Goal: Information Seeking & Learning: Learn about a topic

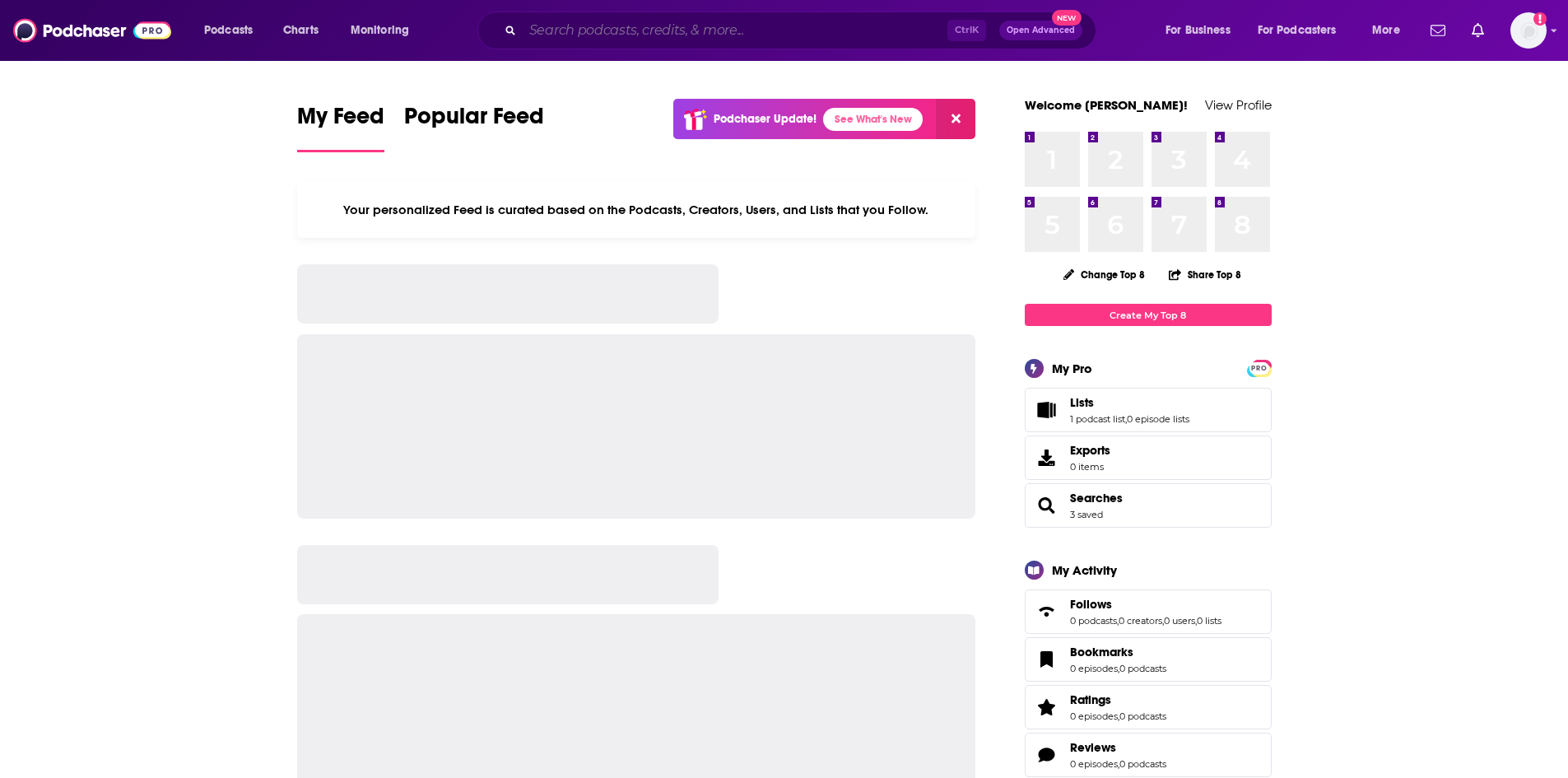
click at [662, 30] on input "Search podcasts, credits, & more..." at bounding box center [734, 31] width 425 height 26
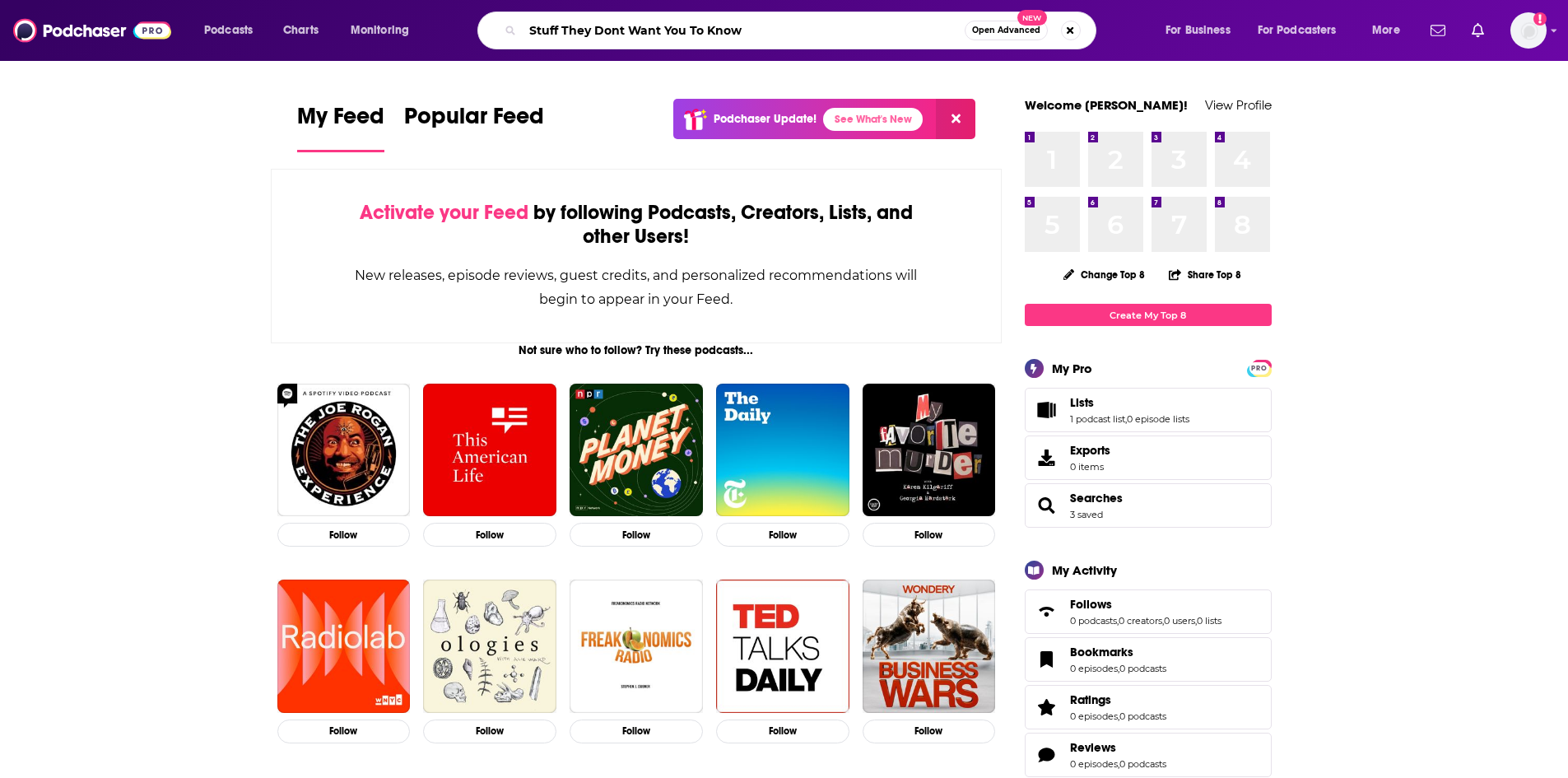
type input "Stuff They Dont Want You To Know"
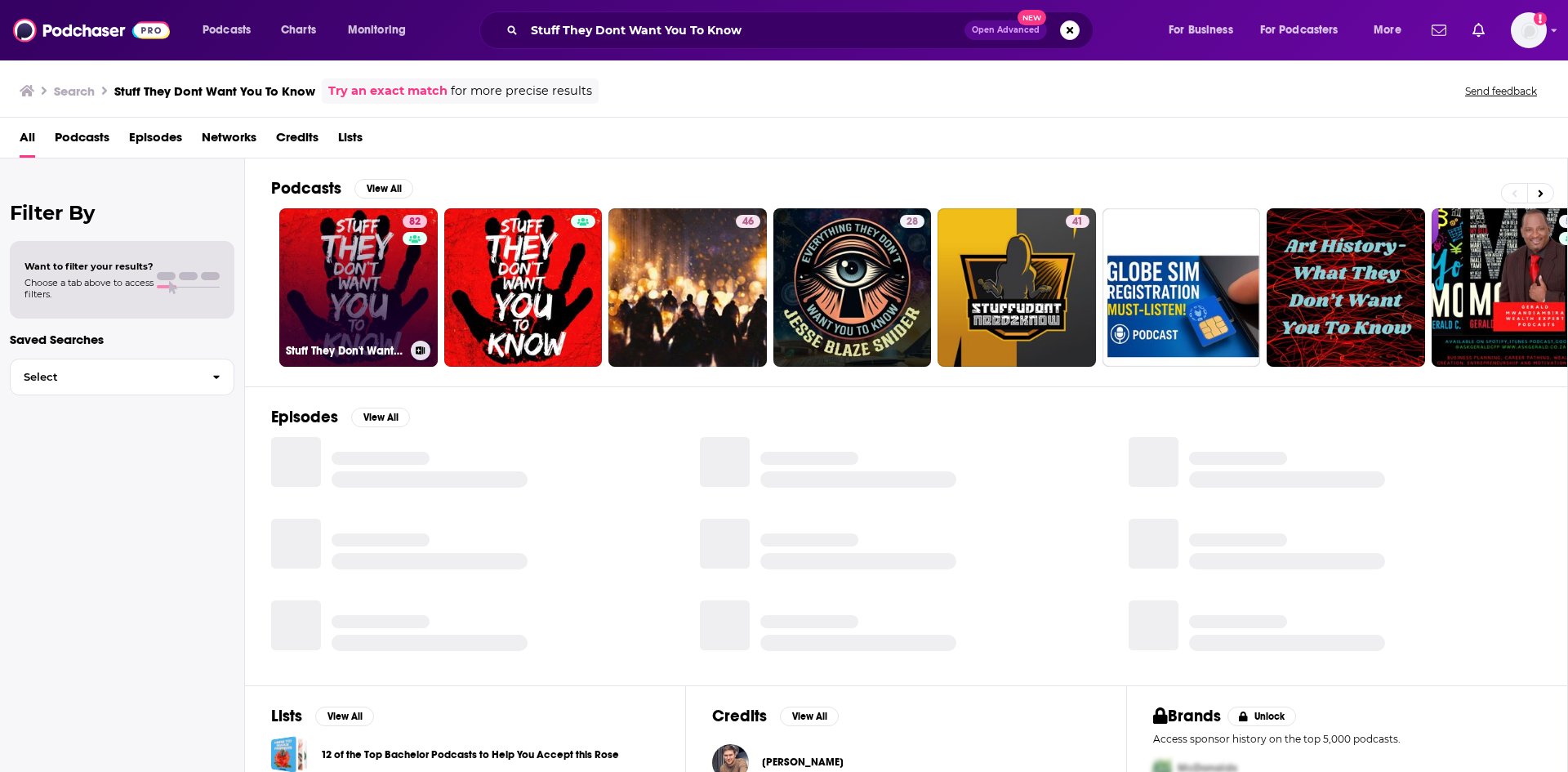
click at [374, 296] on link "82 Stuff They Don't Want You To Know" at bounding box center [359, 288] width 159 height 159
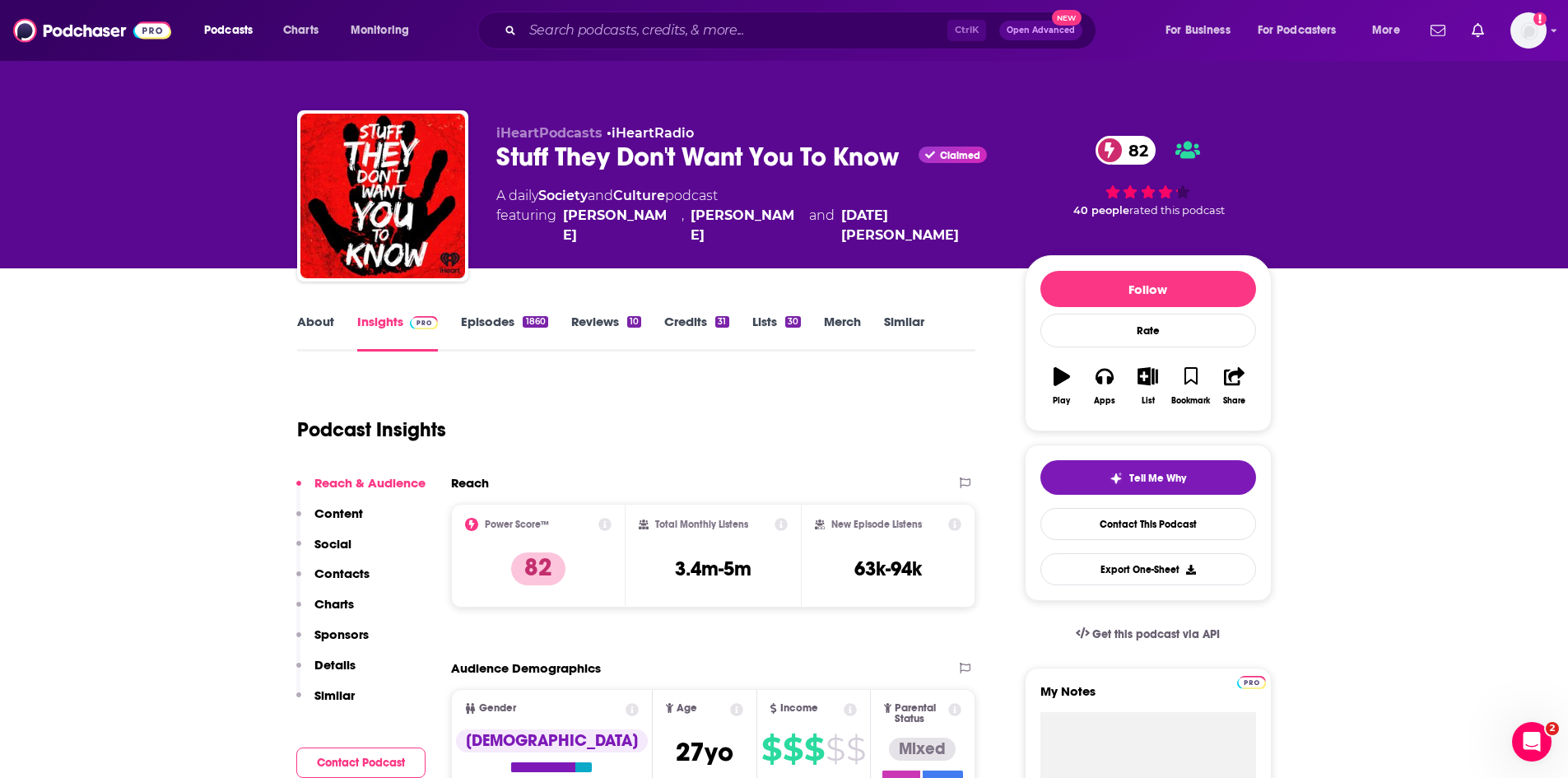
click at [314, 326] on link "About" at bounding box center [316, 332] width 37 height 38
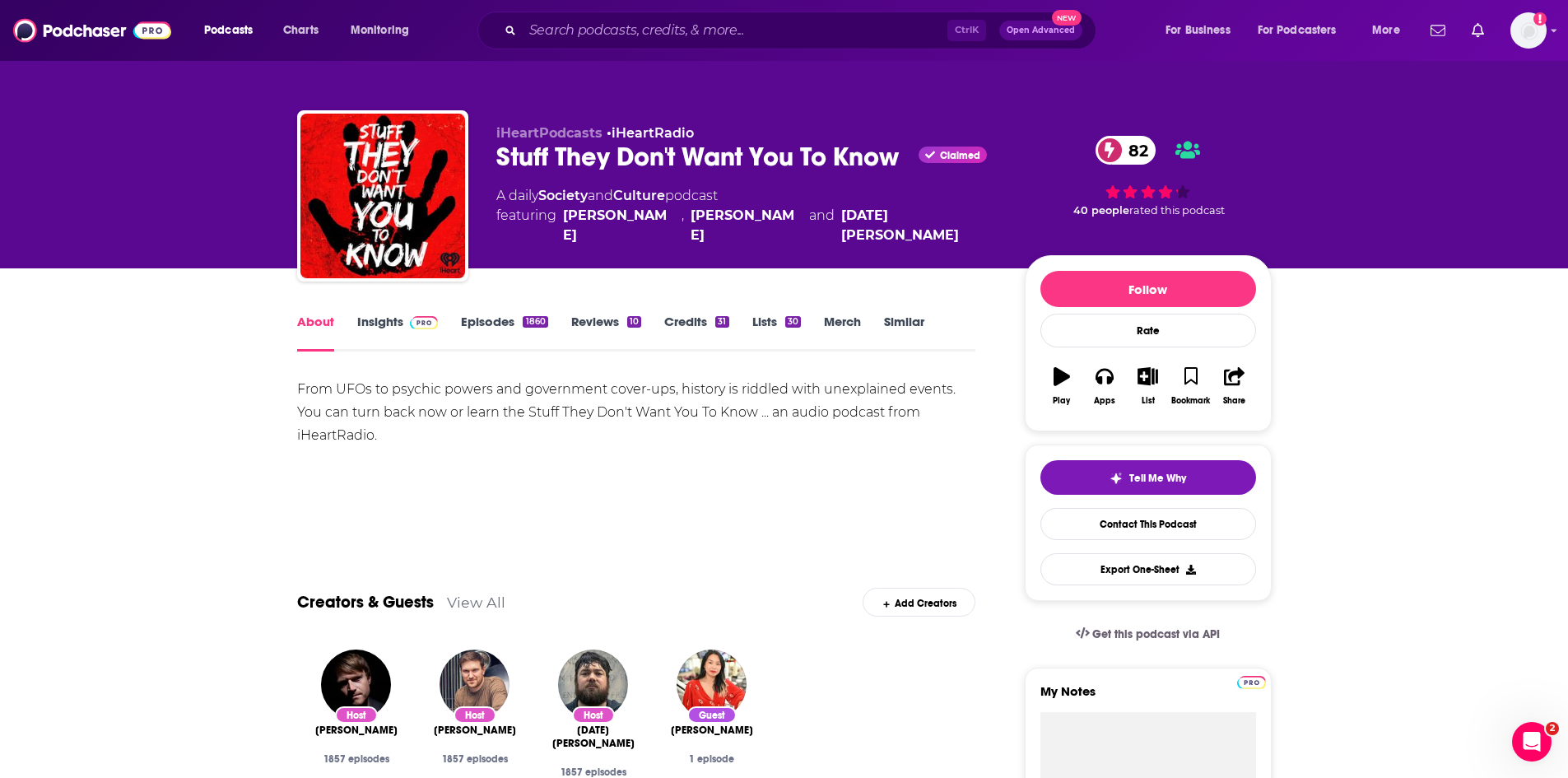
click at [377, 326] on link "Insights" at bounding box center [398, 332] width 82 height 38
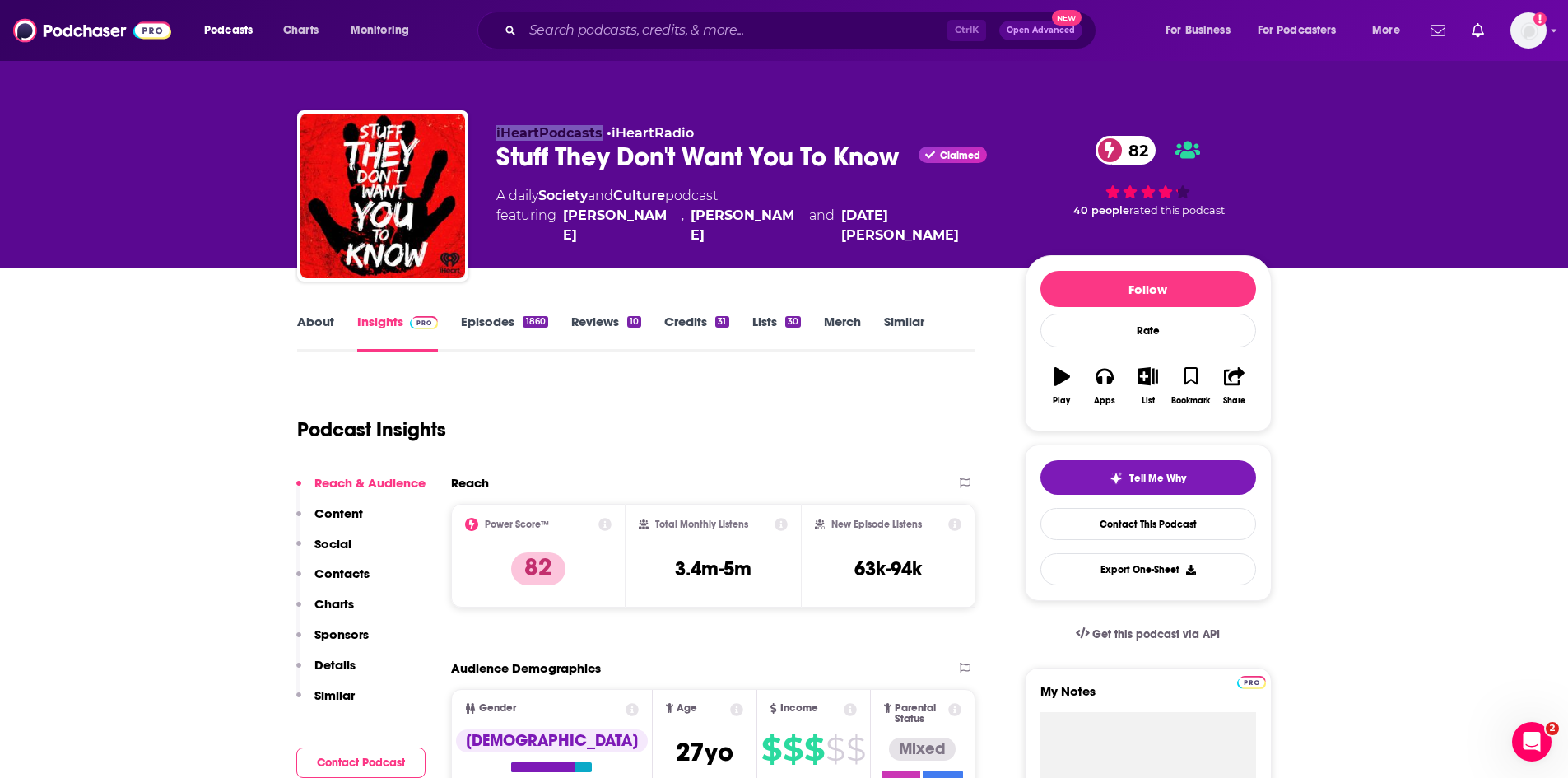
drag, startPoint x: 600, startPoint y: 131, endPoint x: 486, endPoint y: 124, distance: 114.2
click at [486, 124] on div "iHeartPodcasts • iHeartRadio Stuff They Don't Want You To Know Claimed 82 A dai…" at bounding box center [784, 199] width 974 height 178
copy span "iHeartPodcasts"
click at [584, 37] on input "Search podcasts, credits, & more..." at bounding box center [734, 31] width 425 height 26
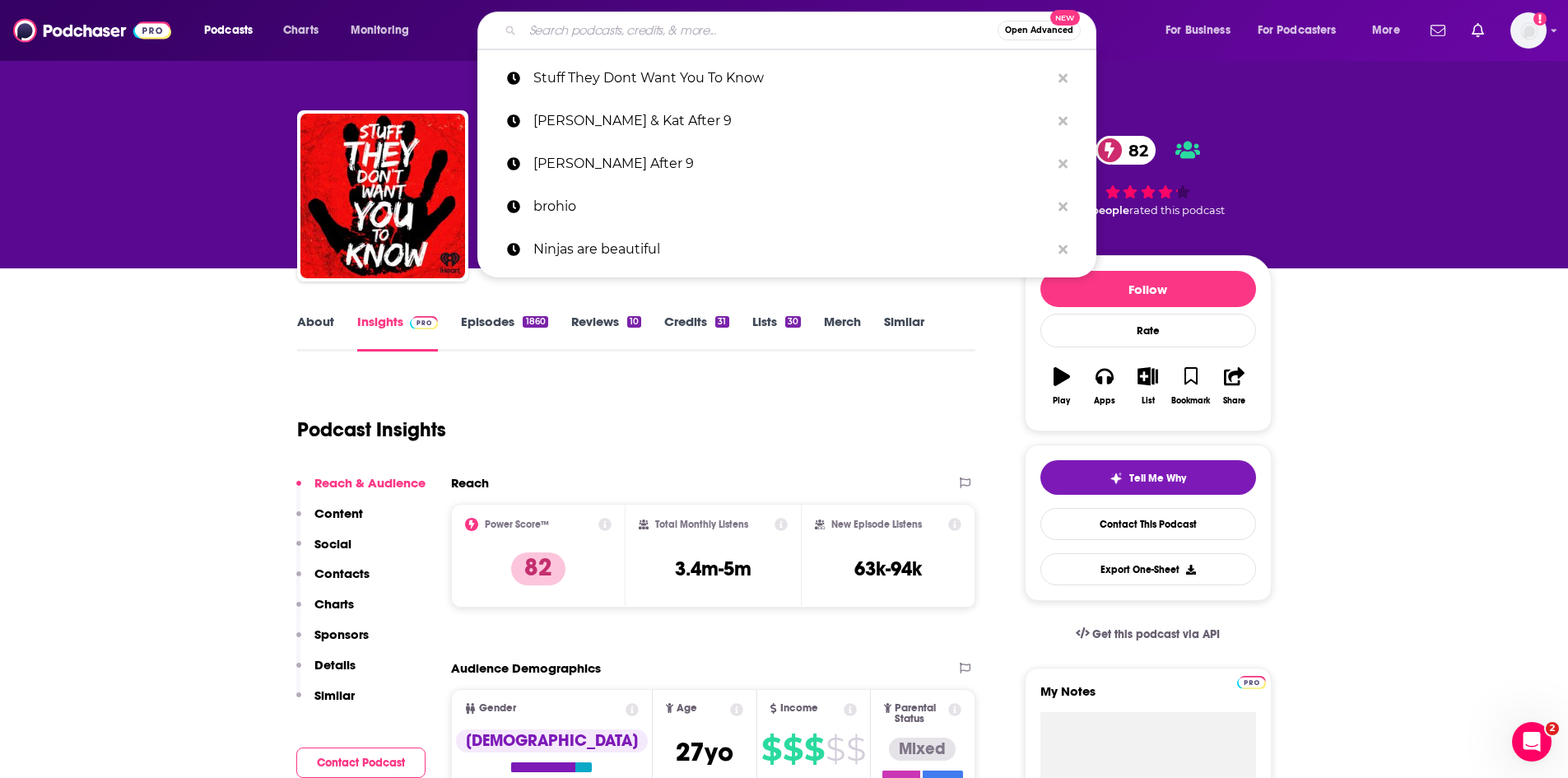
paste input "The Laverne Cox Show"
type input "The [PERSON_NAME] Show"
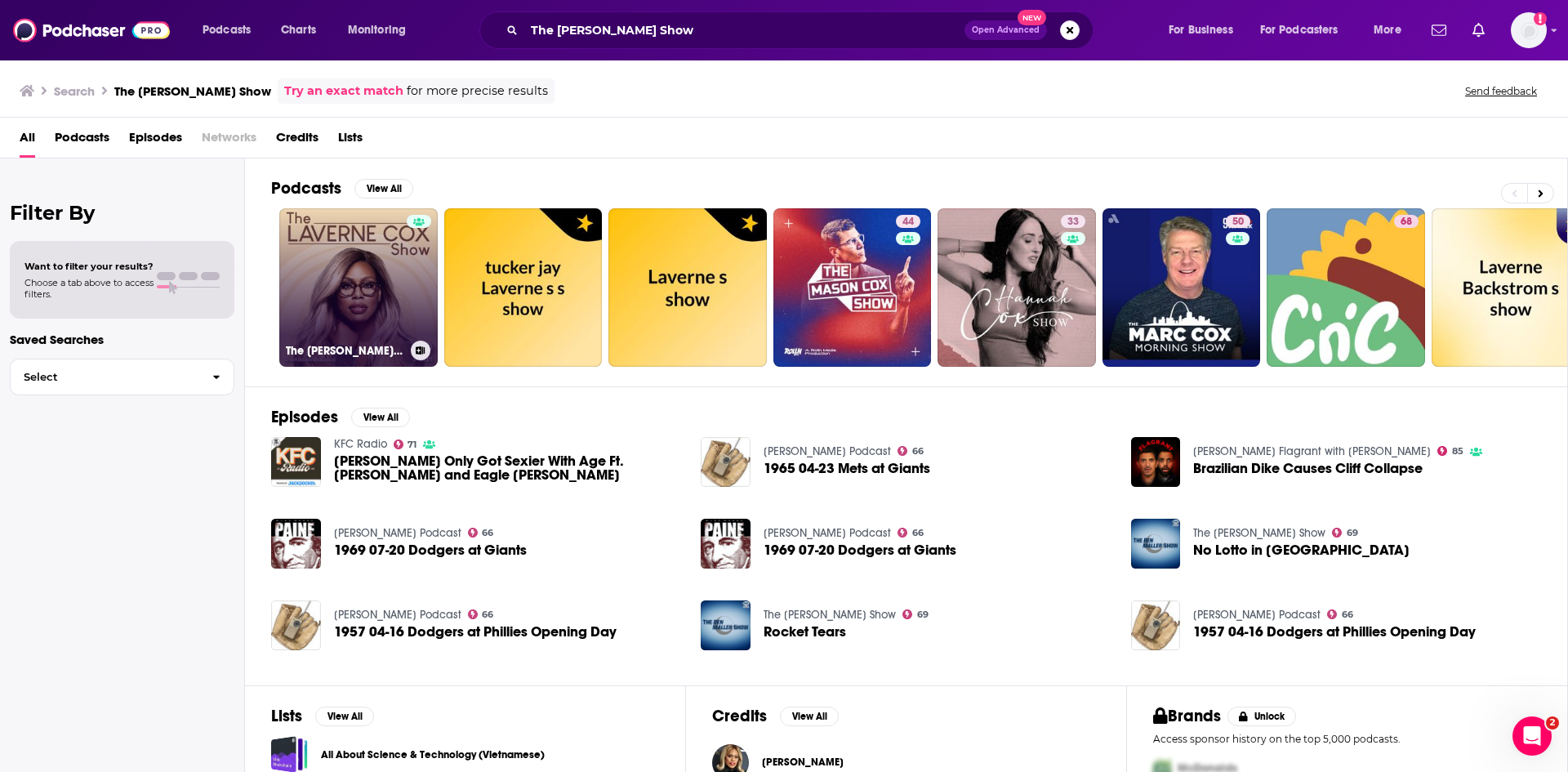
click at [373, 261] on link "The Laverne Cox Show" at bounding box center [359, 288] width 159 height 159
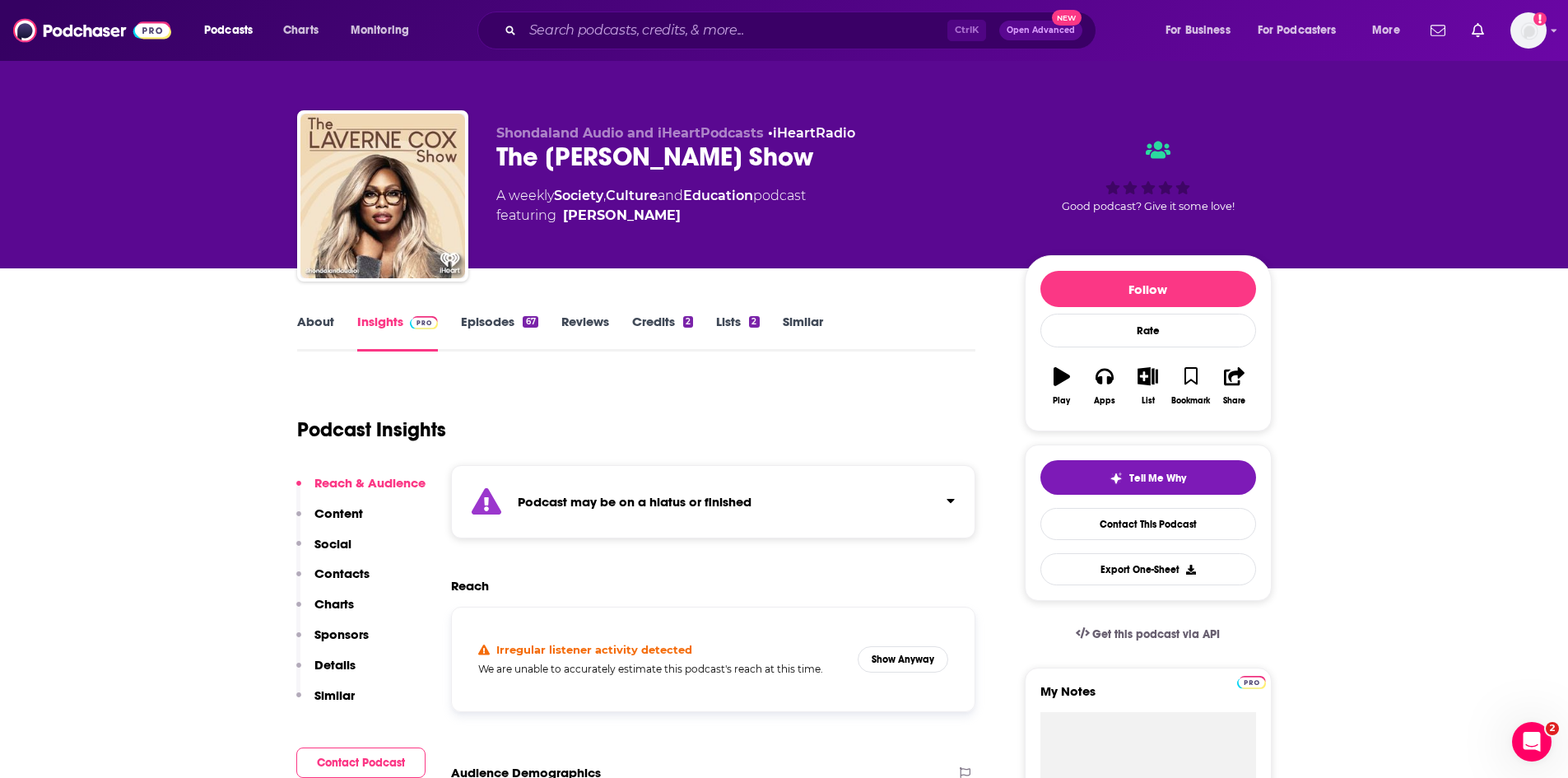
click at [476, 328] on link "Episodes 67" at bounding box center [499, 332] width 76 height 38
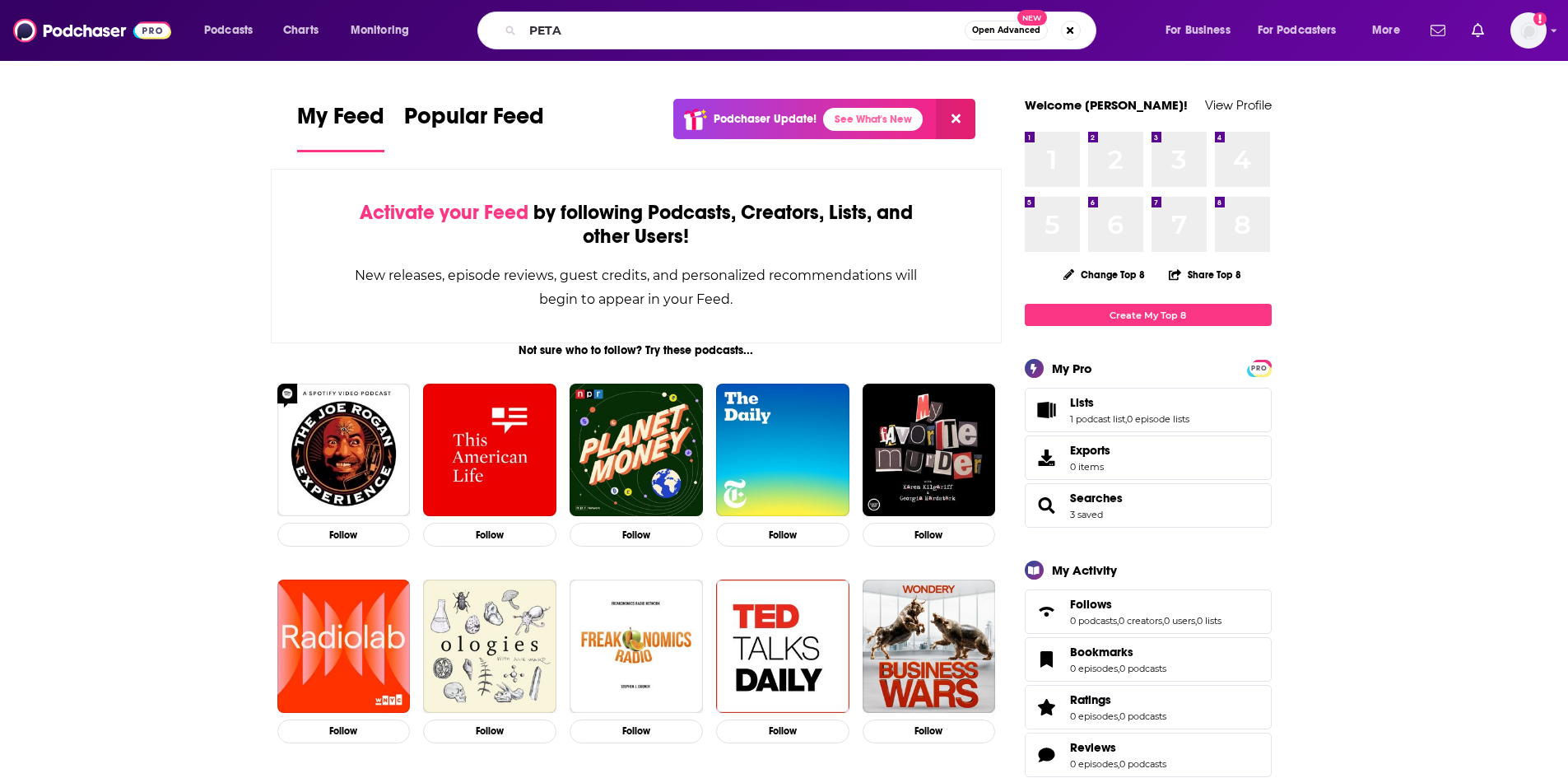
type input "PETA"
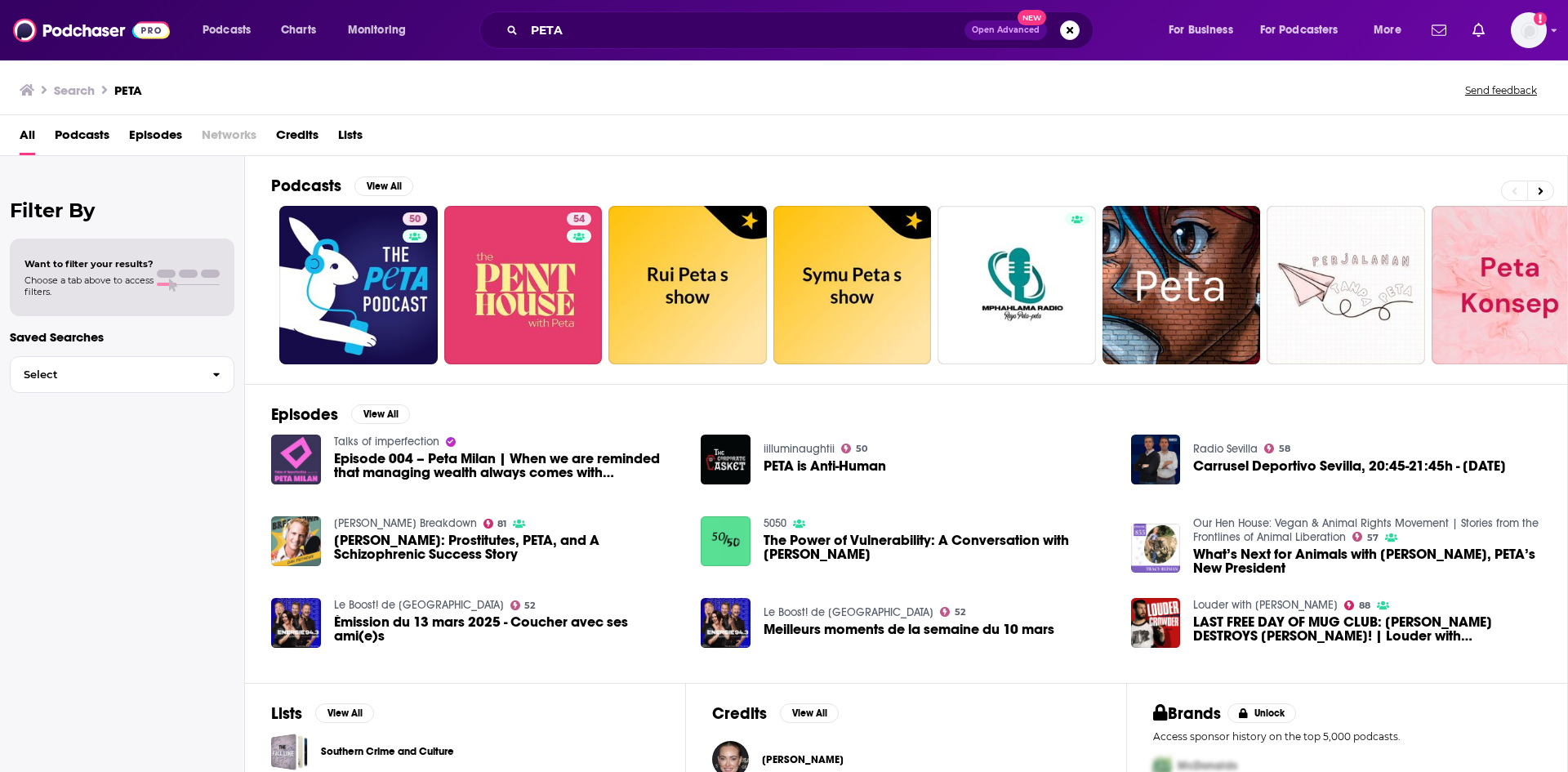
click at [142, 132] on span "Episodes" at bounding box center [156, 138] width 53 height 33
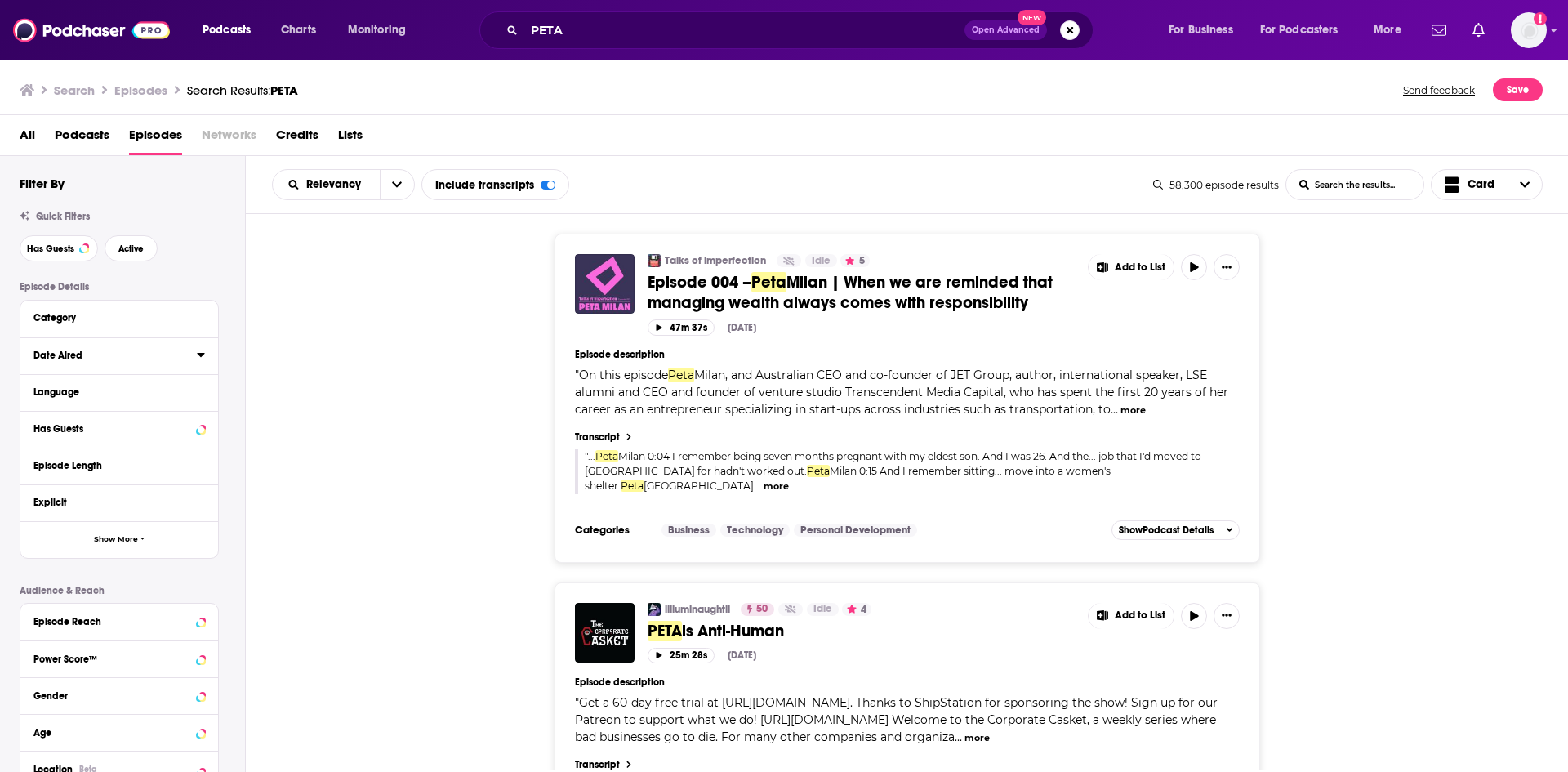
click at [200, 352] on icon at bounding box center [200, 354] width 8 height 13
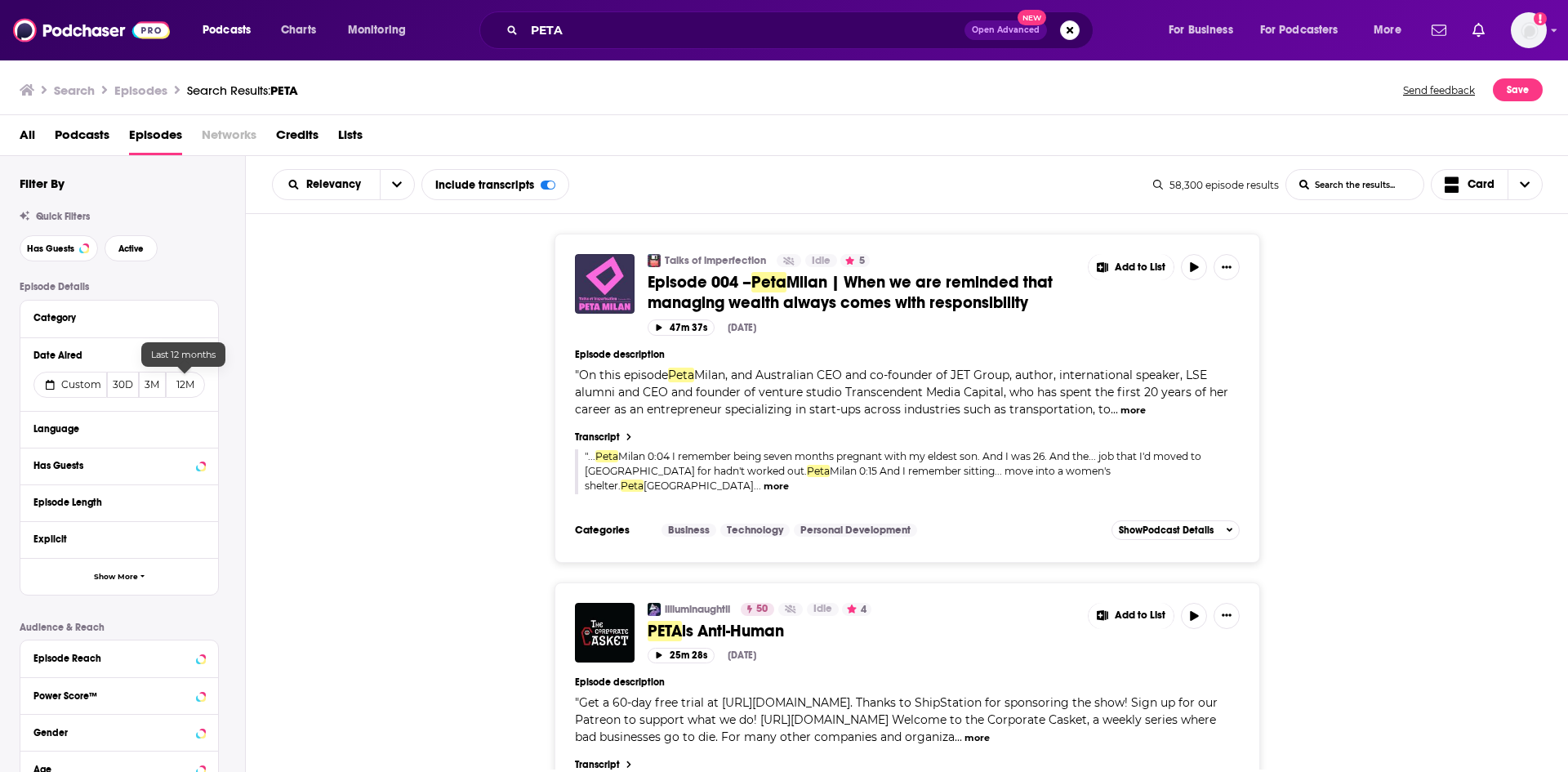
click at [183, 387] on button "12M" at bounding box center [185, 385] width 39 height 26
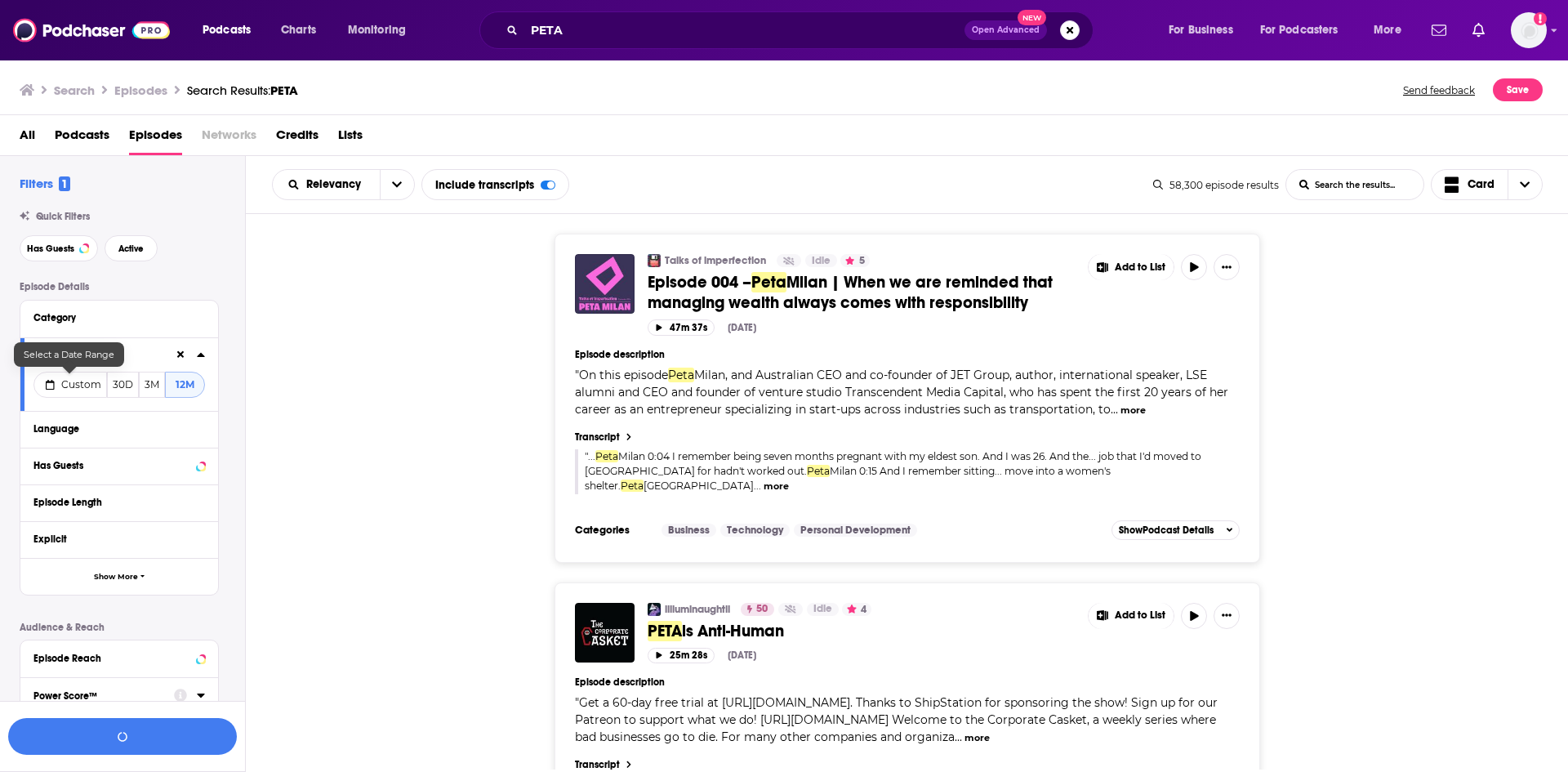
click at [91, 391] on button "Custom" at bounding box center [70, 385] width 74 height 26
select select "9"
select select "2024"
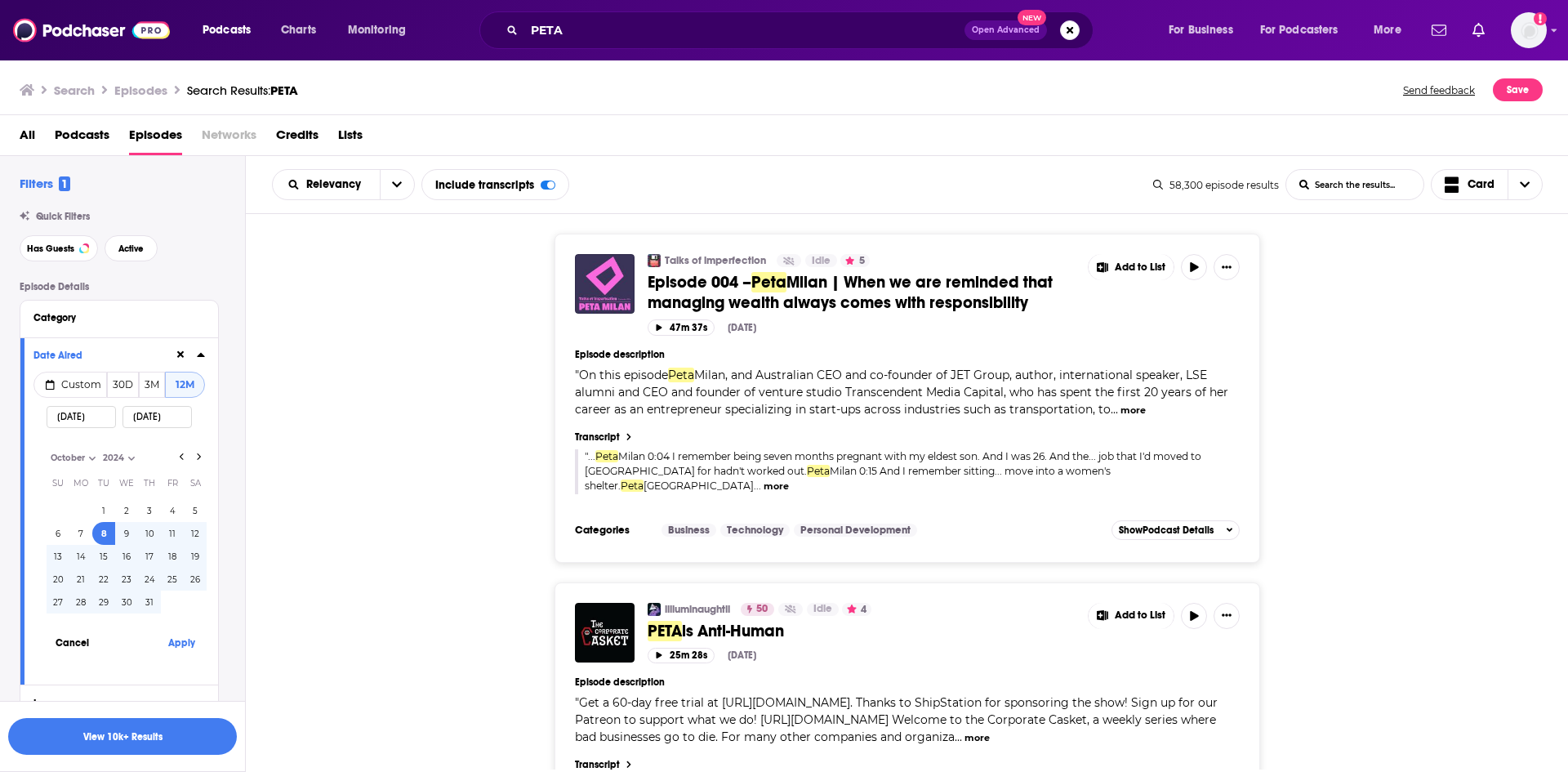
click at [90, 459] on select "January February March April May June July August September October November De…" at bounding box center [87, 457] width 82 height 14
select select "0"
click at [46, 451] on select "January February March April May June July August September October November De…" at bounding box center [87, 457] width 82 height 14
click at [81, 510] on button "1" at bounding box center [80, 510] width 23 height 23
type input "01/01/2024"
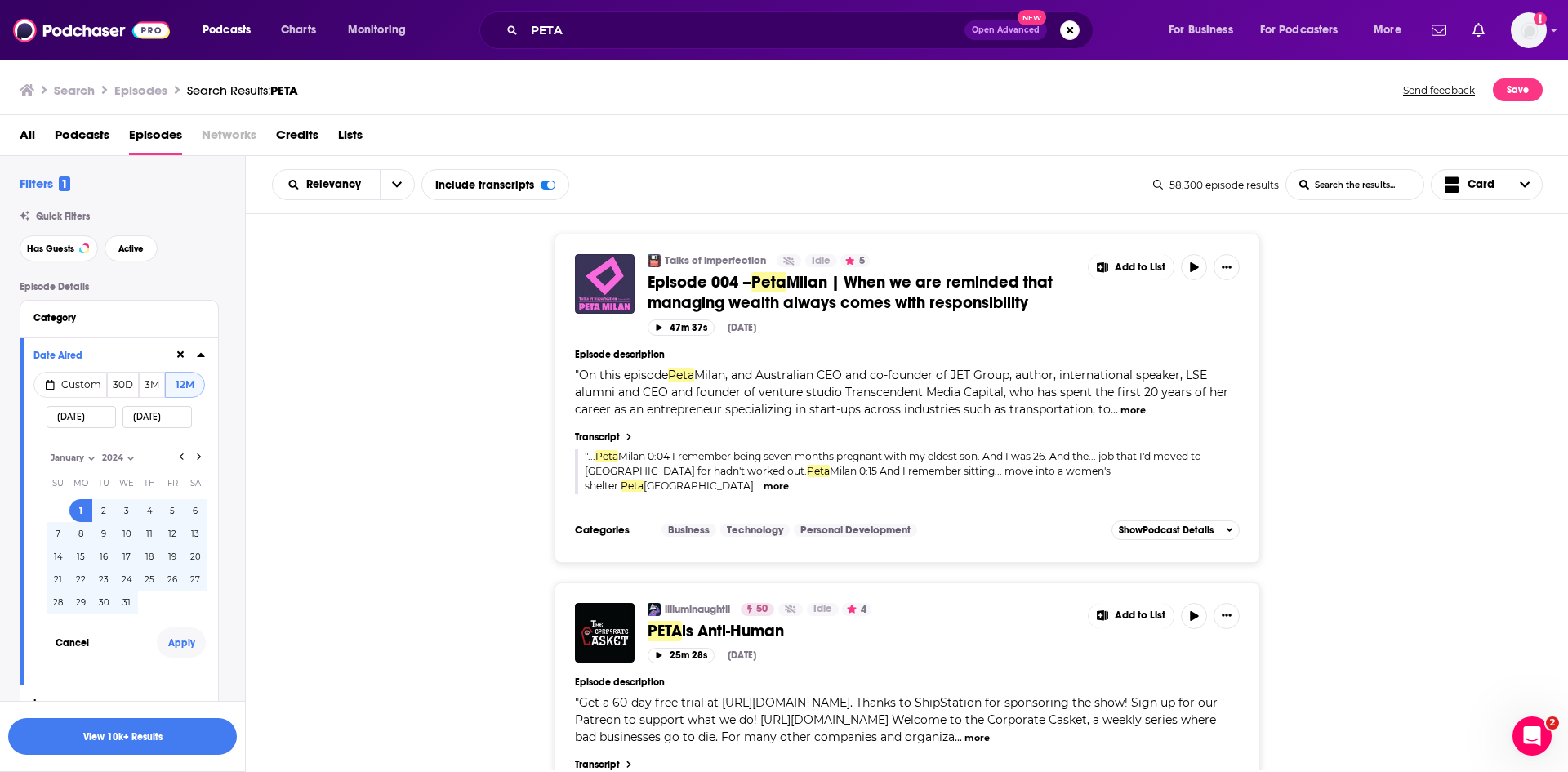
click at [180, 645] on button "Apply" at bounding box center [181, 642] width 49 height 30
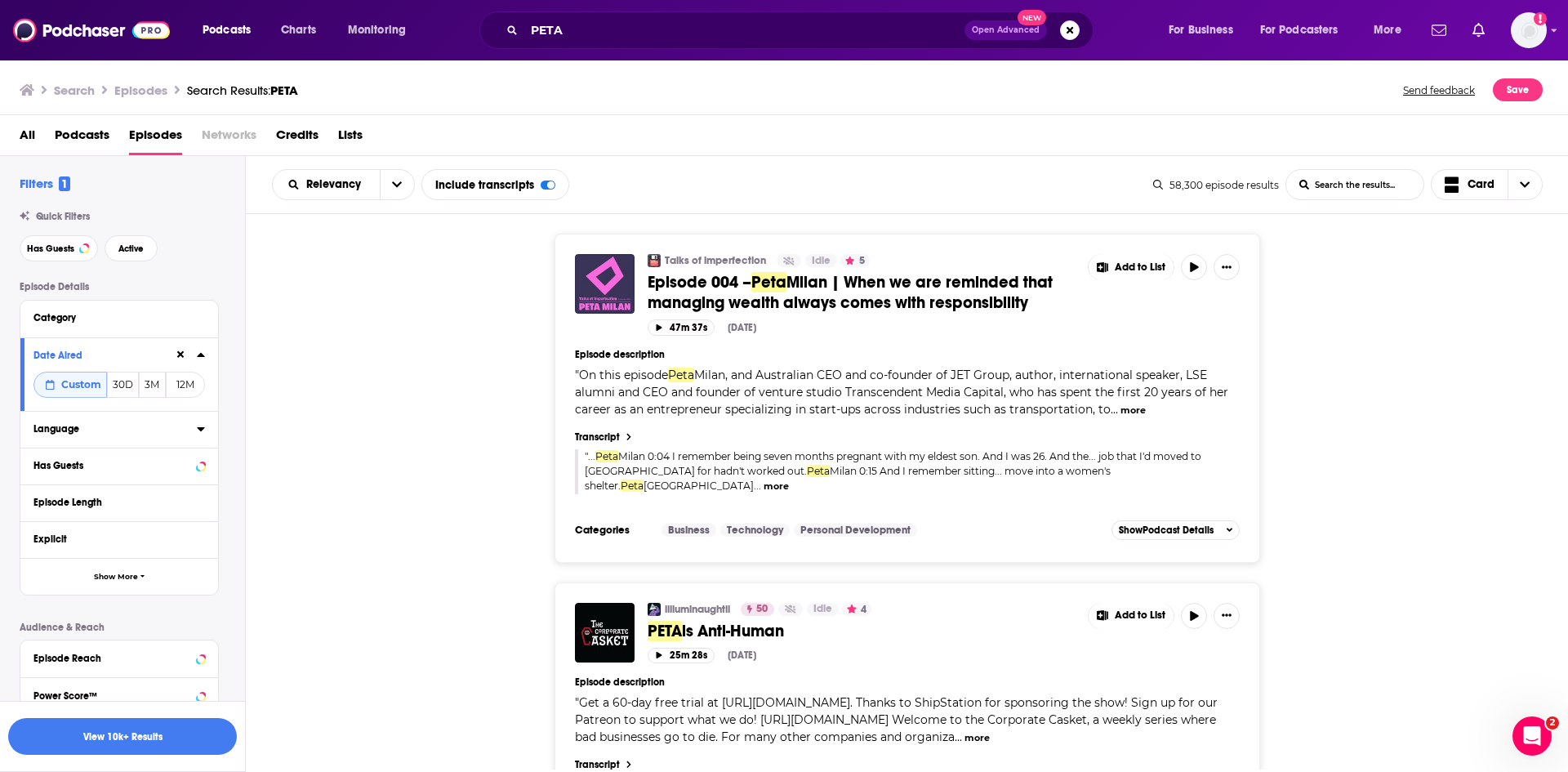
click at [200, 433] on icon at bounding box center [200, 429] width 8 height 13
click at [39, 489] on label at bounding box center [40, 483] width 13 height 13
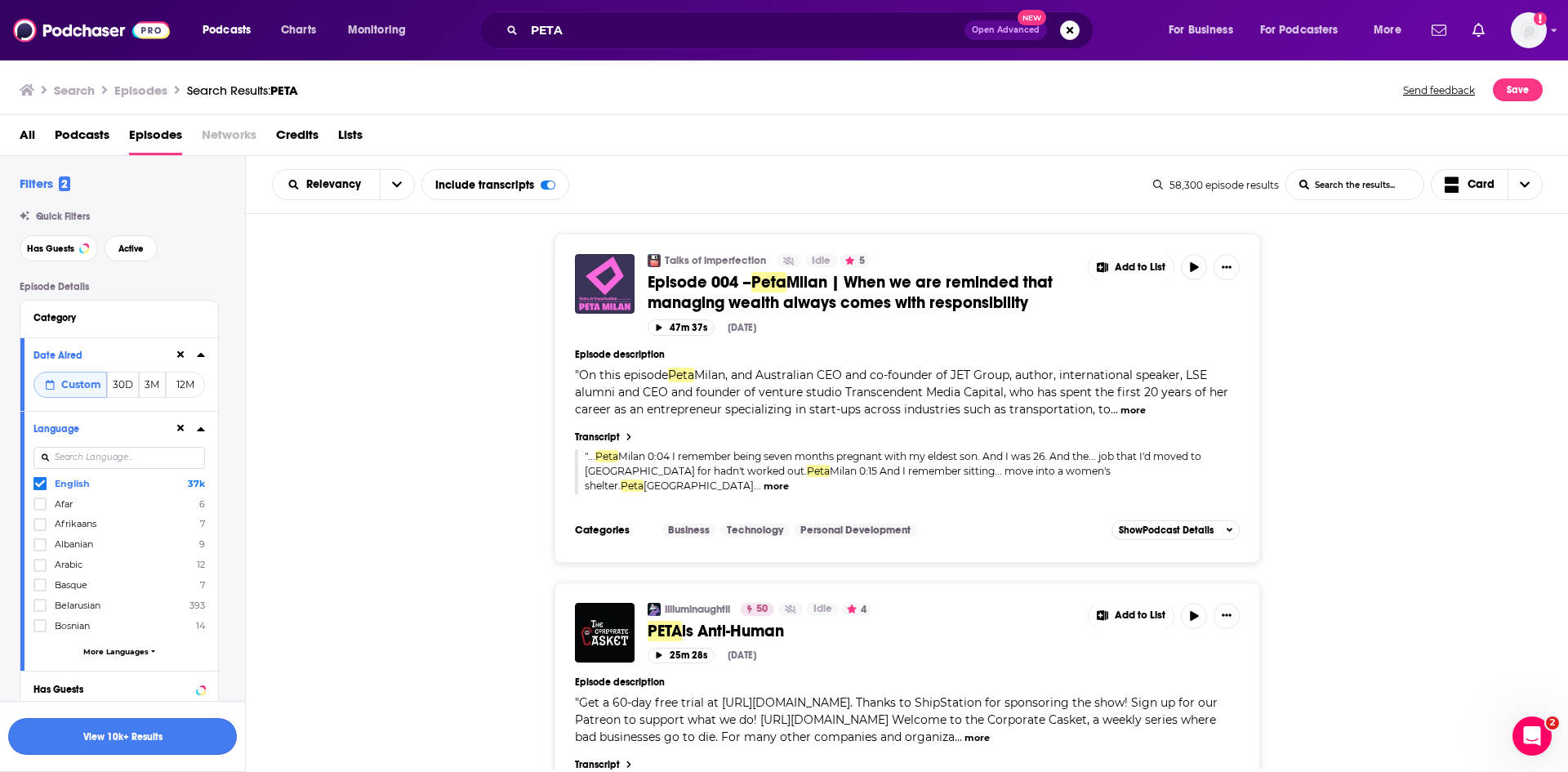
click at [195, 738] on button "View 10k+ Results" at bounding box center [123, 736] width 229 height 37
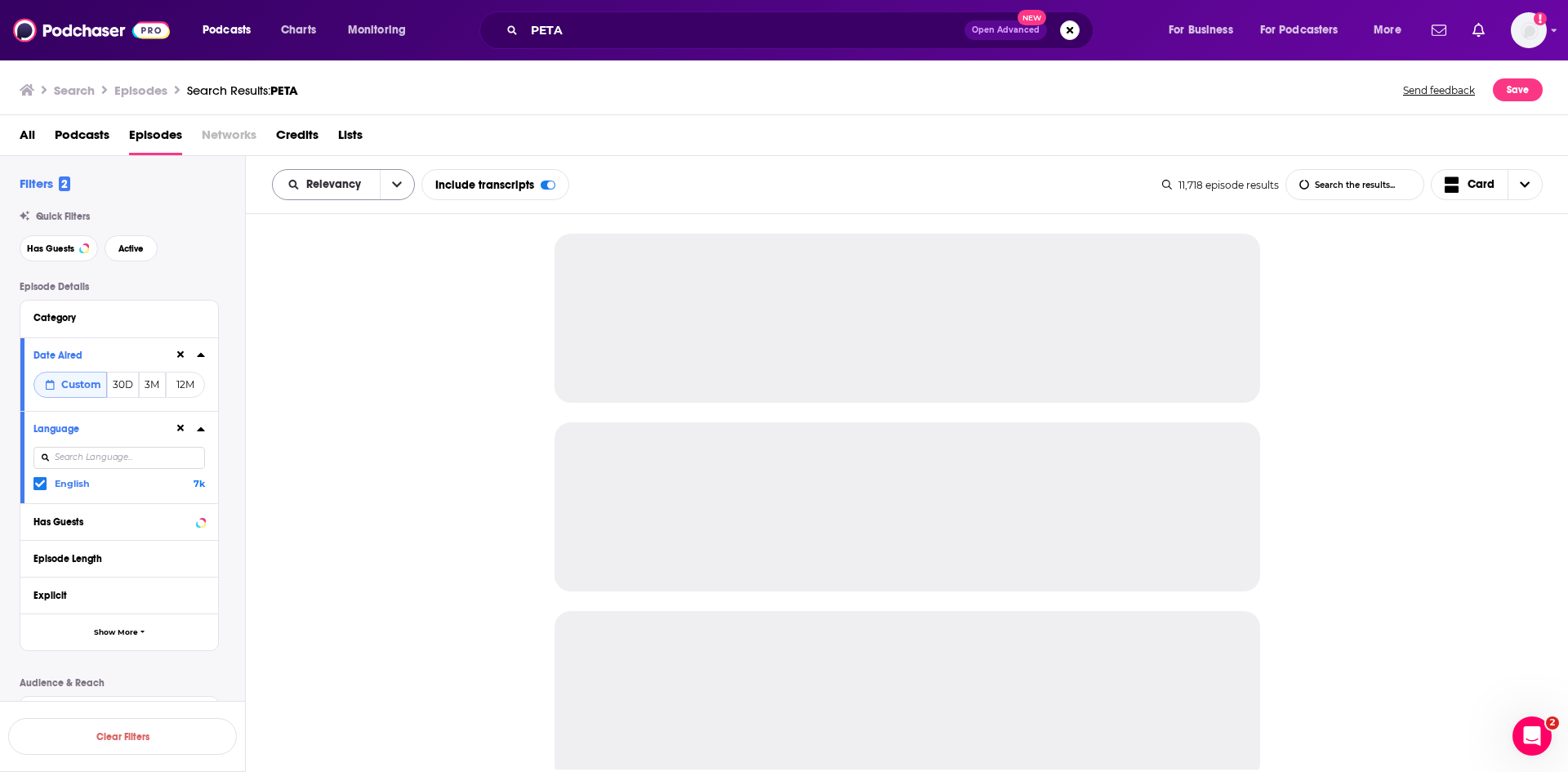
click at [396, 190] on icon "open menu" at bounding box center [397, 184] width 10 height 11
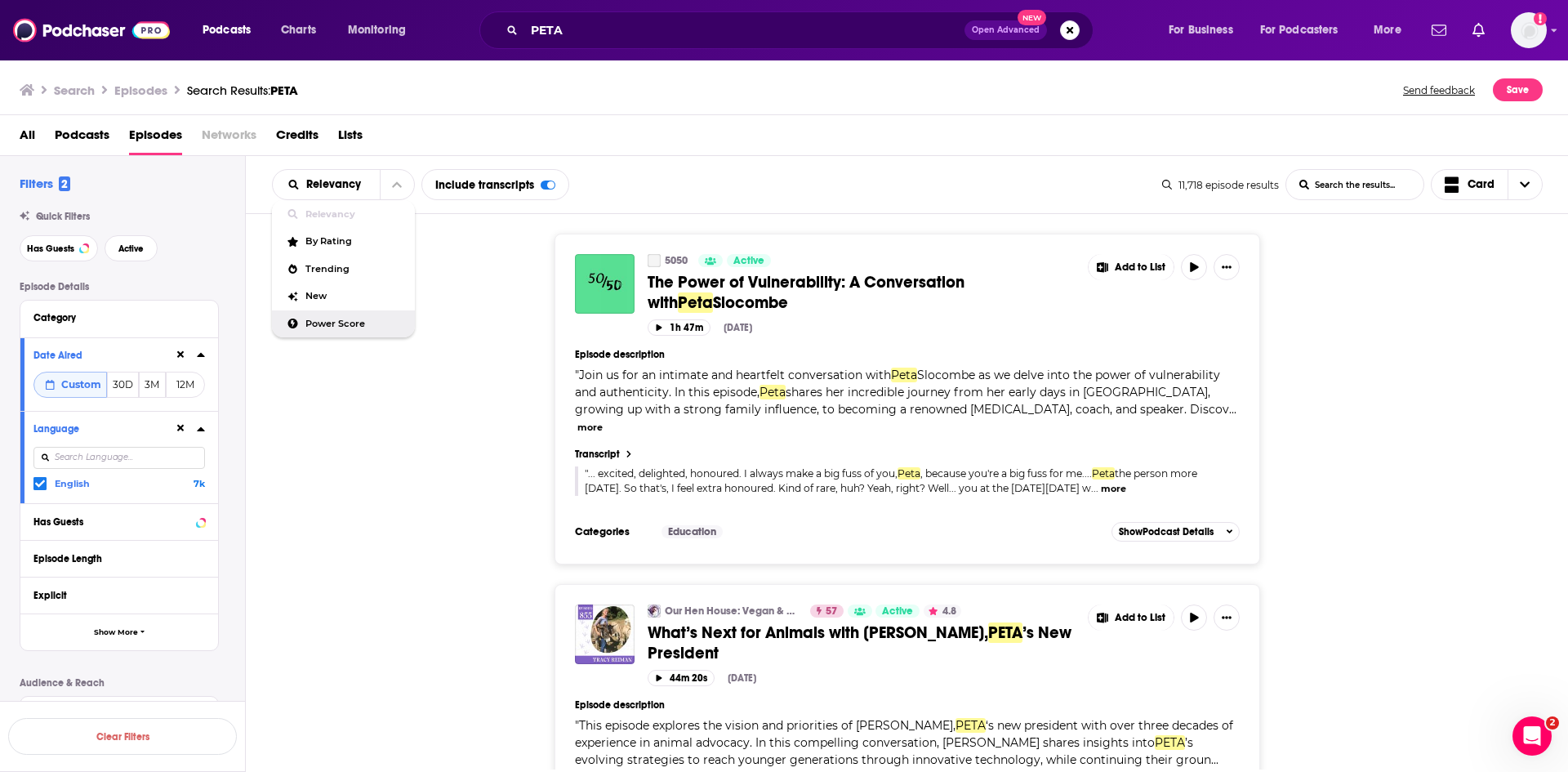
click at [357, 319] on span "Power Score" at bounding box center [353, 324] width 96 height 9
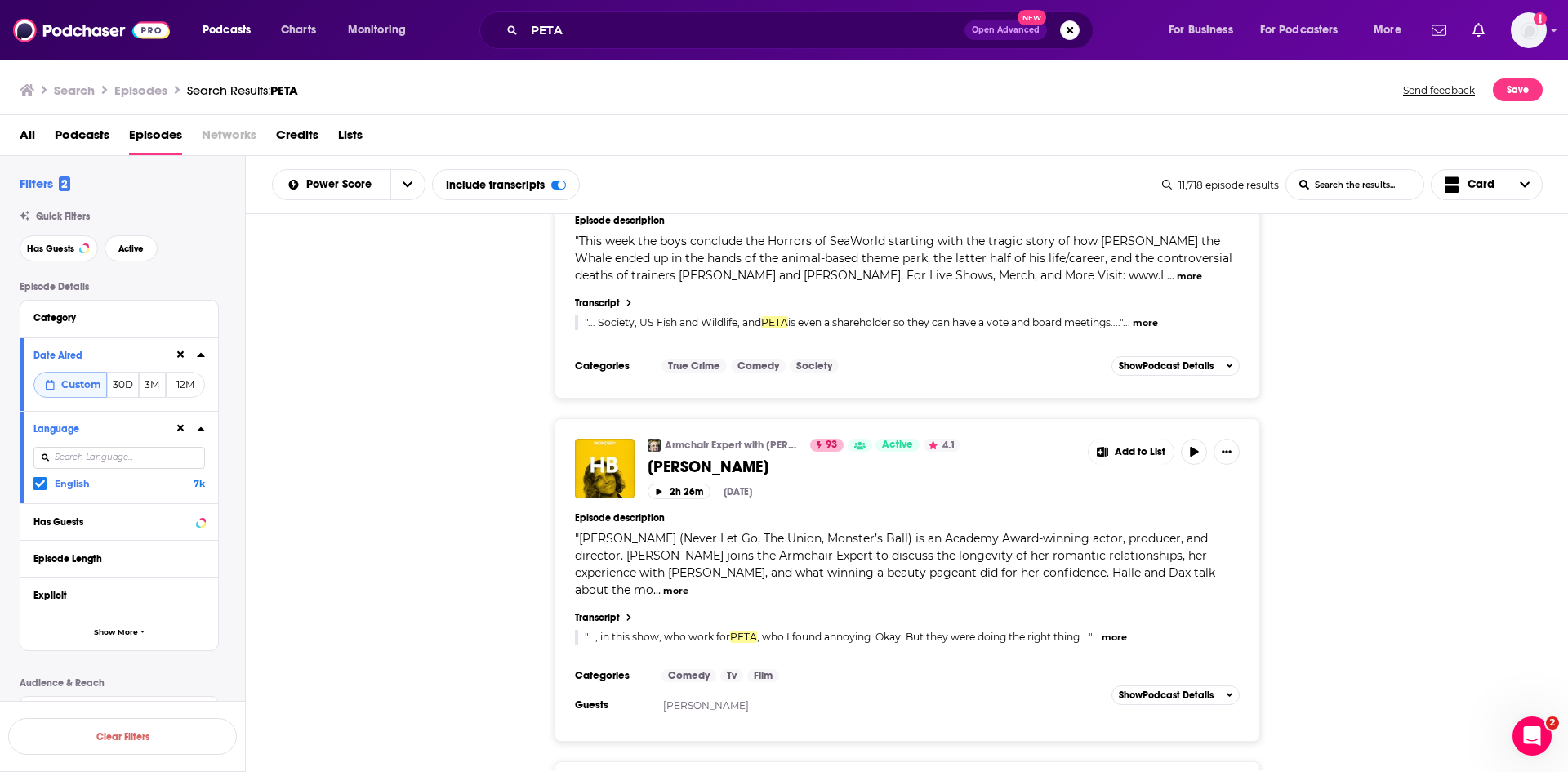
scroll to position [7400, 0]
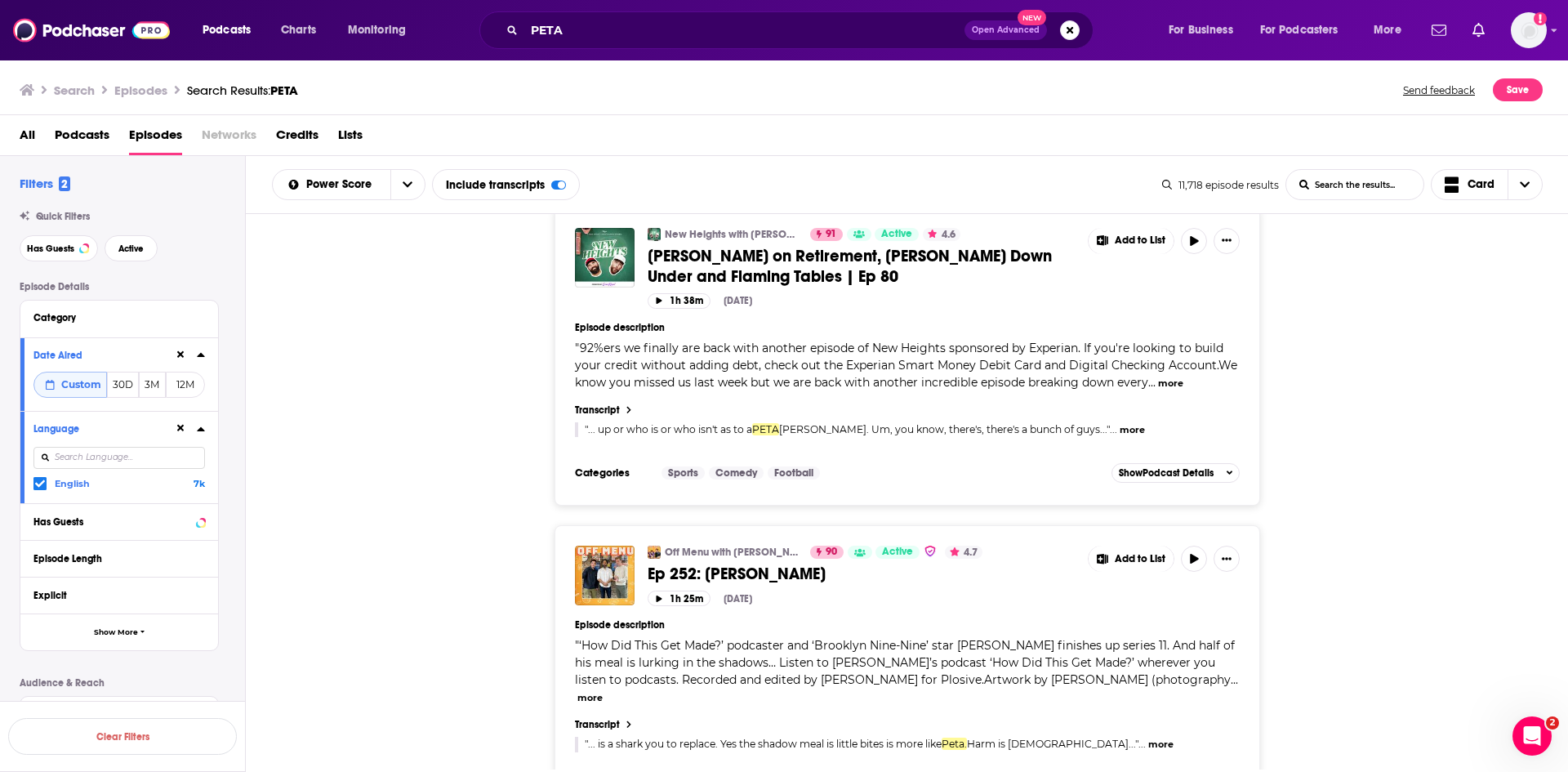
scroll to position [9359, 0]
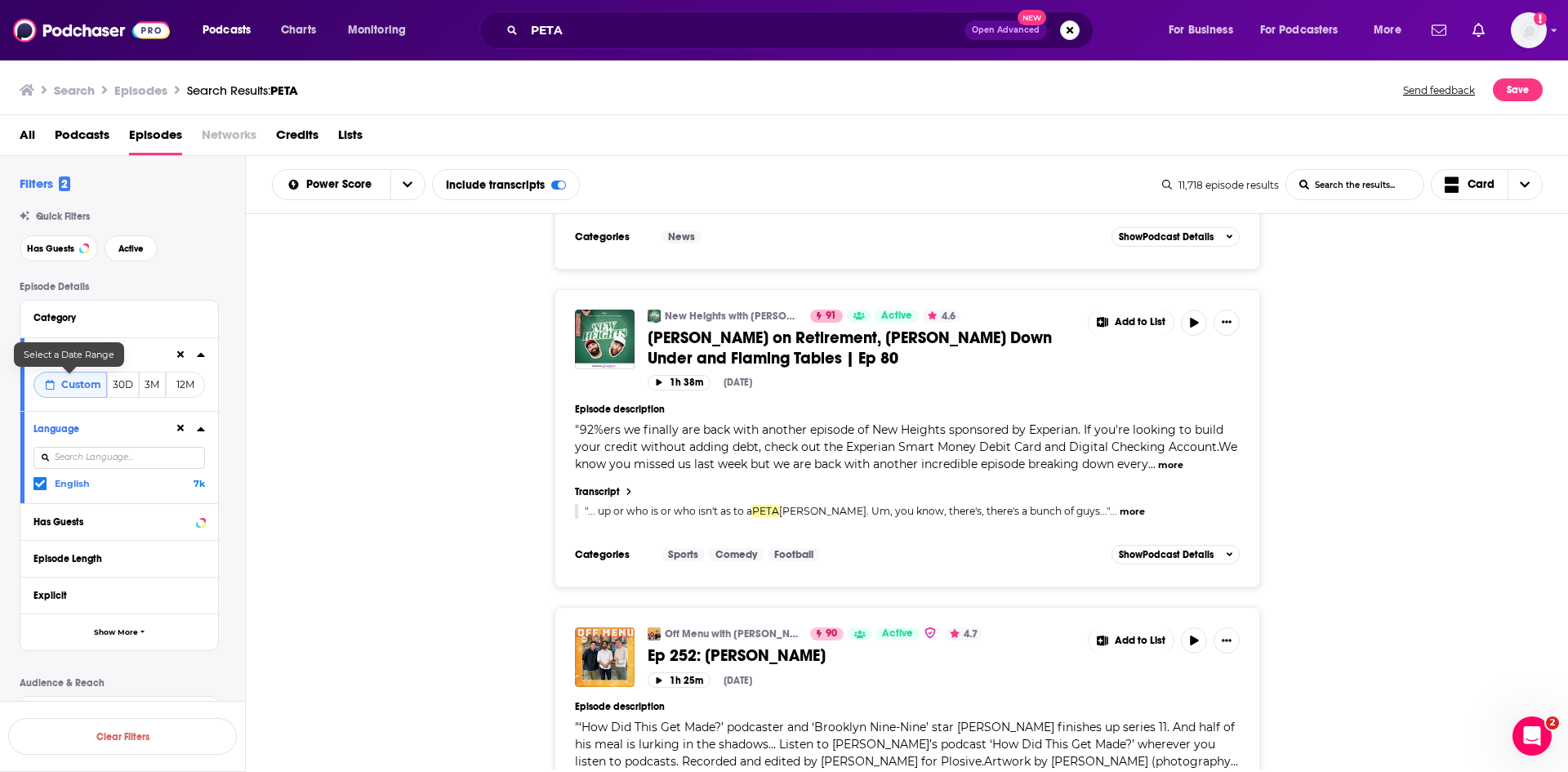
click at [82, 394] on button "Custom" at bounding box center [70, 385] width 74 height 26
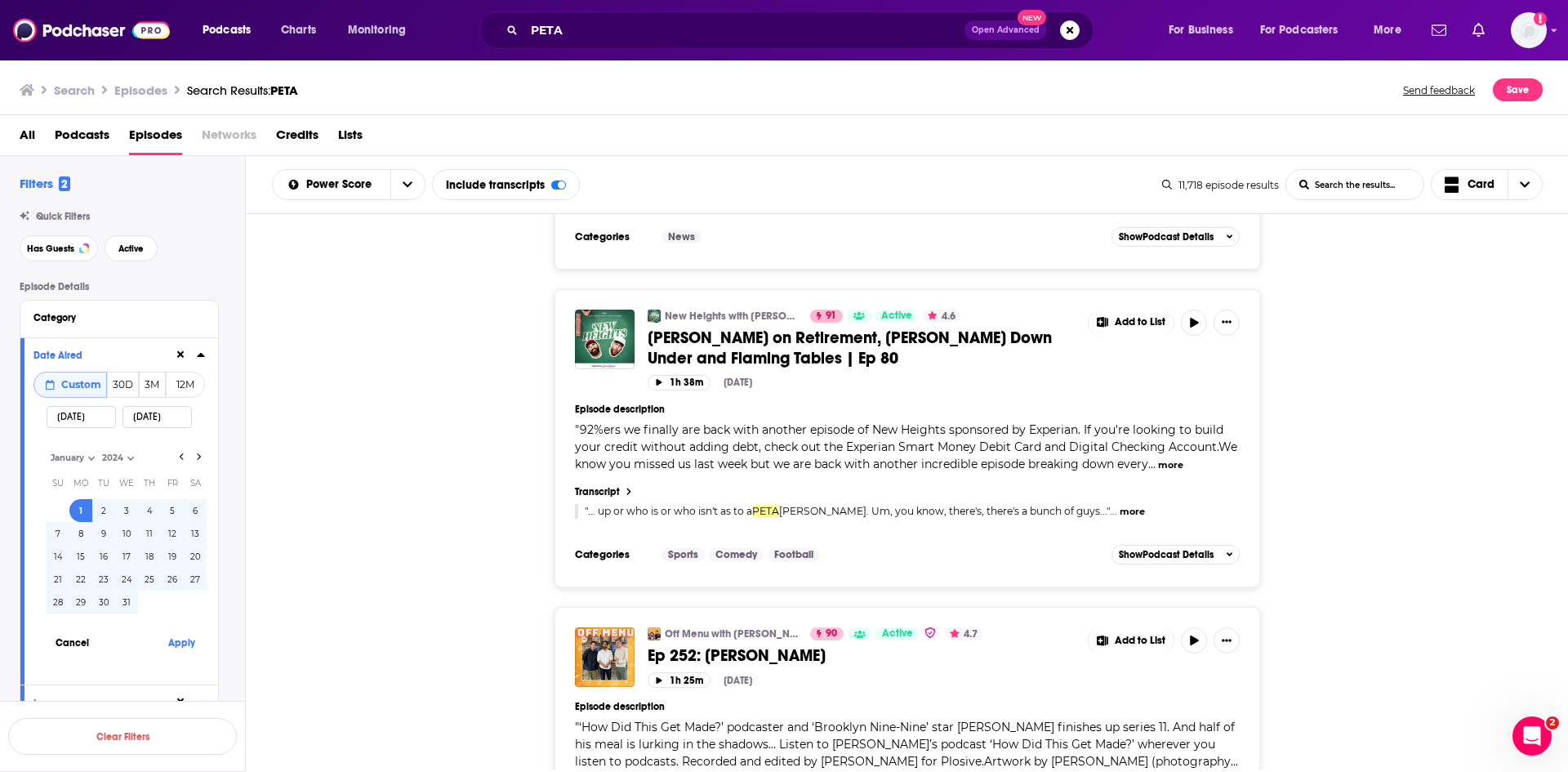
click at [129, 459] on select "2023 2024 2025" at bounding box center [138, 457] width 82 height 14
select select "2025"
click at [98, 451] on select "2023 2024 2025" at bounding box center [138, 457] width 82 height 14
click at [190, 639] on button "Apply" at bounding box center [181, 642] width 49 height 30
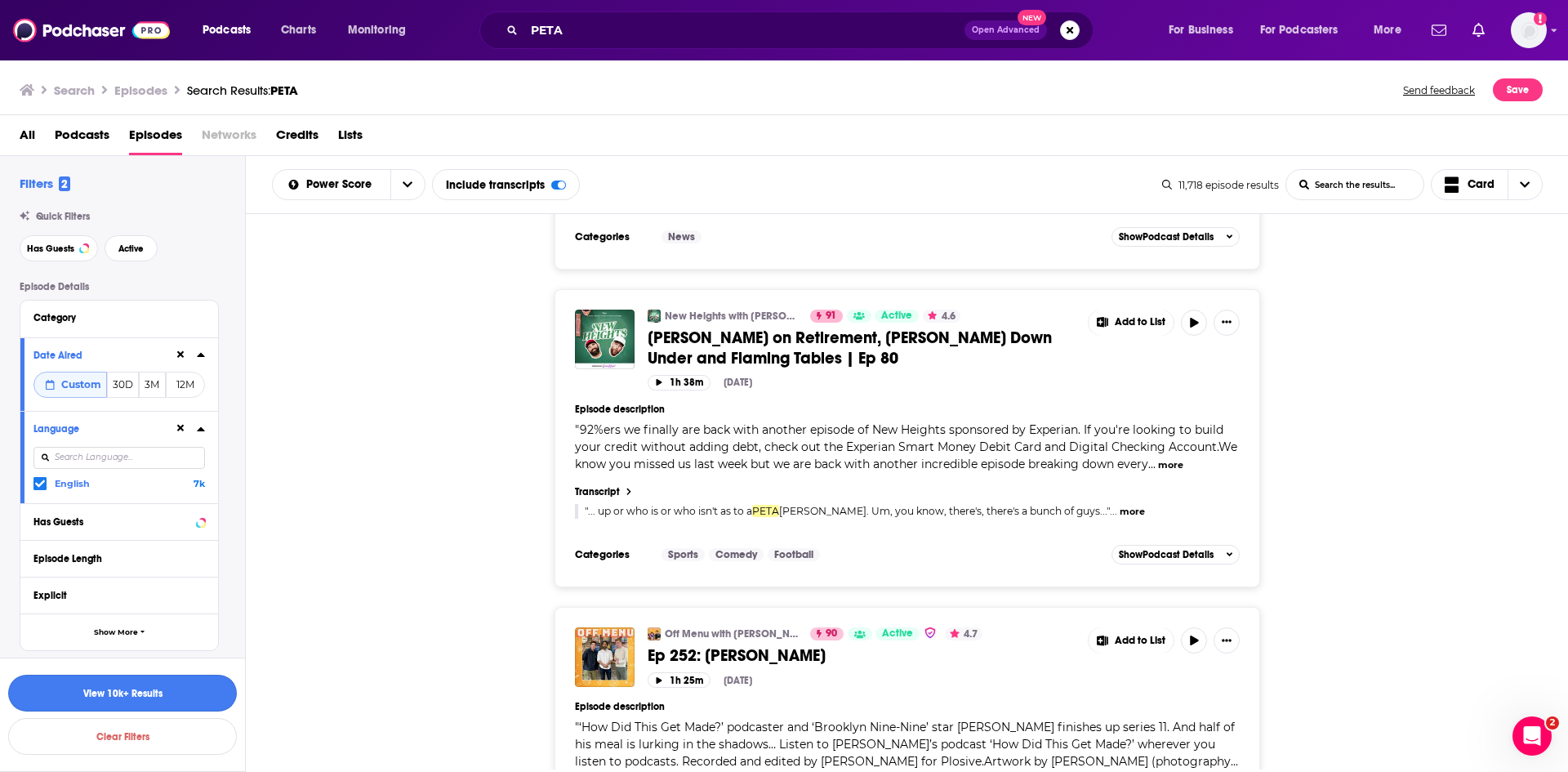
click at [186, 691] on button "View 10k+ Results" at bounding box center [123, 693] width 229 height 37
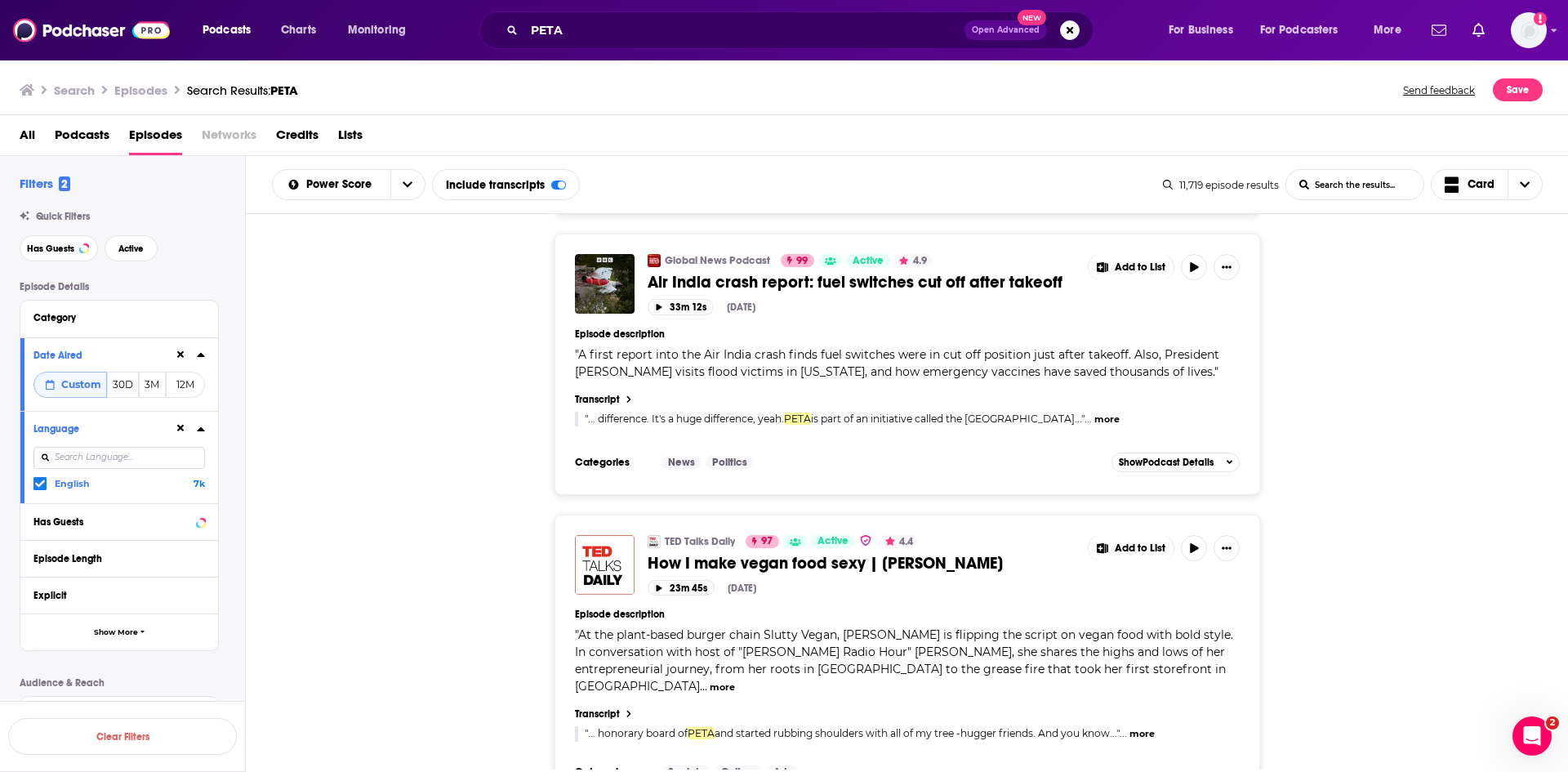
scroll to position [980, 0]
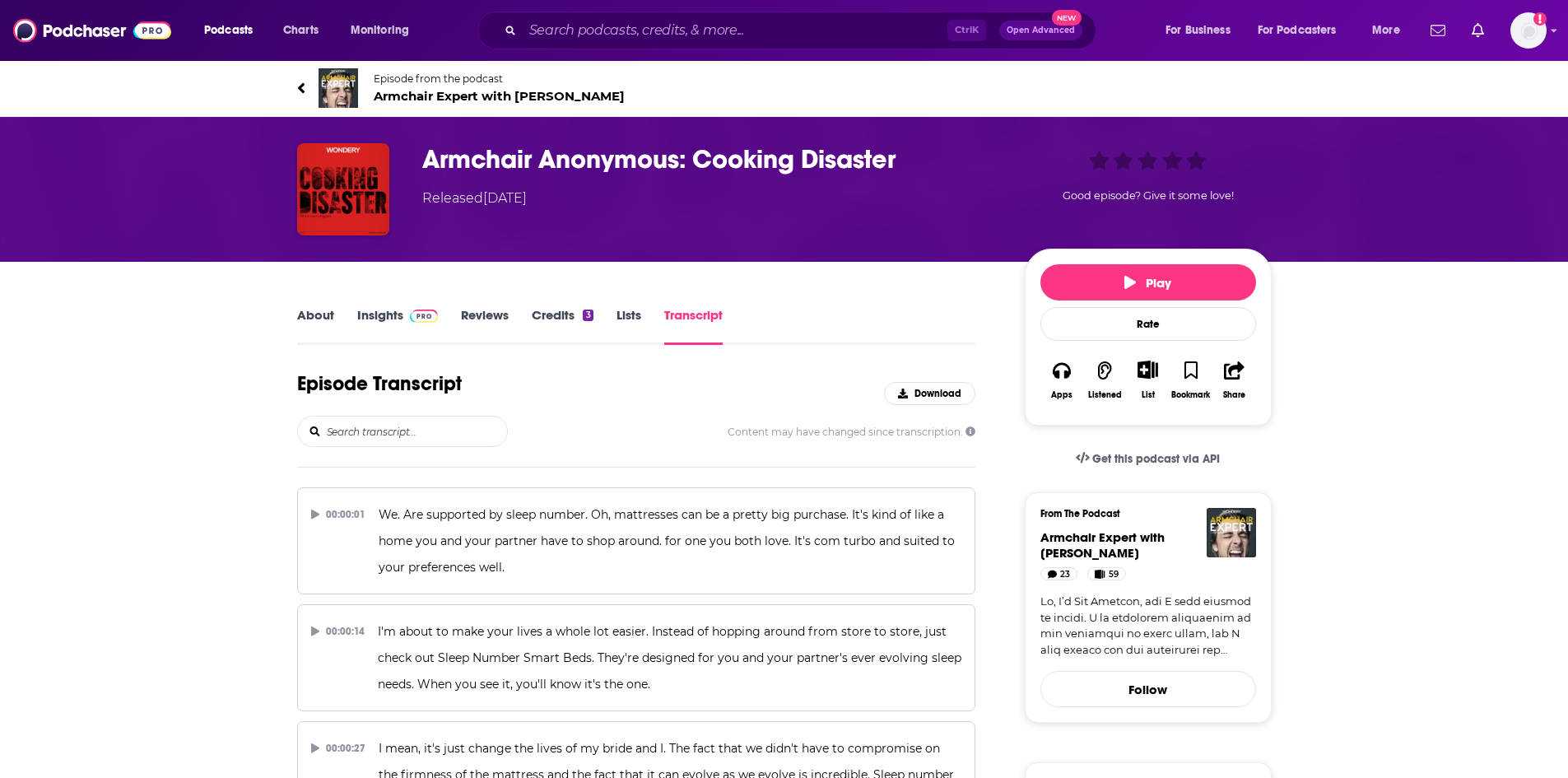
scroll to position [23651, 0]
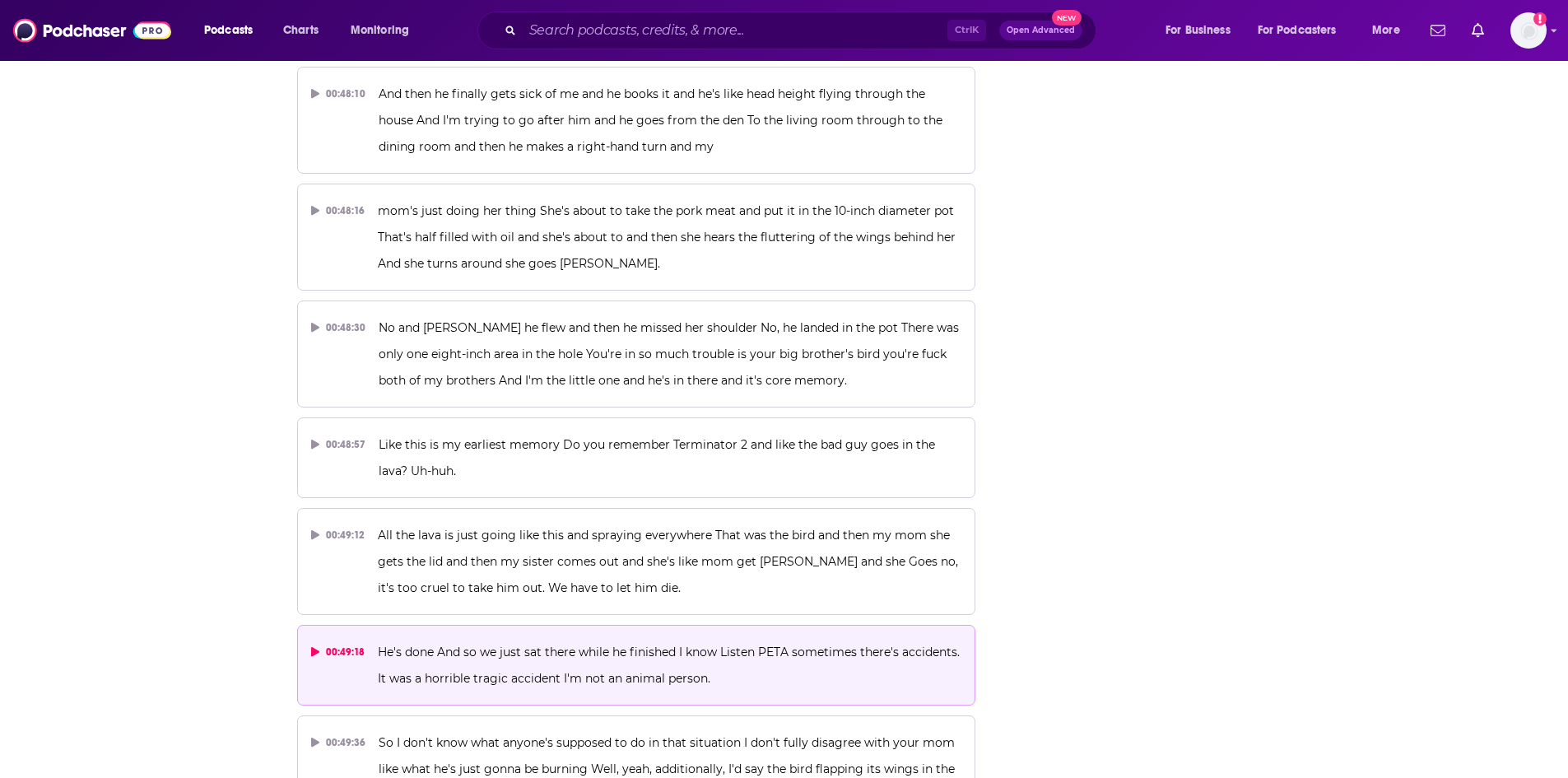
click at [531, 644] on span "He's done And so we just sat there while he finished I know Listen PETA sometim…" at bounding box center [670, 665] width 586 height 41
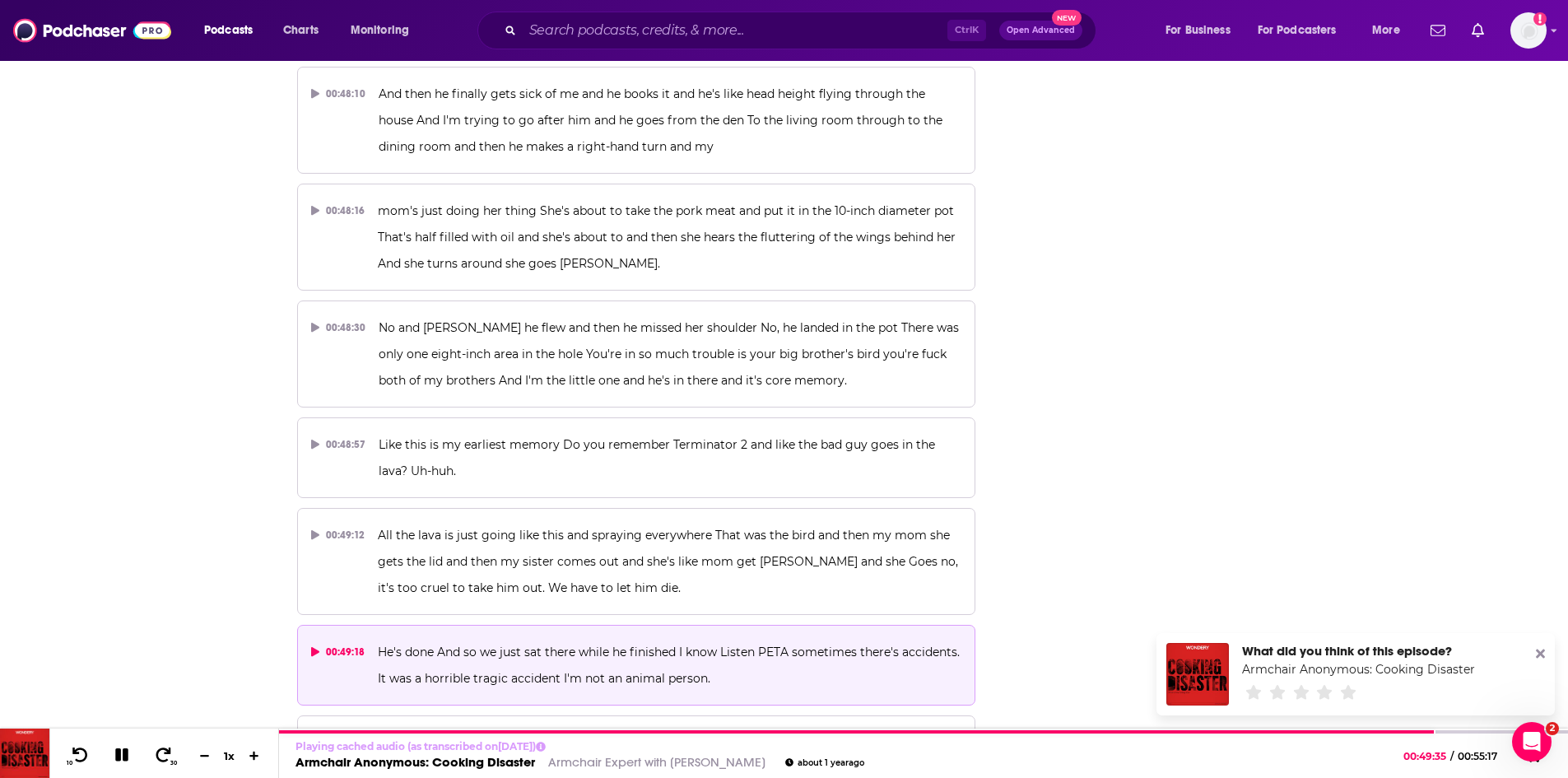
scroll to position [0, 0]
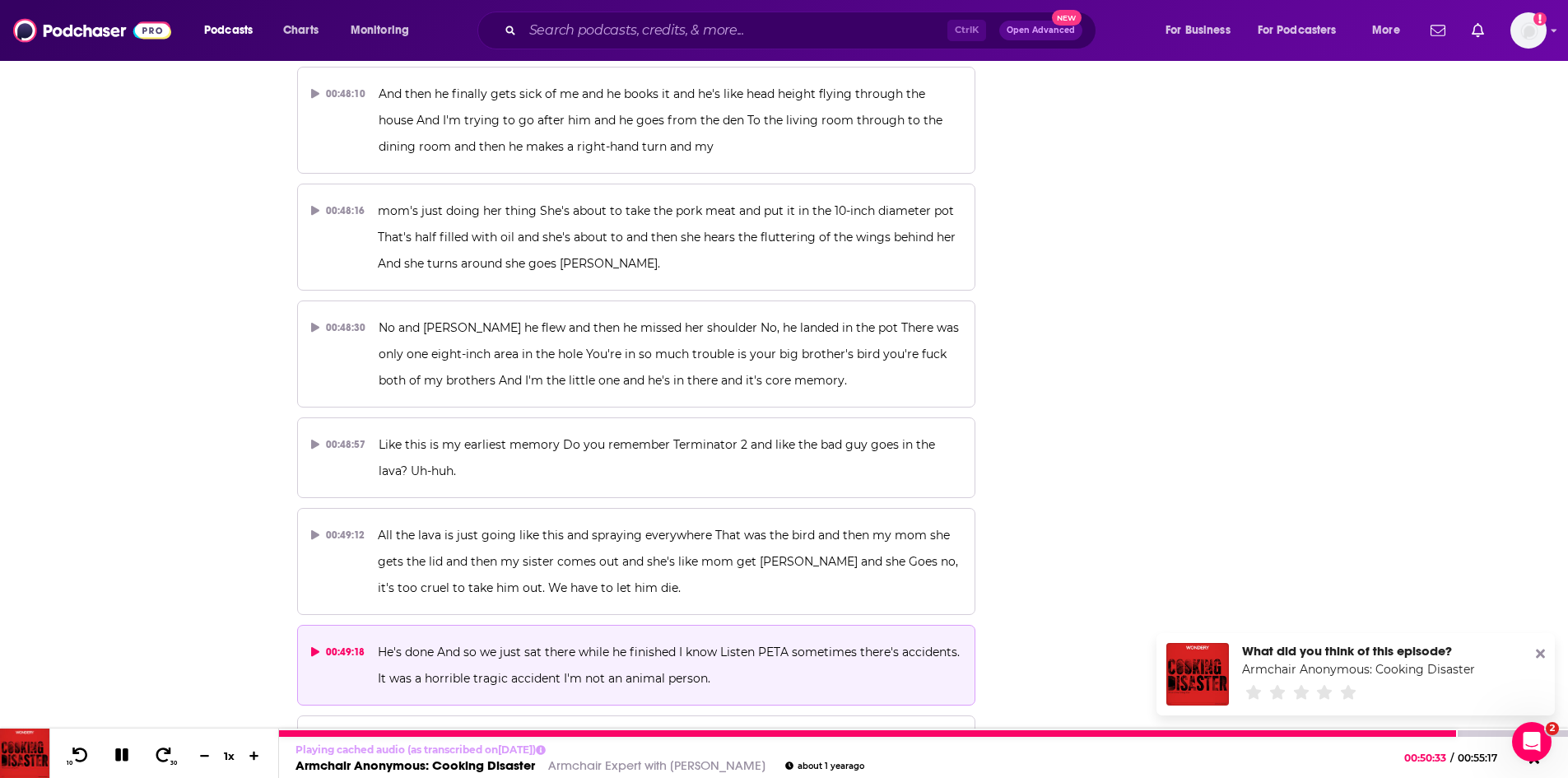
click at [123, 756] on icon at bounding box center [122, 755] width 13 height 13
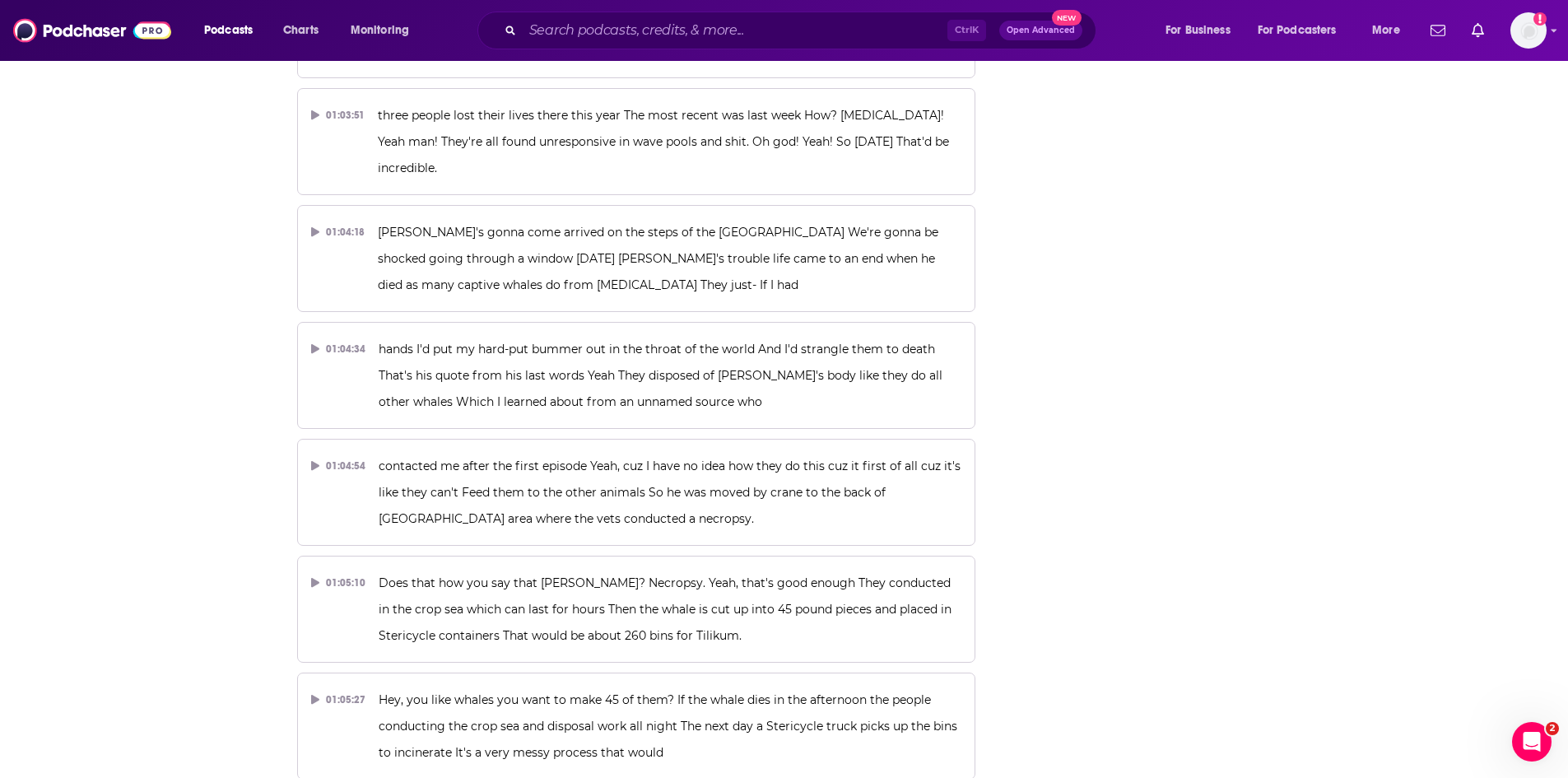
scroll to position [26657, 0]
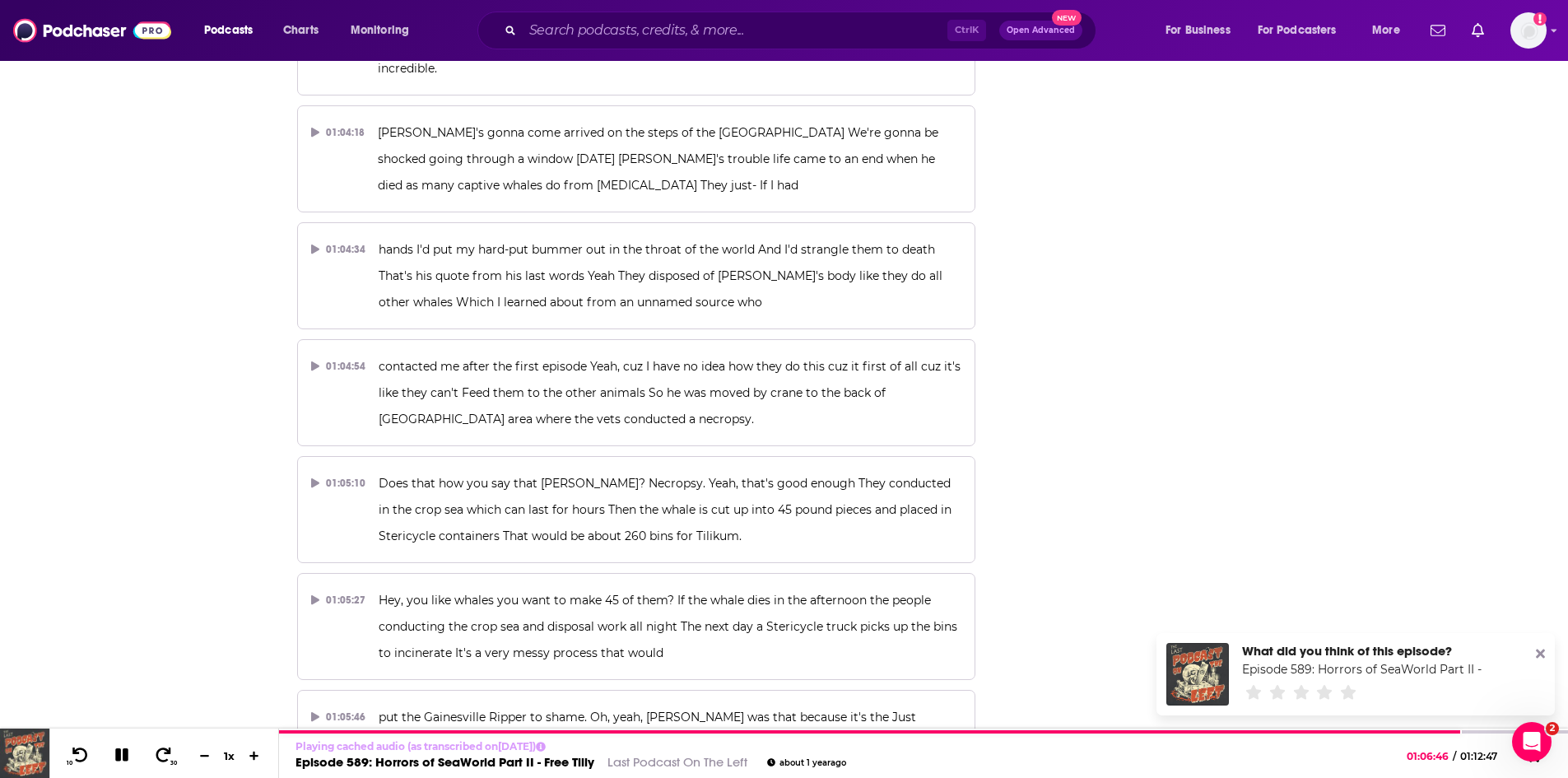
scroll to position [26739, 0]
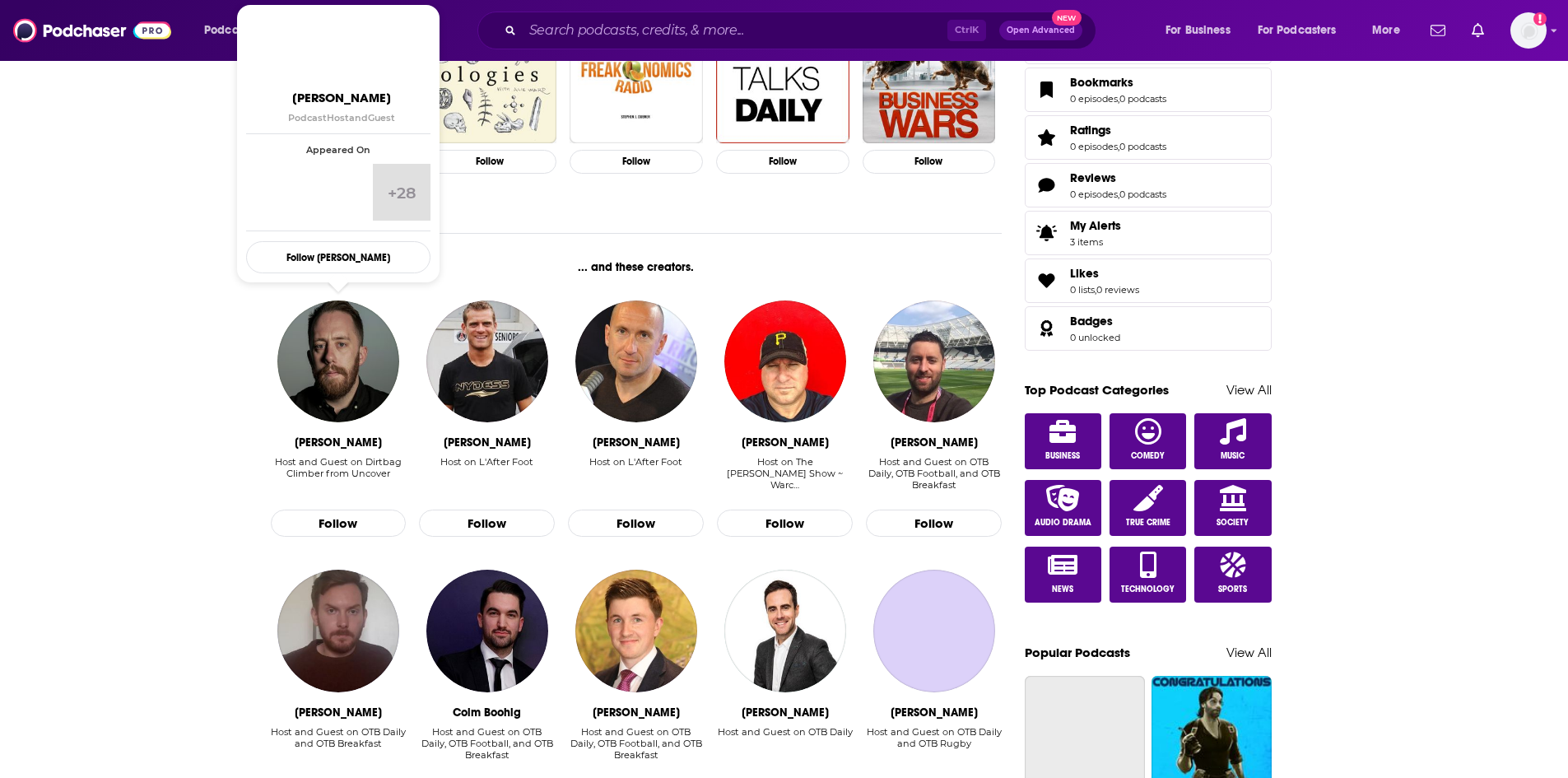
scroll to position [576, 0]
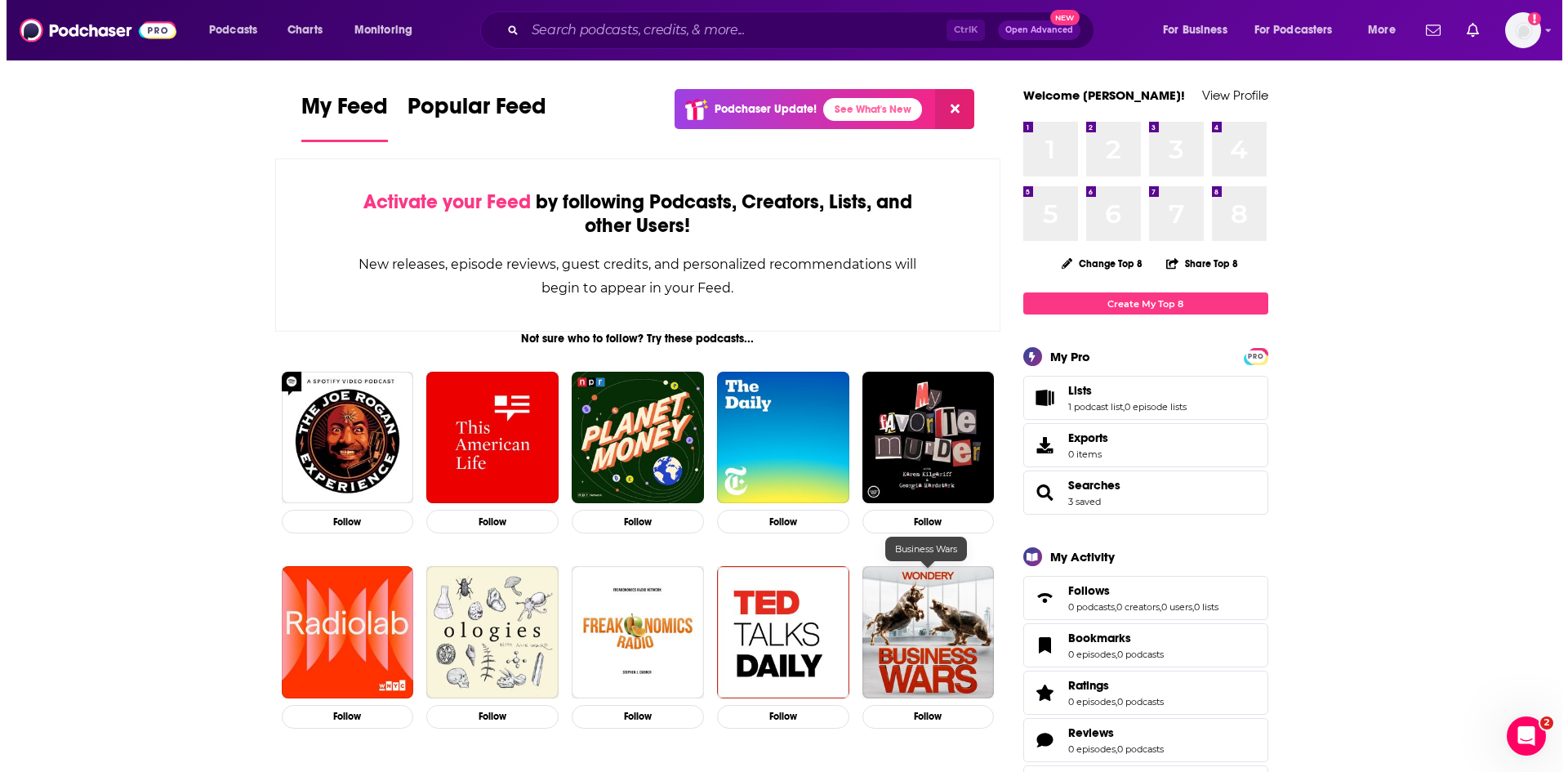
scroll to position [0, 0]
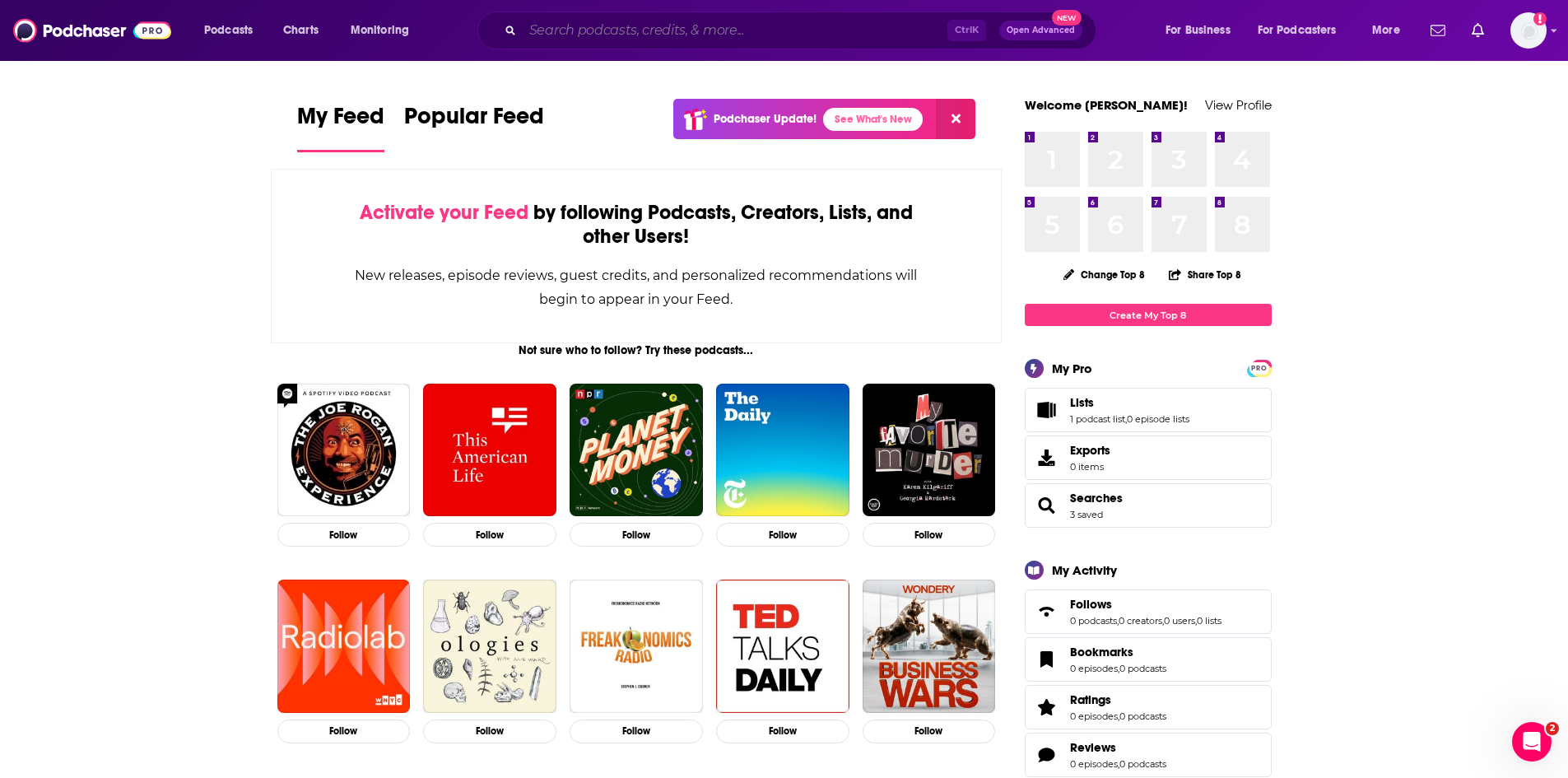
click at [582, 27] on input "Search podcasts, credits, & more..." at bounding box center [734, 31] width 425 height 26
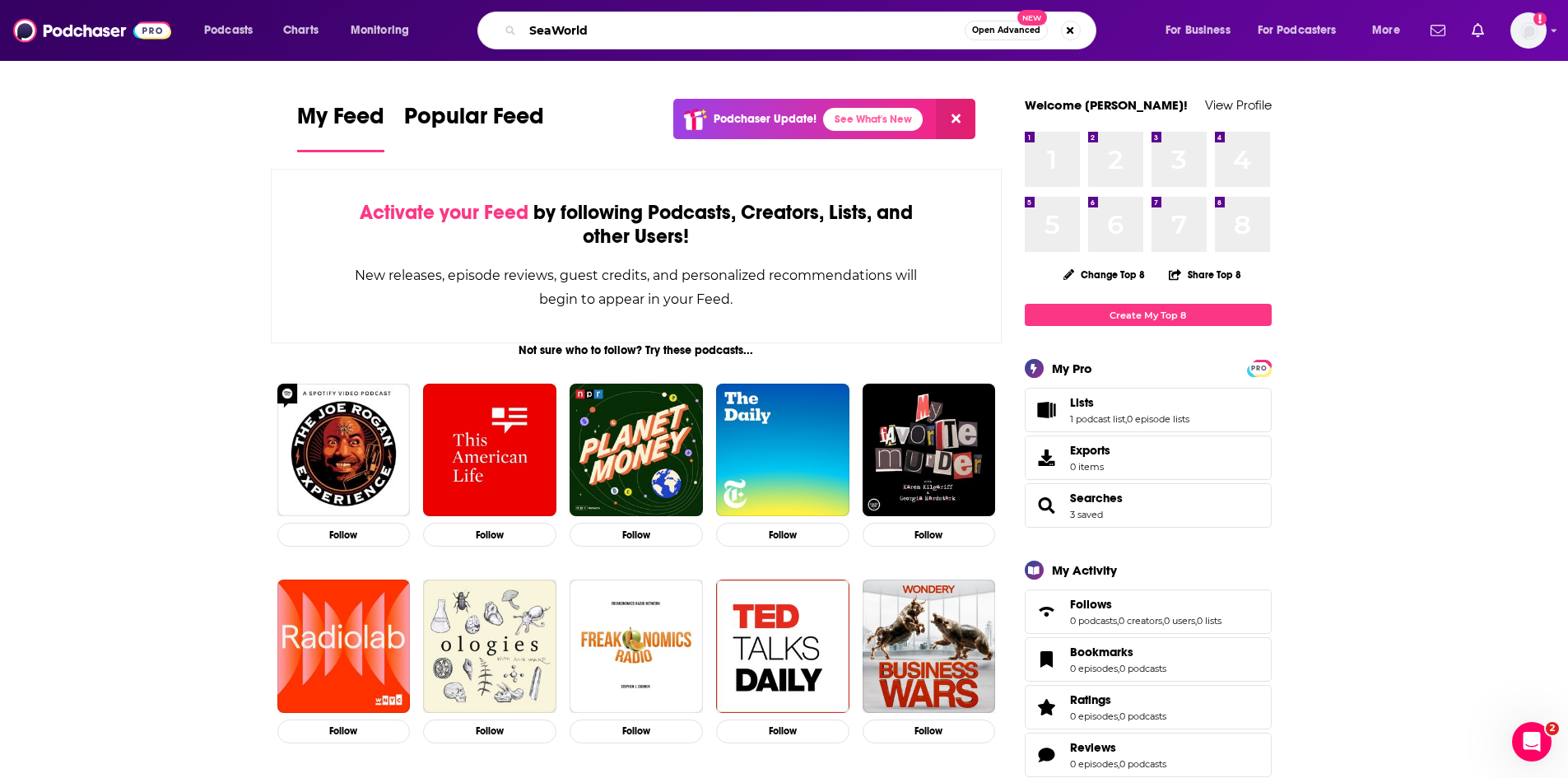
type input "SeaWorld"
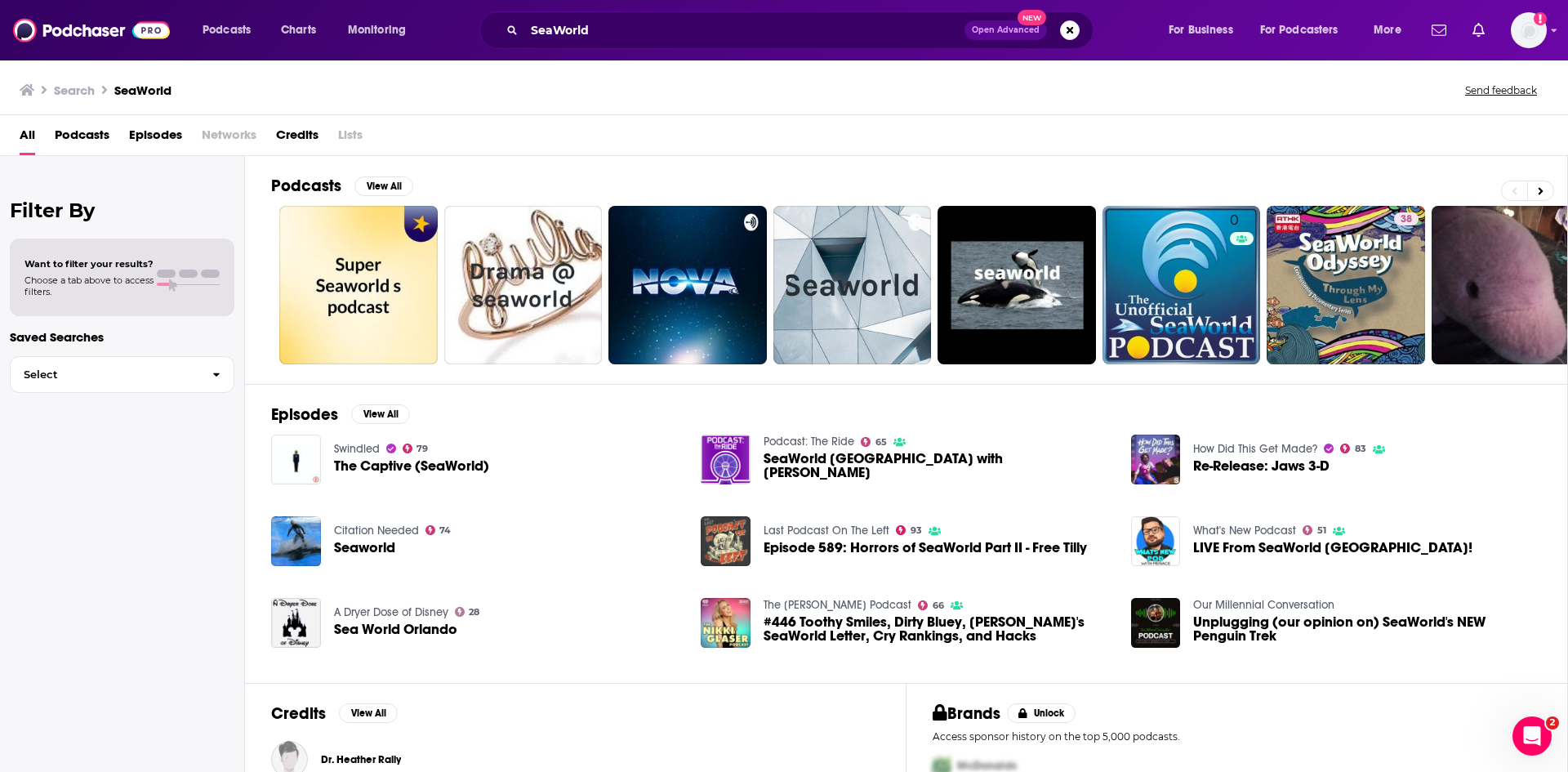
click at [153, 135] on span "Episodes" at bounding box center [156, 138] width 53 height 33
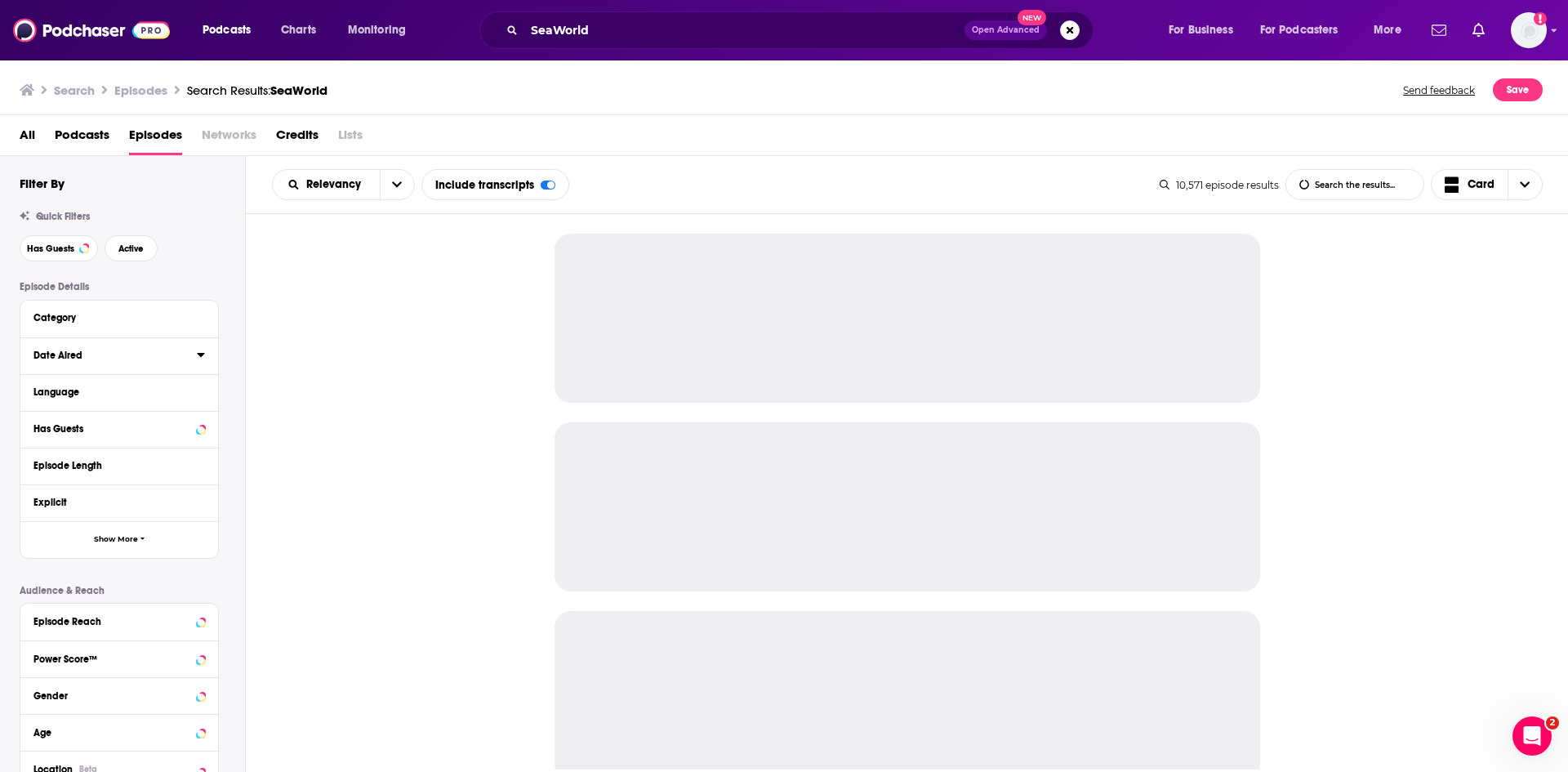
click at [199, 353] on icon at bounding box center [200, 354] width 7 height 4
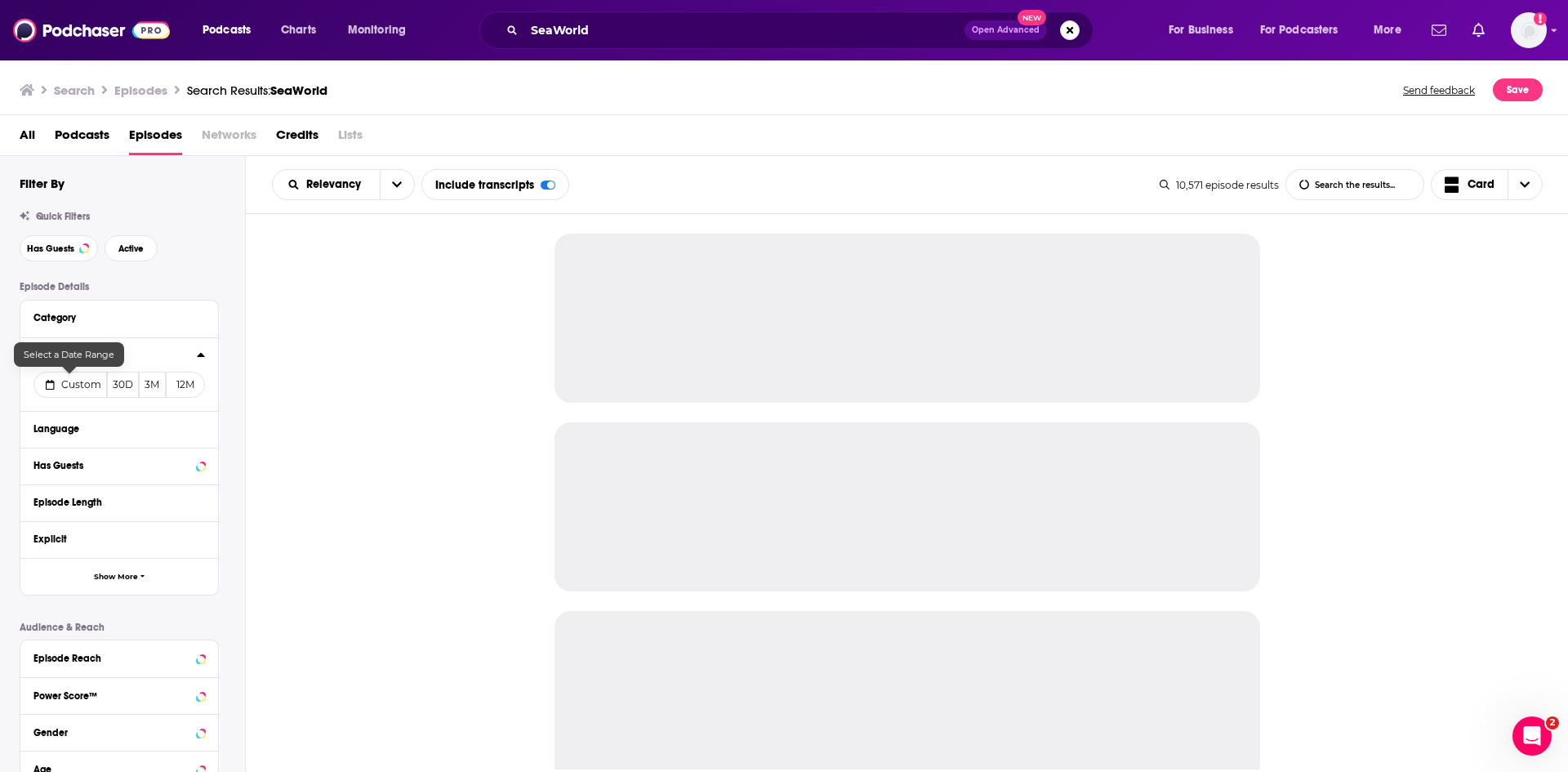
click at [89, 382] on span "Custom" at bounding box center [80, 384] width 40 height 12
select select "9"
select select "2025"
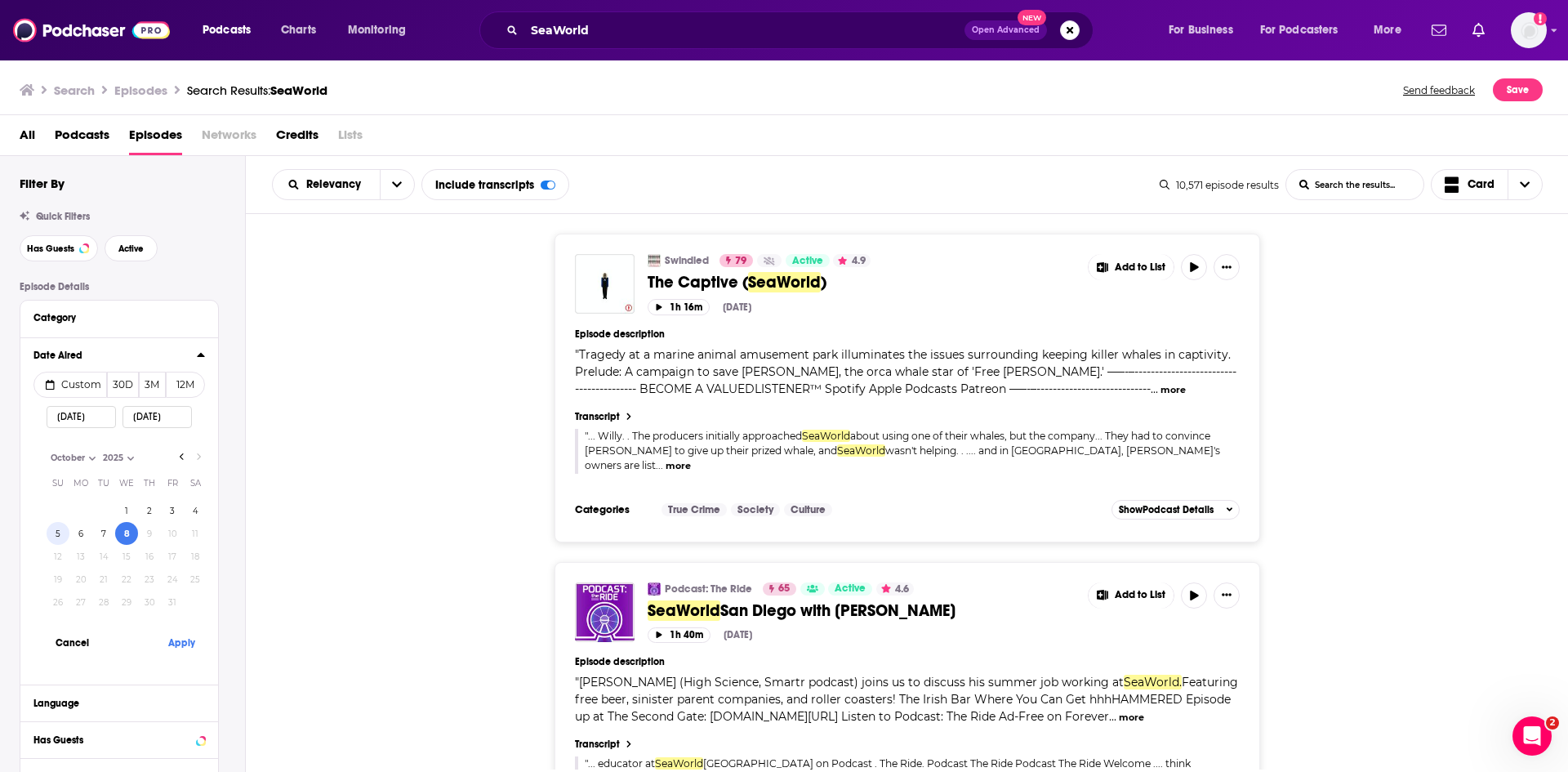
click at [58, 533] on button "5" at bounding box center [57, 533] width 23 height 23
type input "10/05/2025"
click at [171, 651] on button "Apply" at bounding box center [181, 642] width 49 height 30
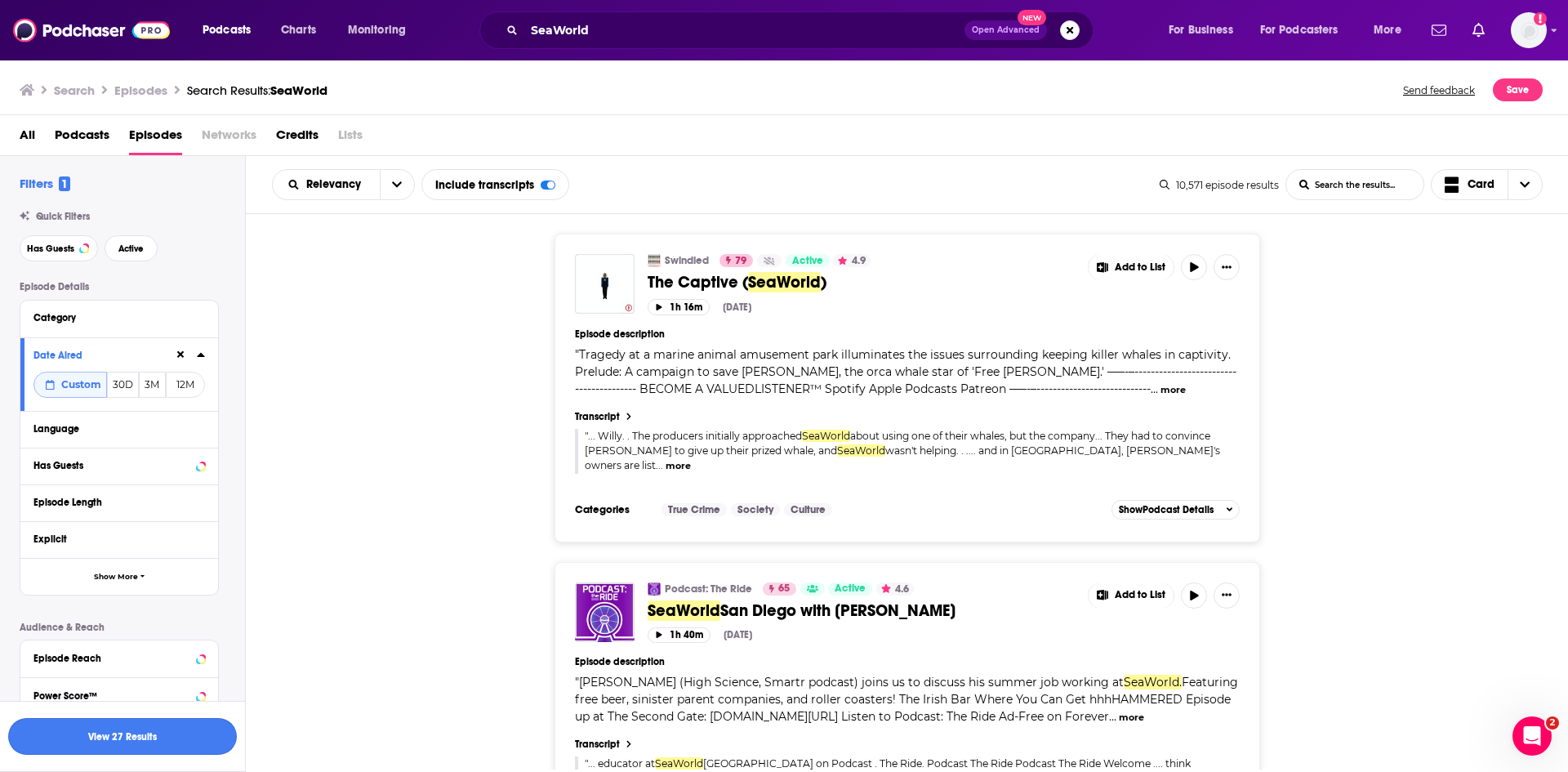
click at [178, 741] on button "View 27 Results" at bounding box center [123, 736] width 229 height 37
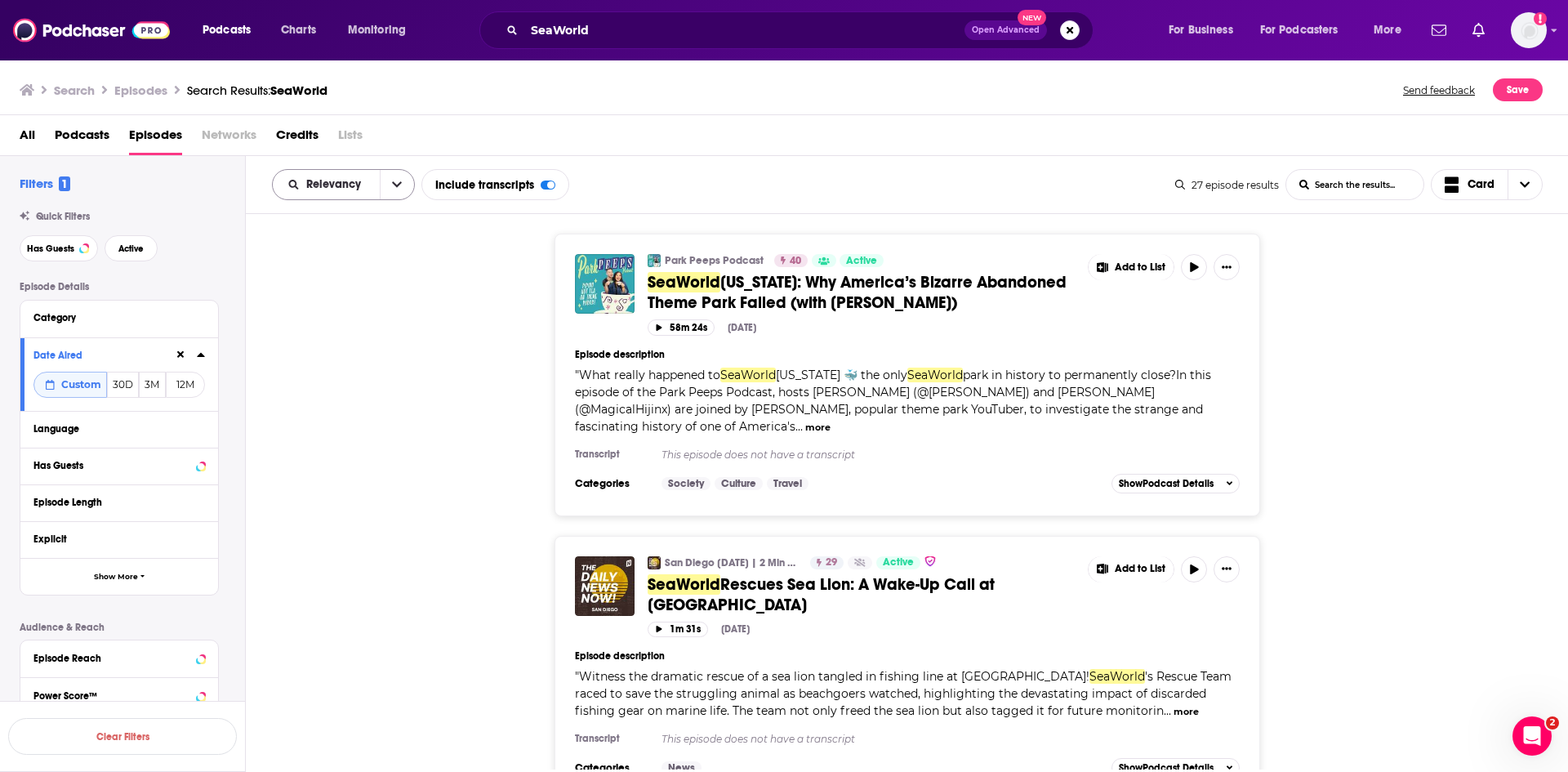
click at [389, 195] on button "open menu" at bounding box center [397, 184] width 34 height 30
click at [359, 328] on span "Power Score" at bounding box center [353, 324] width 96 height 9
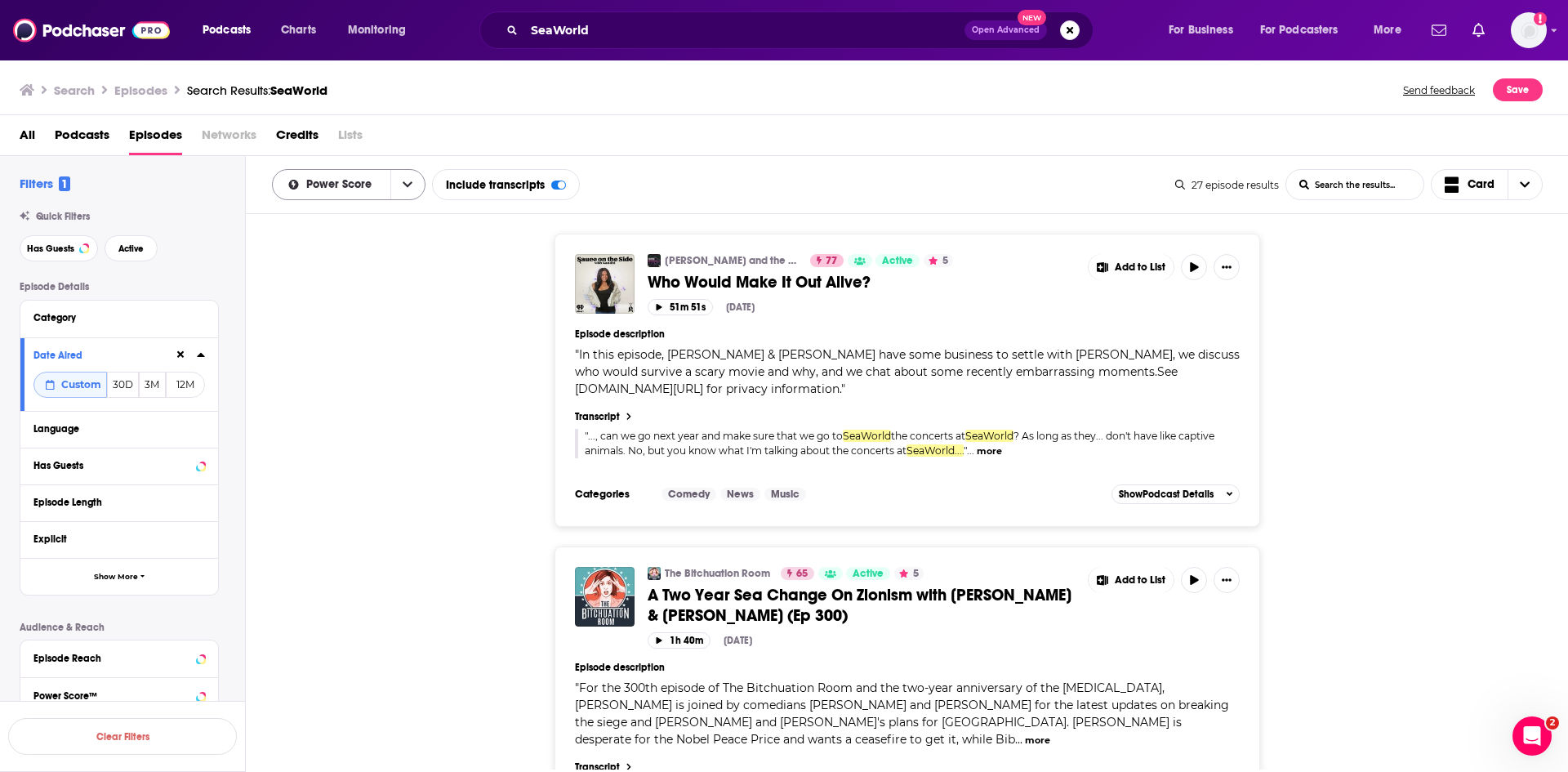
click at [402, 179] on icon "open menu" at bounding box center [407, 184] width 10 height 11
click at [454, 416] on div "Elvis Duran and the Morning Show ON DEMAND 77 Active 5 Who Would Make It Out Al…" at bounding box center [908, 380] width 1323 height 293
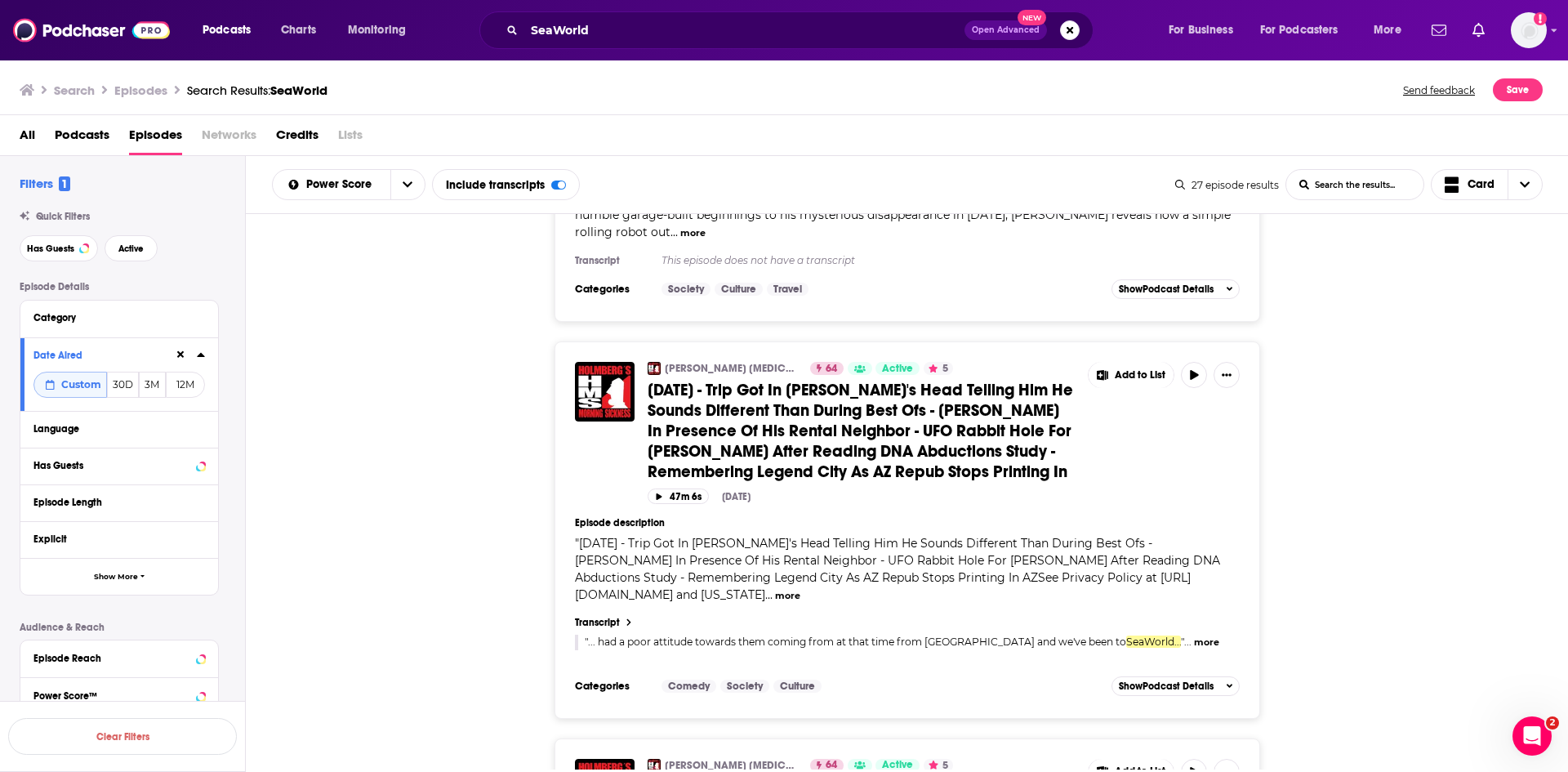
scroll to position [1225, 0]
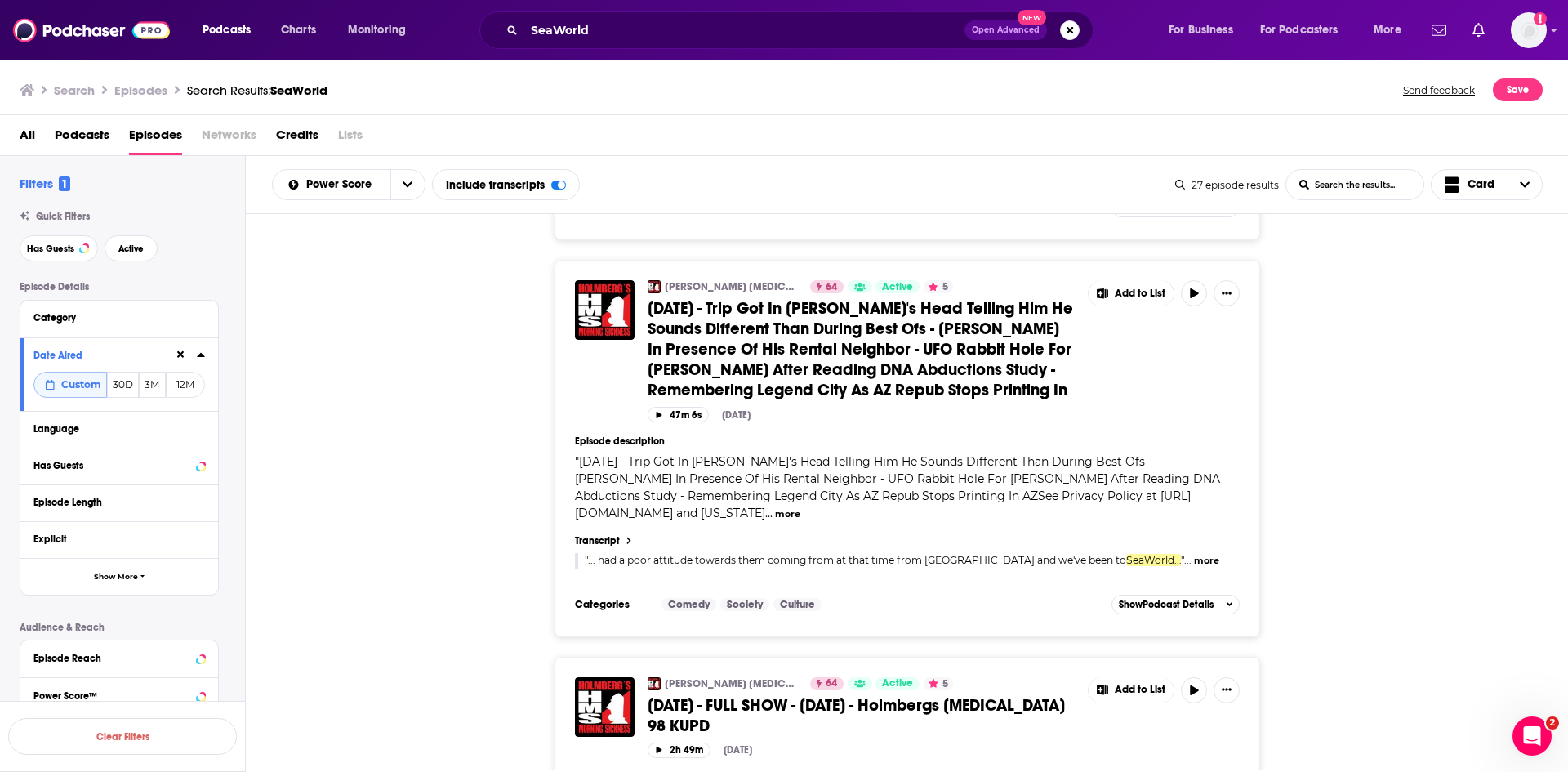
click at [498, 487] on div "Holmberg's Morning Sickness - Arizona 64 Active 5 10-07-25 - Trip Got In John's…" at bounding box center [908, 448] width 1323 height 377
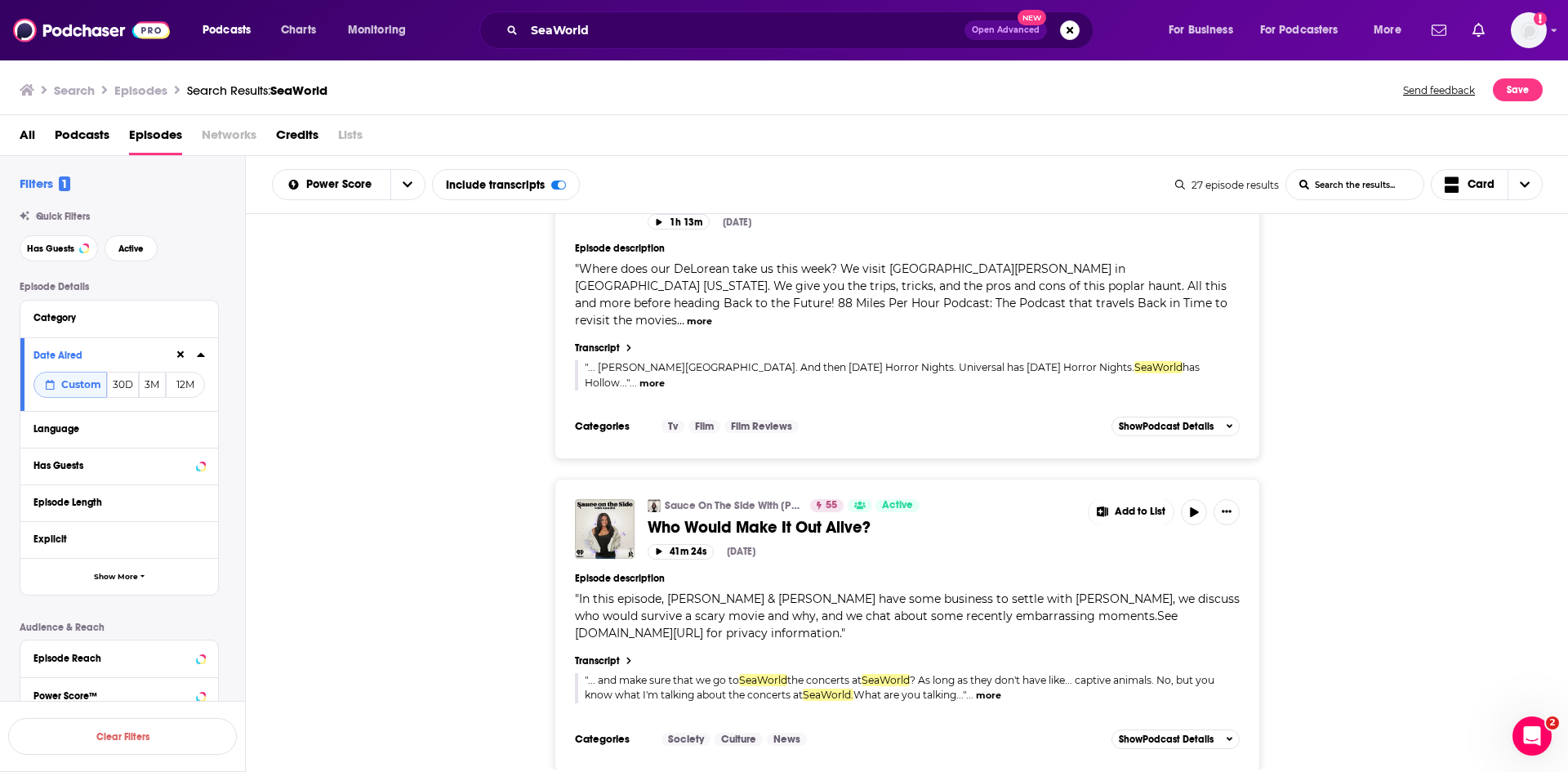
scroll to position [3511, 0]
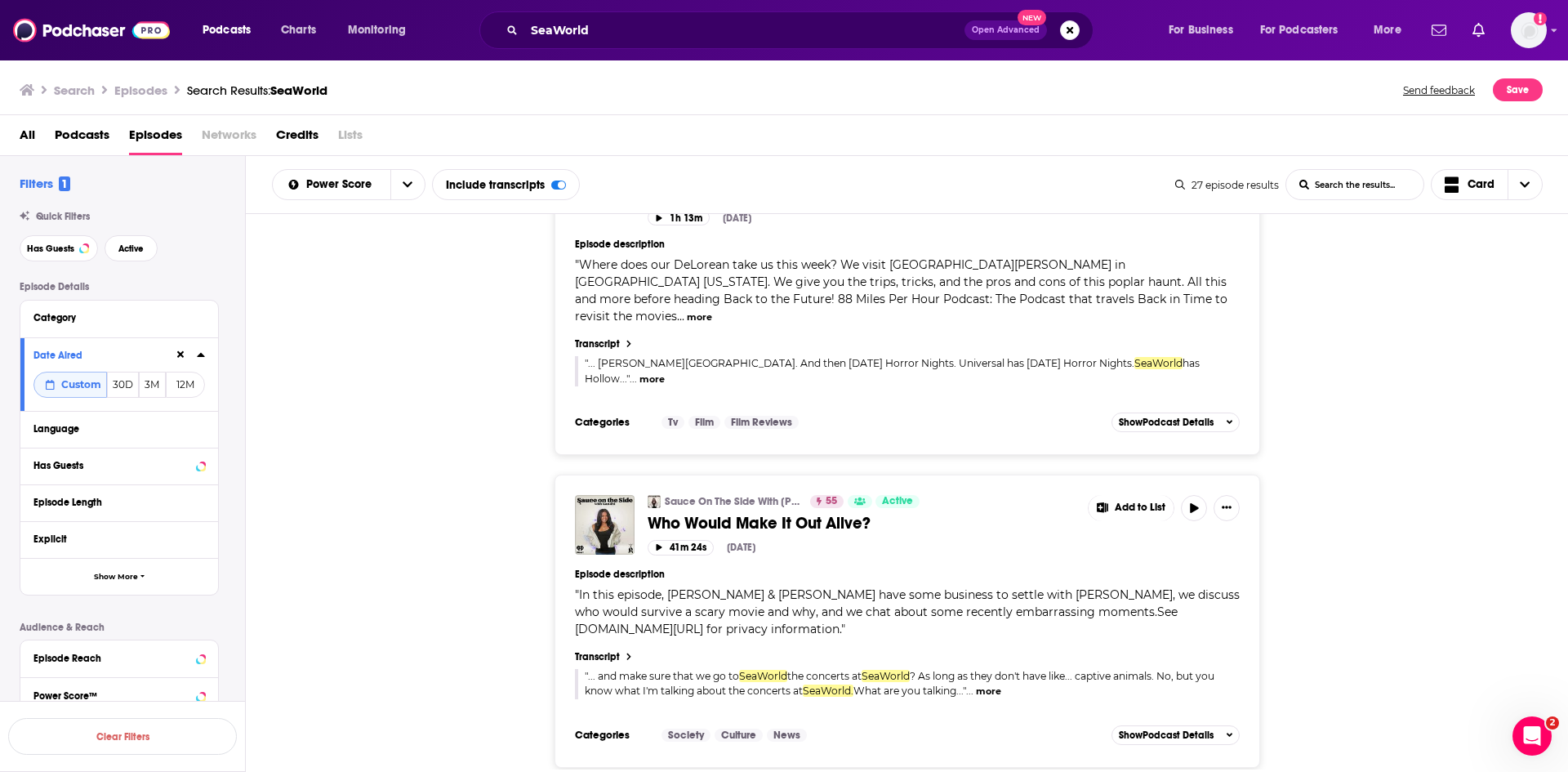
drag, startPoint x: 908, startPoint y: 584, endPoint x: 823, endPoint y: 601, distance: 86.7
click at [890, 723] on div "Categories Society Culture News Add to List Show Podcast Details" at bounding box center [907, 735] width 665 height 25
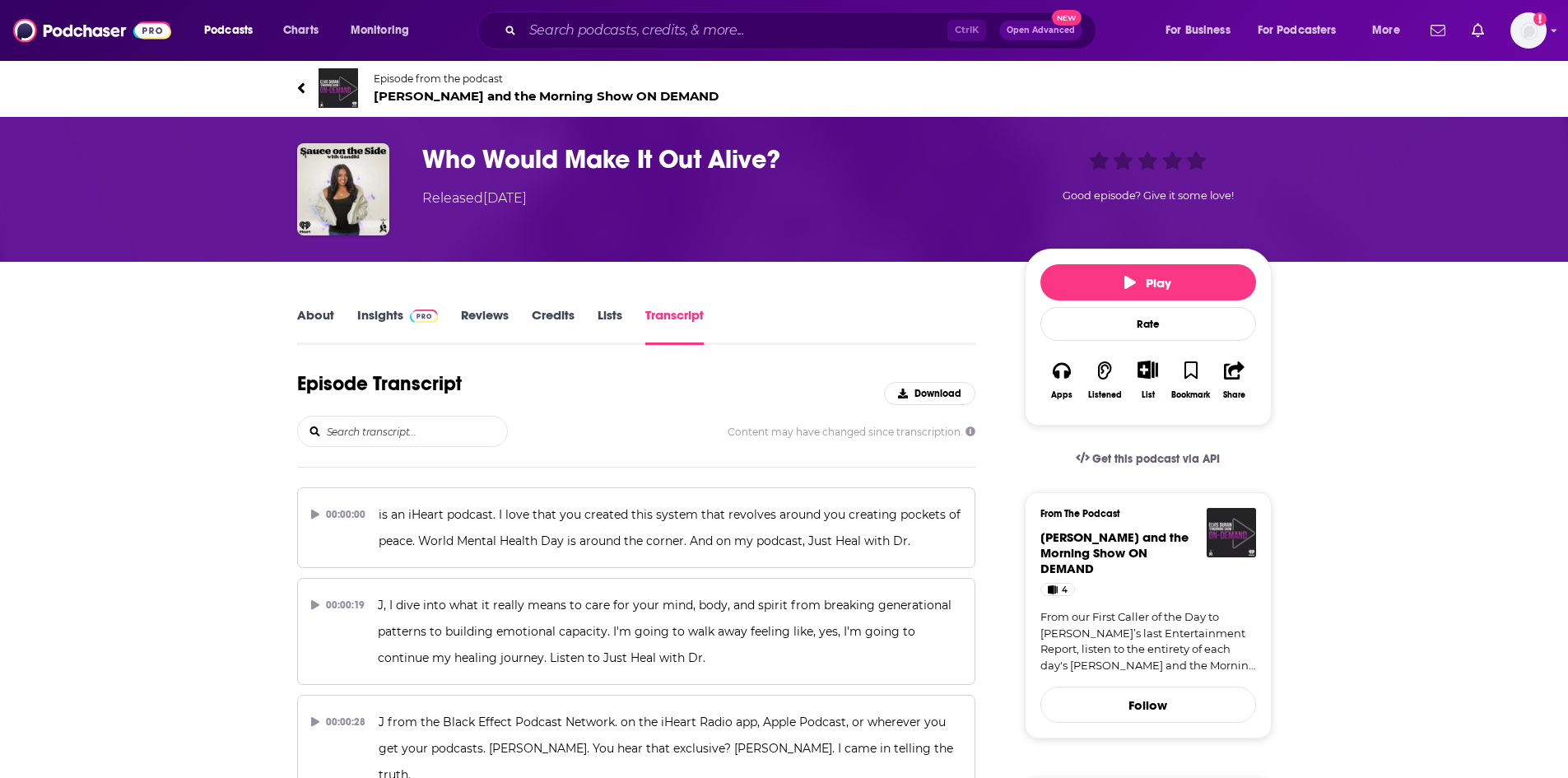
scroll to position [22786, 0]
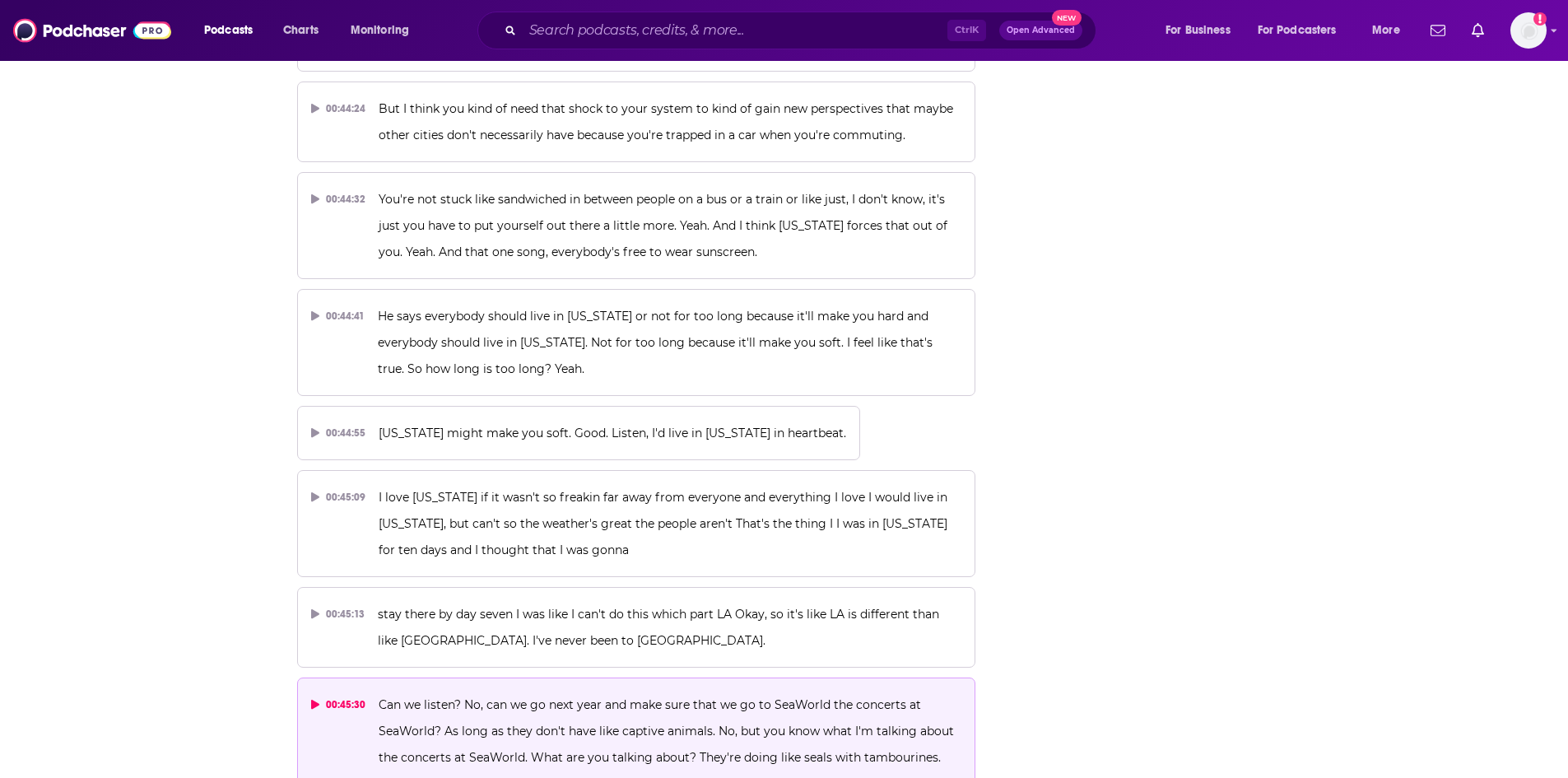
click at [694, 692] on p "Can we listen? No, can we go next year and make sure that we go to SeaWorld the…" at bounding box center [669, 731] width 583 height 79
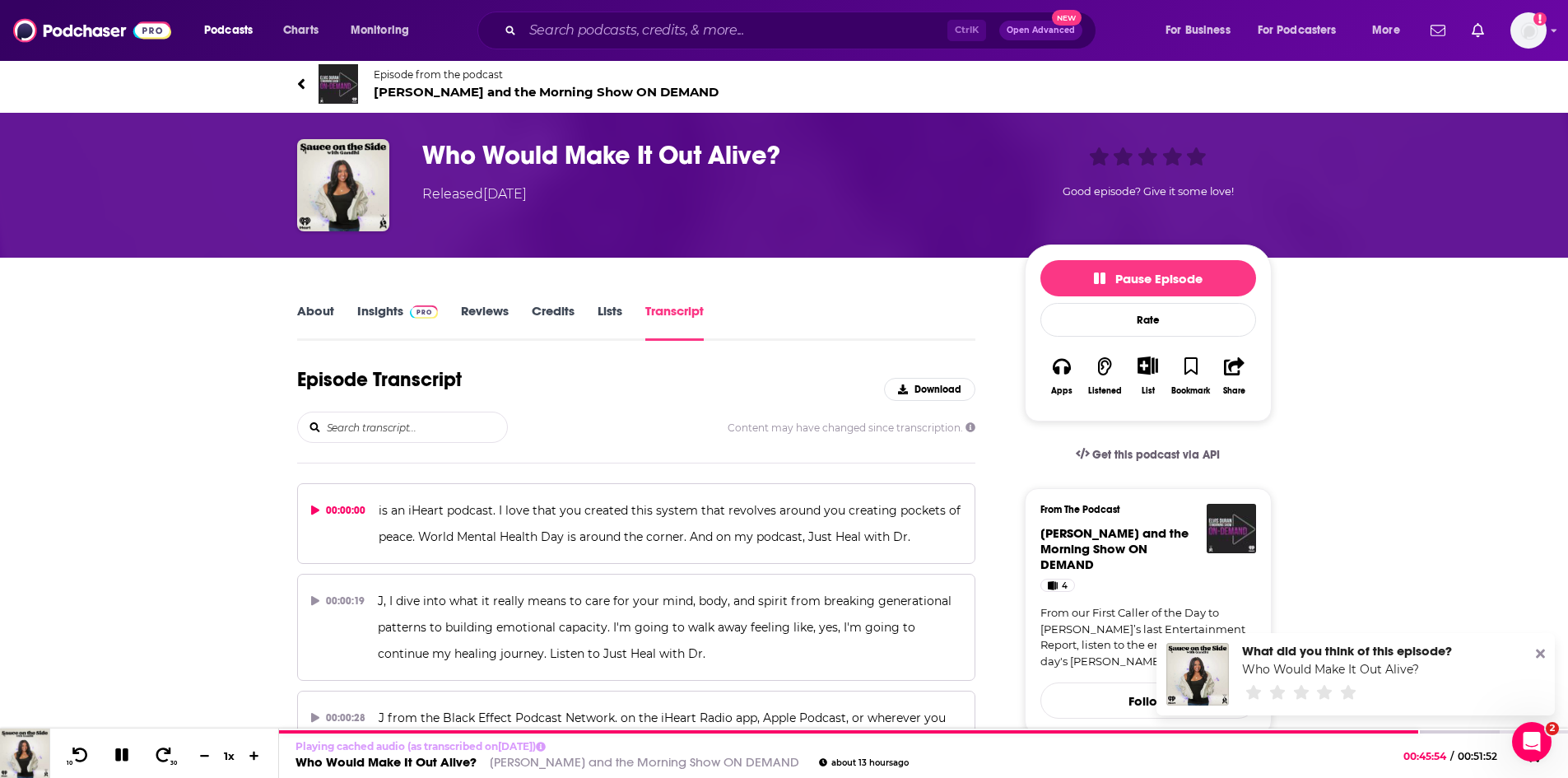
scroll to position [0, 0]
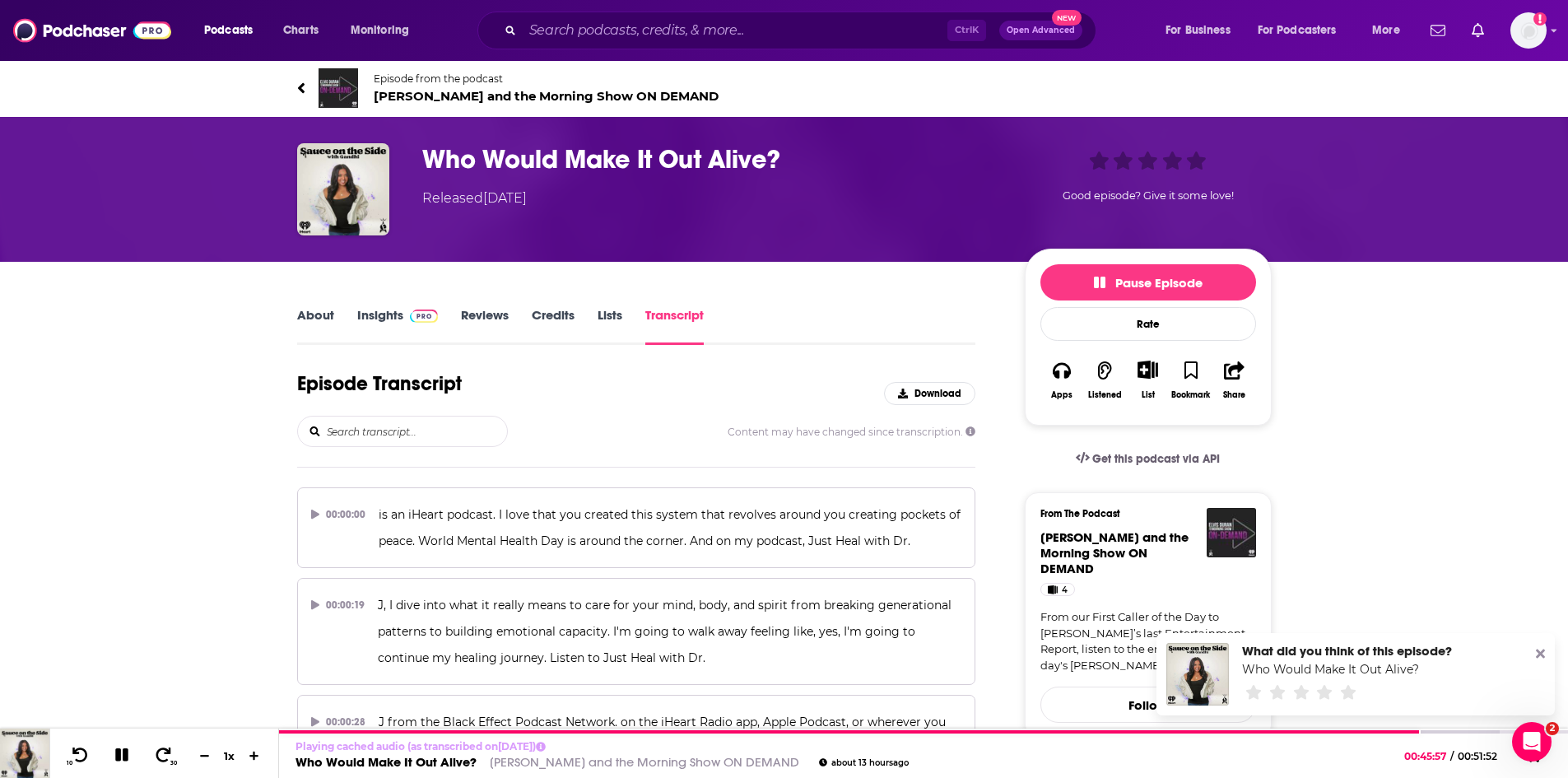
click at [309, 312] on link "About" at bounding box center [316, 325] width 37 height 38
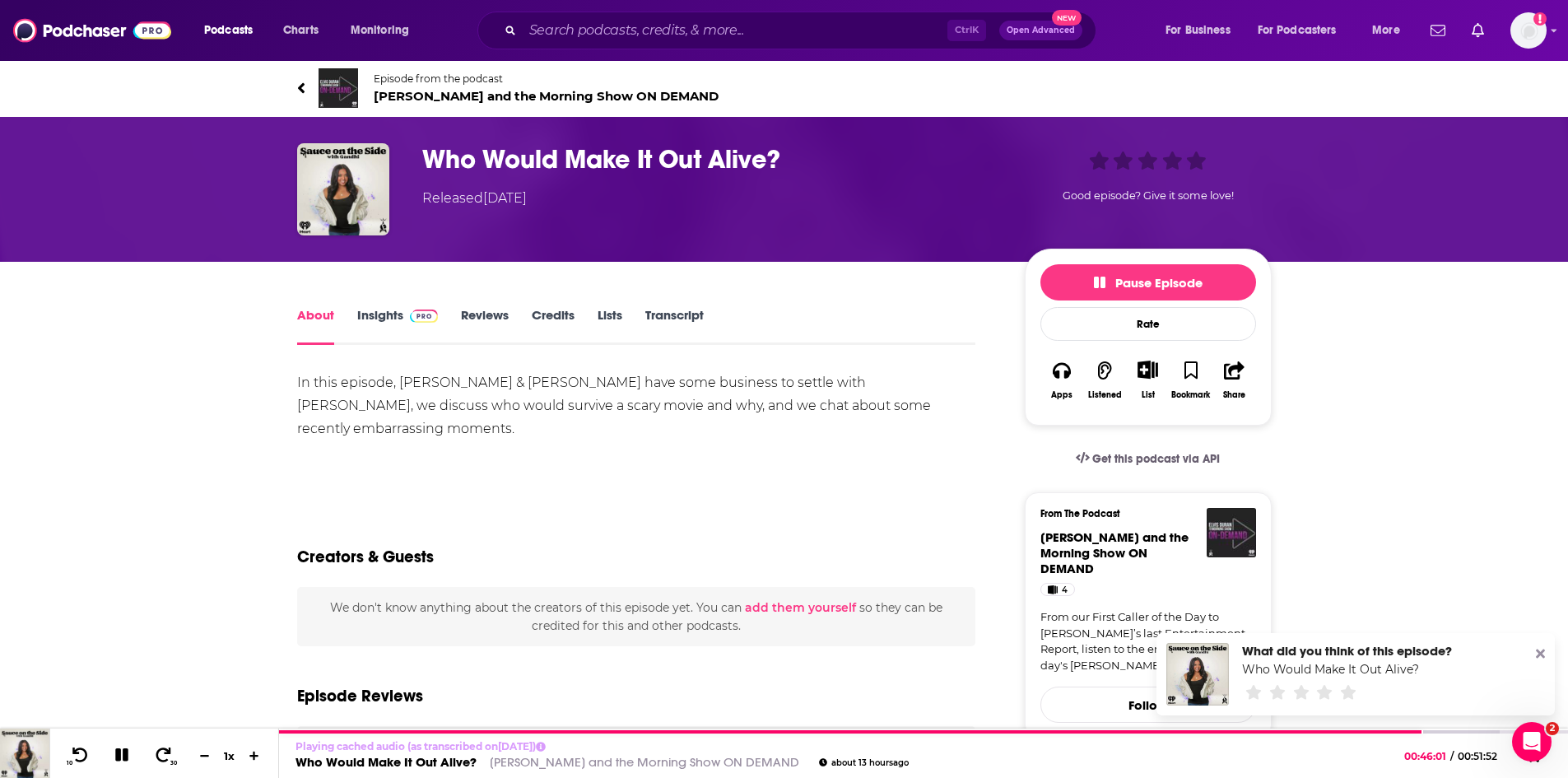
click at [475, 93] on span "Elvis Duran and the Morning Show ON DEMAND" at bounding box center [546, 96] width 345 height 16
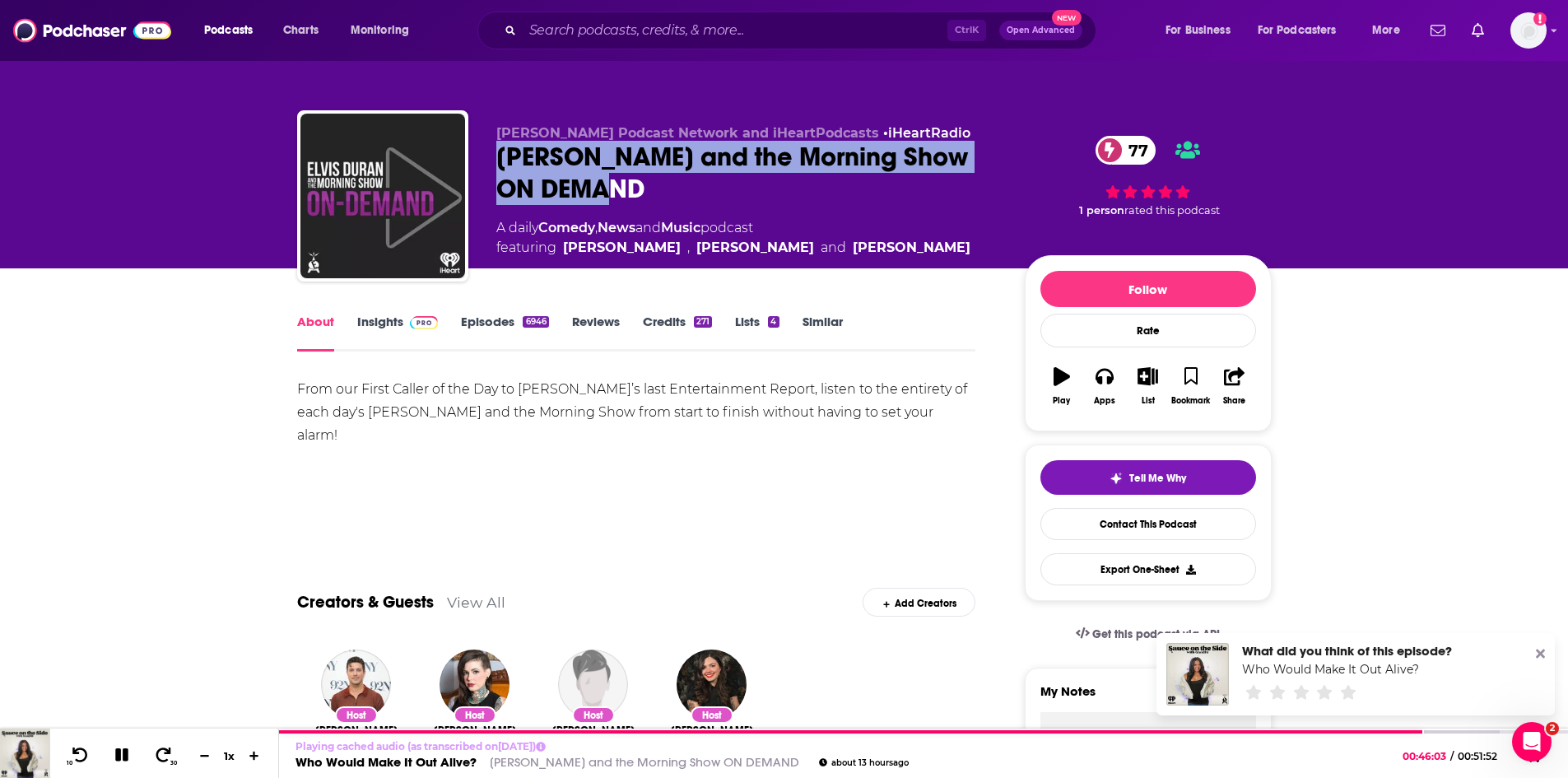
drag, startPoint x: 623, startPoint y: 193, endPoint x: 491, endPoint y: 162, distance: 135.6
click at [491, 162] on div "Elvis Duran Podcast Network and iHeartPodcasts • iHeartRadio Elvis Duran and th…" at bounding box center [784, 199] width 974 height 178
copy h1 "Elvis Duran and the Morning Show ON DEMAND"
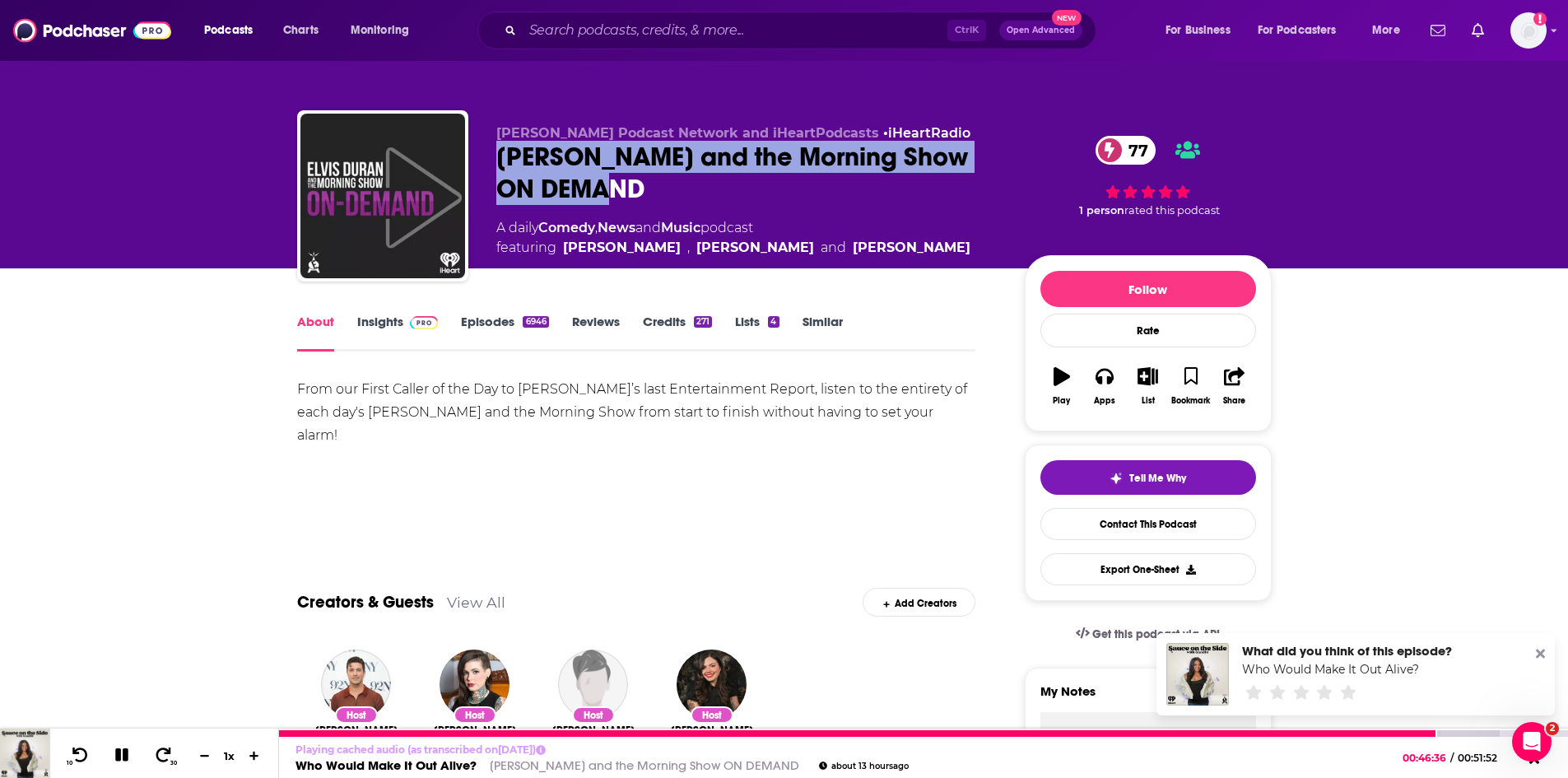
click at [120, 749] on icon at bounding box center [122, 755] width 13 height 13
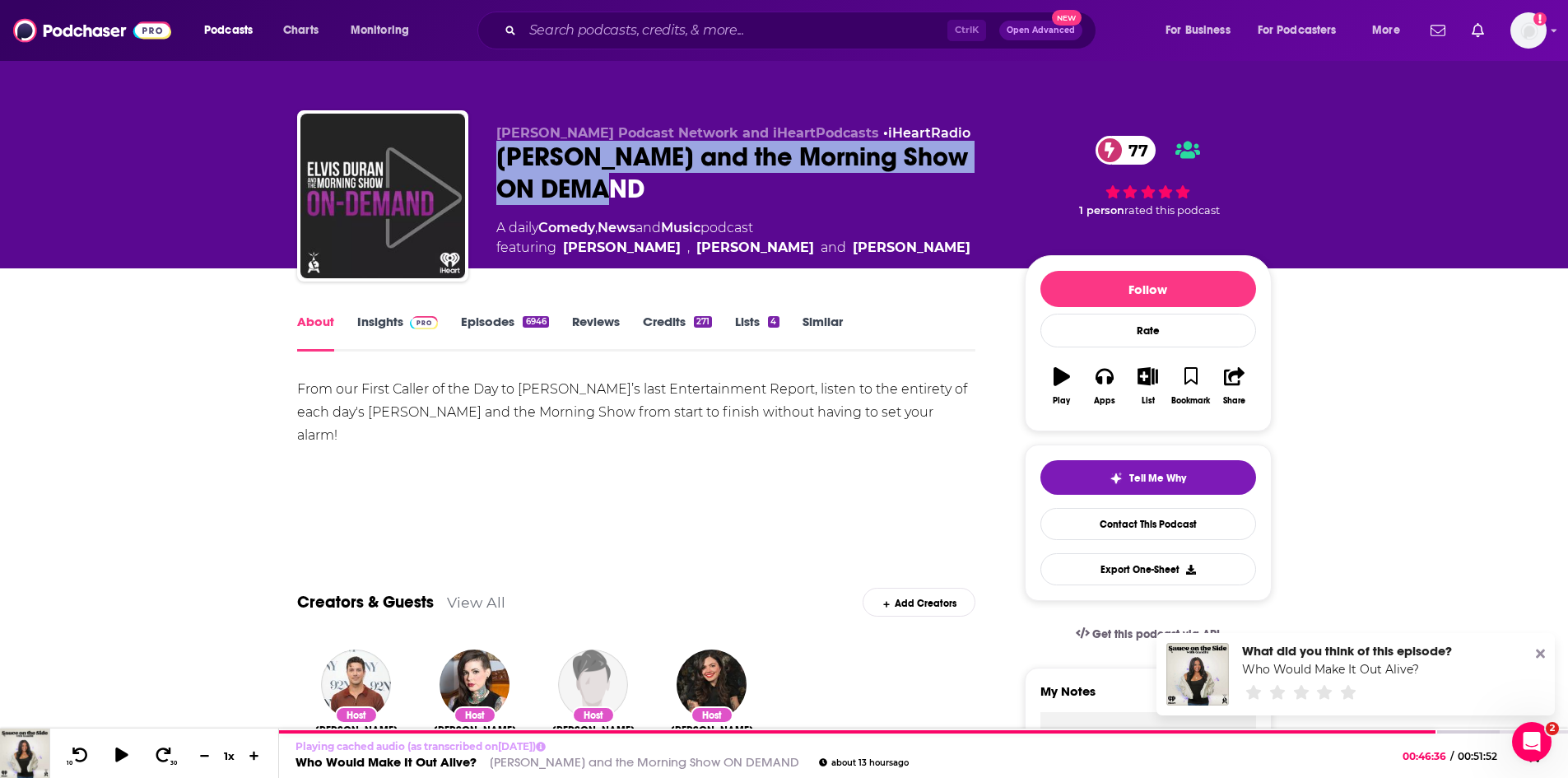
copy h1 "Elvis Duran and the Morning Show ON DEMAND"
click at [552, 174] on div "Elvis Duran and the Morning Show ON DEMAND 77" at bounding box center [747, 172] width 502 height 64
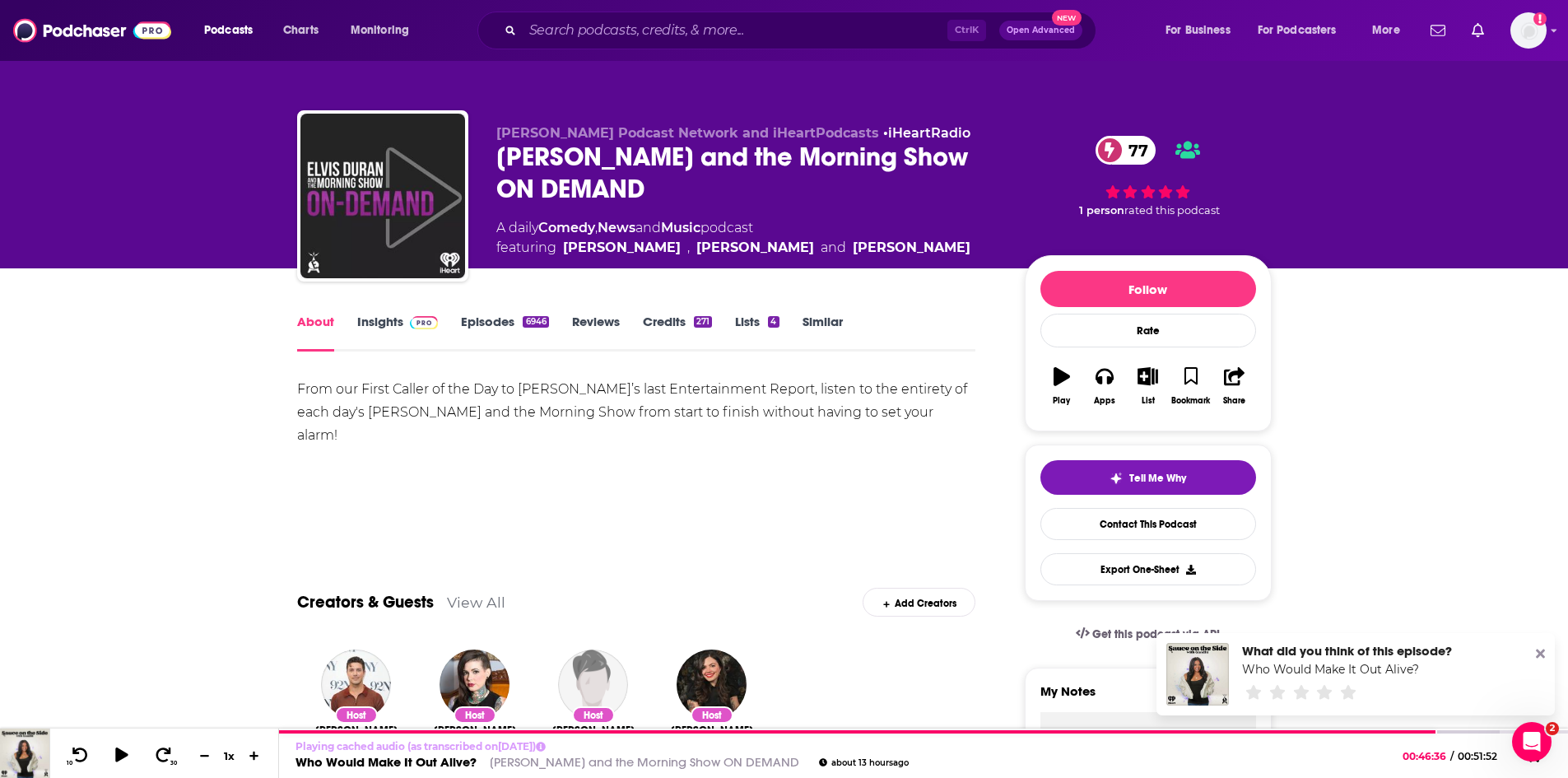
click at [389, 316] on link "Insights" at bounding box center [398, 332] width 82 height 38
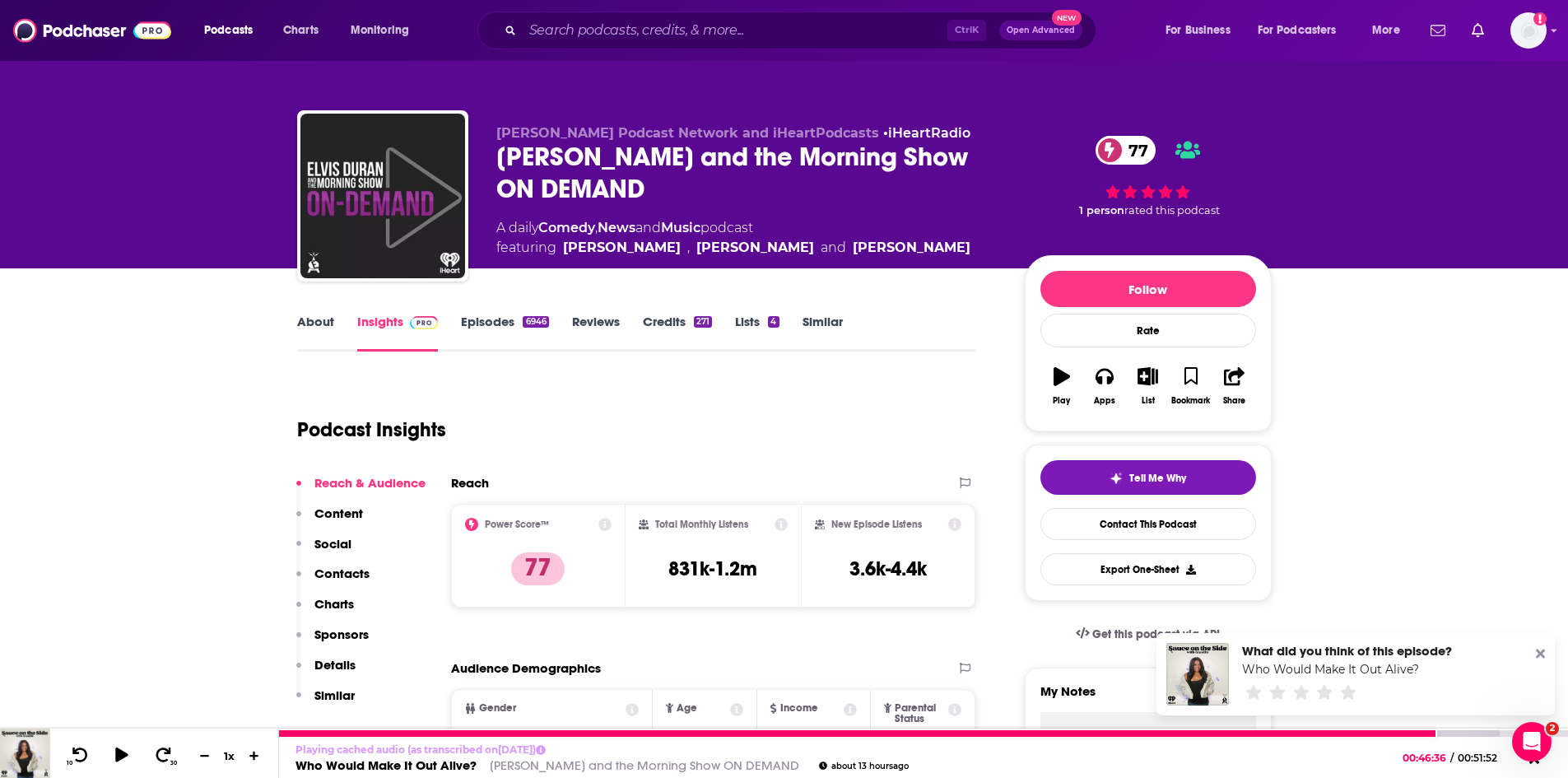
click at [428, 763] on link "Who Would Make It Out Alive?" at bounding box center [386, 765] width 181 height 16
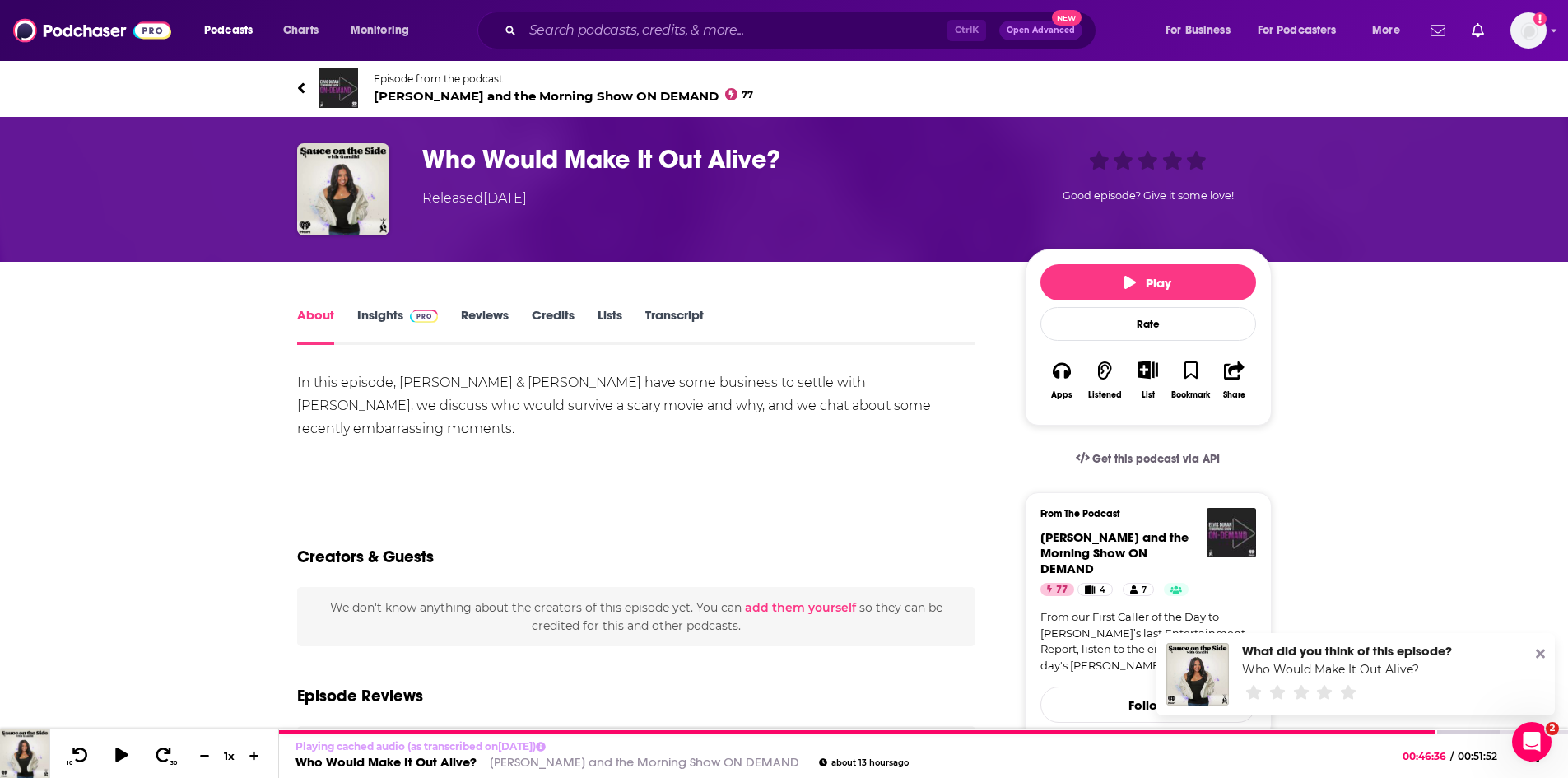
click at [676, 306] on div "About Insights Reviews Credits Lists Transcript" at bounding box center [637, 324] width 679 height 40
click at [676, 312] on link "Transcript" at bounding box center [674, 325] width 59 height 38
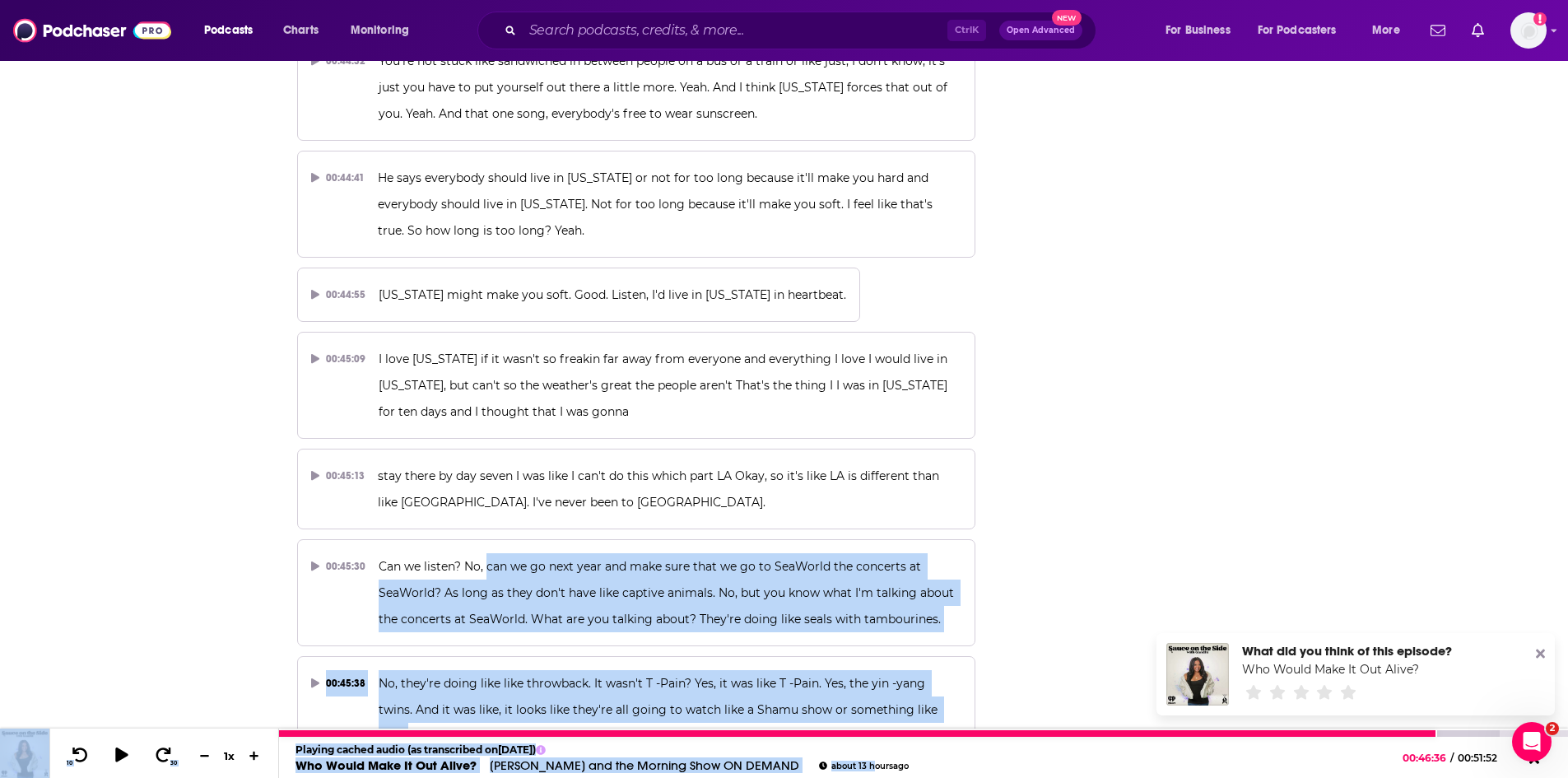
scroll to position [22996, 0]
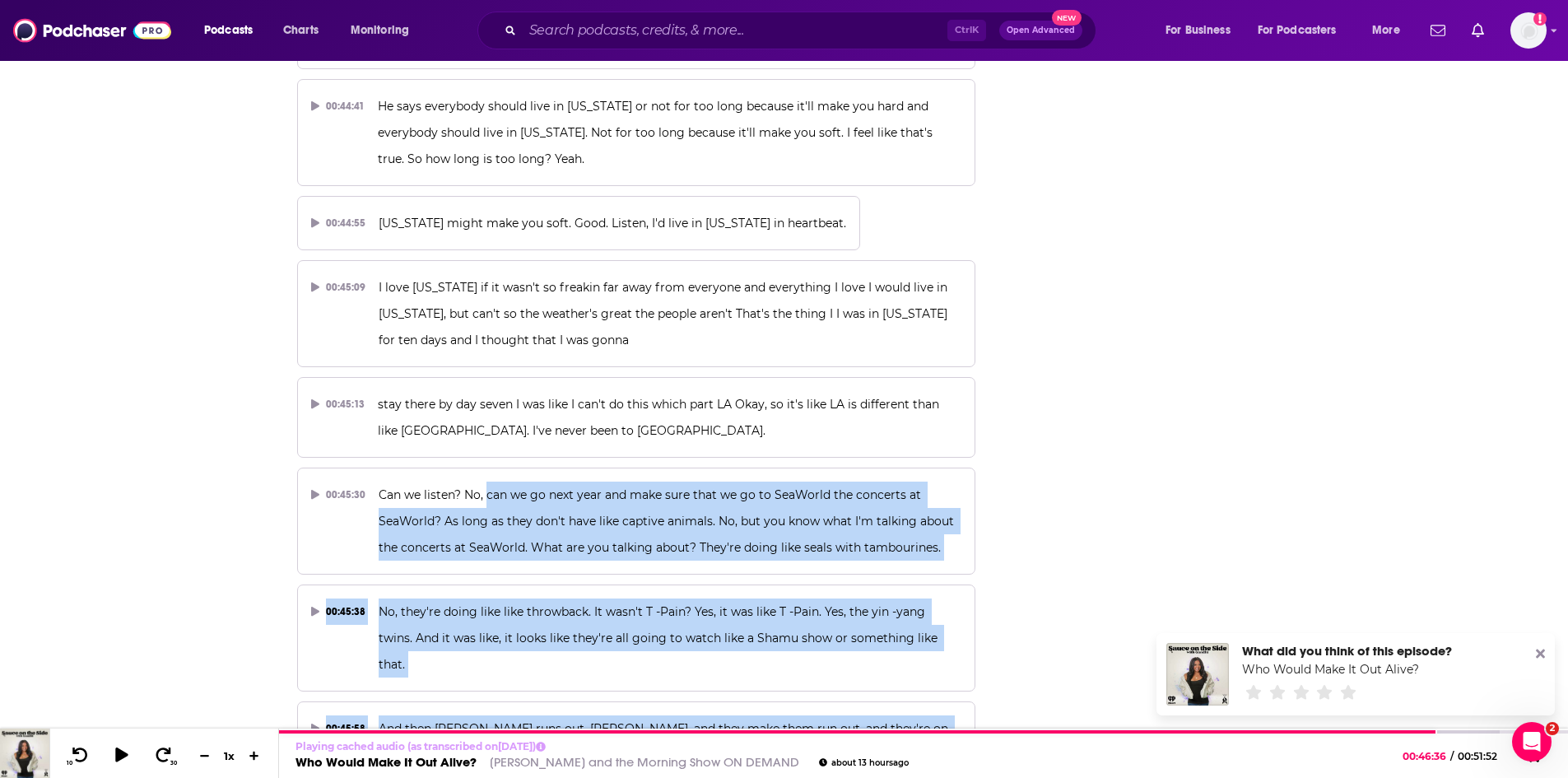
drag, startPoint x: 487, startPoint y: 388, endPoint x: 537, endPoint y: 557, distance: 176.2
copy div "can we go next year and make sure that we go to SeaWorld the concerts at SeaWor…"
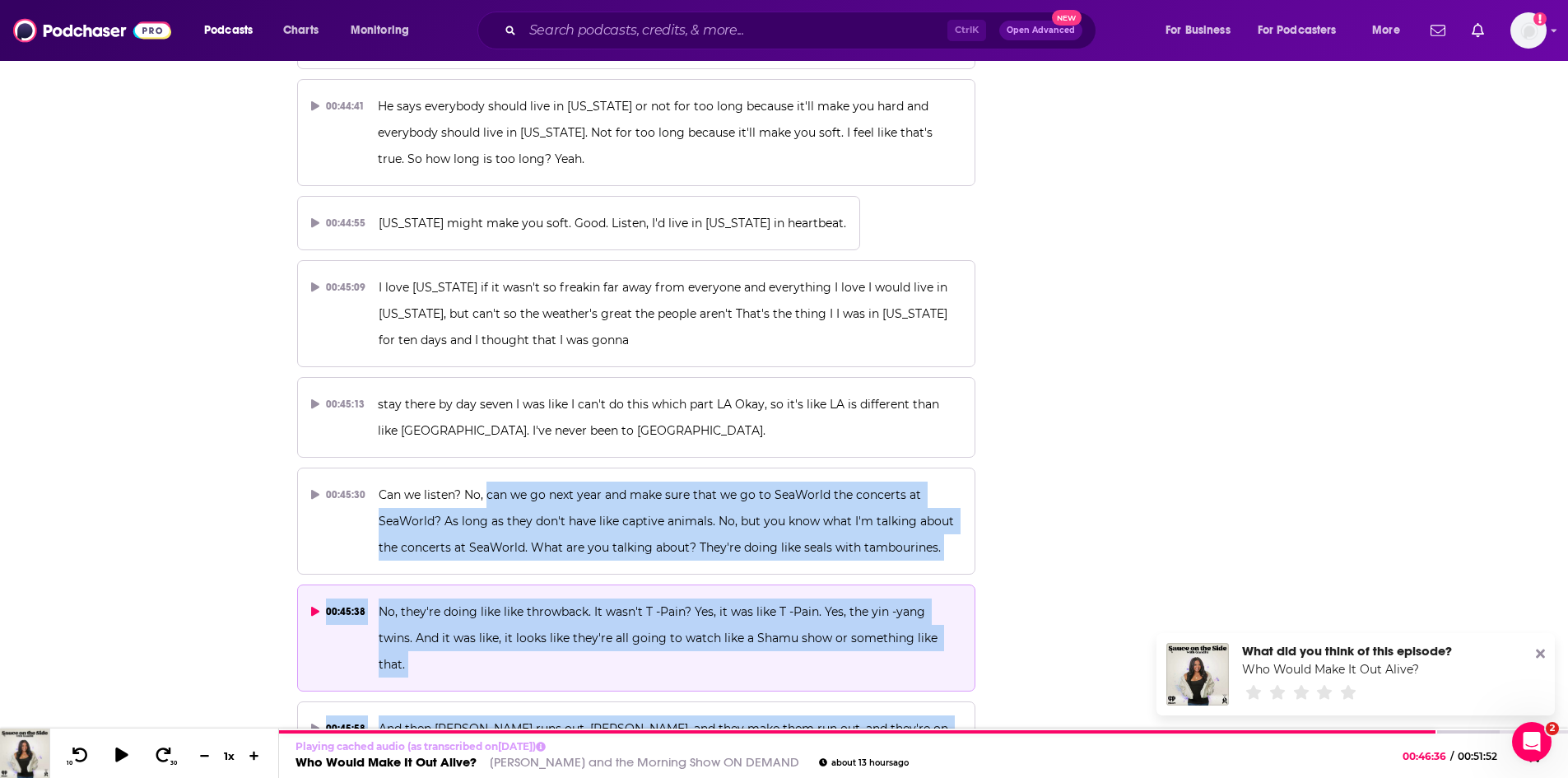
click at [500, 604] on span "No, they're doing like like throwback. It wasn't T -Pain? Yes, it was like T -P…" at bounding box center [659, 638] width 562 height 68
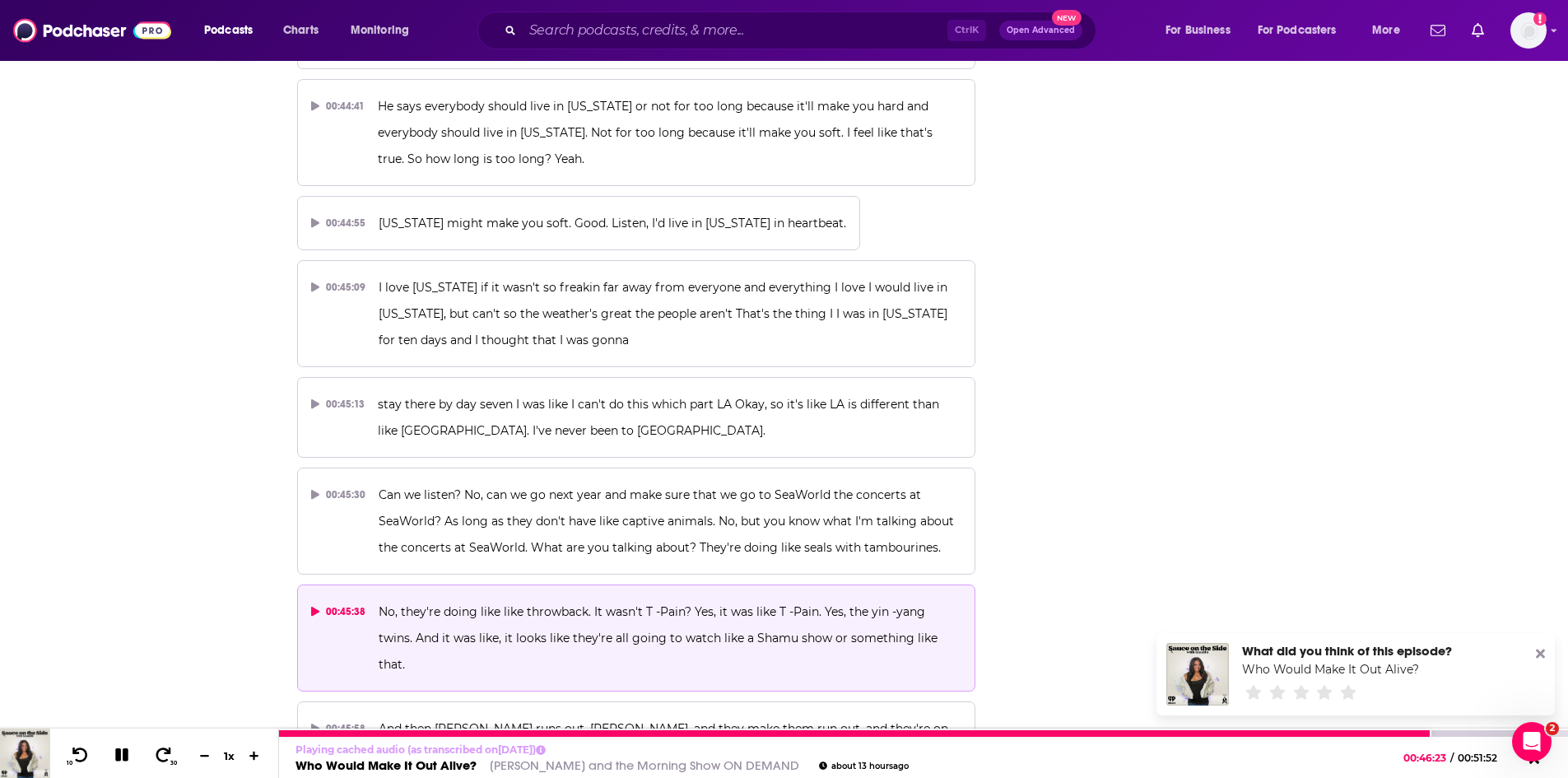
click at [130, 750] on icon at bounding box center [122, 755] width 19 height 15
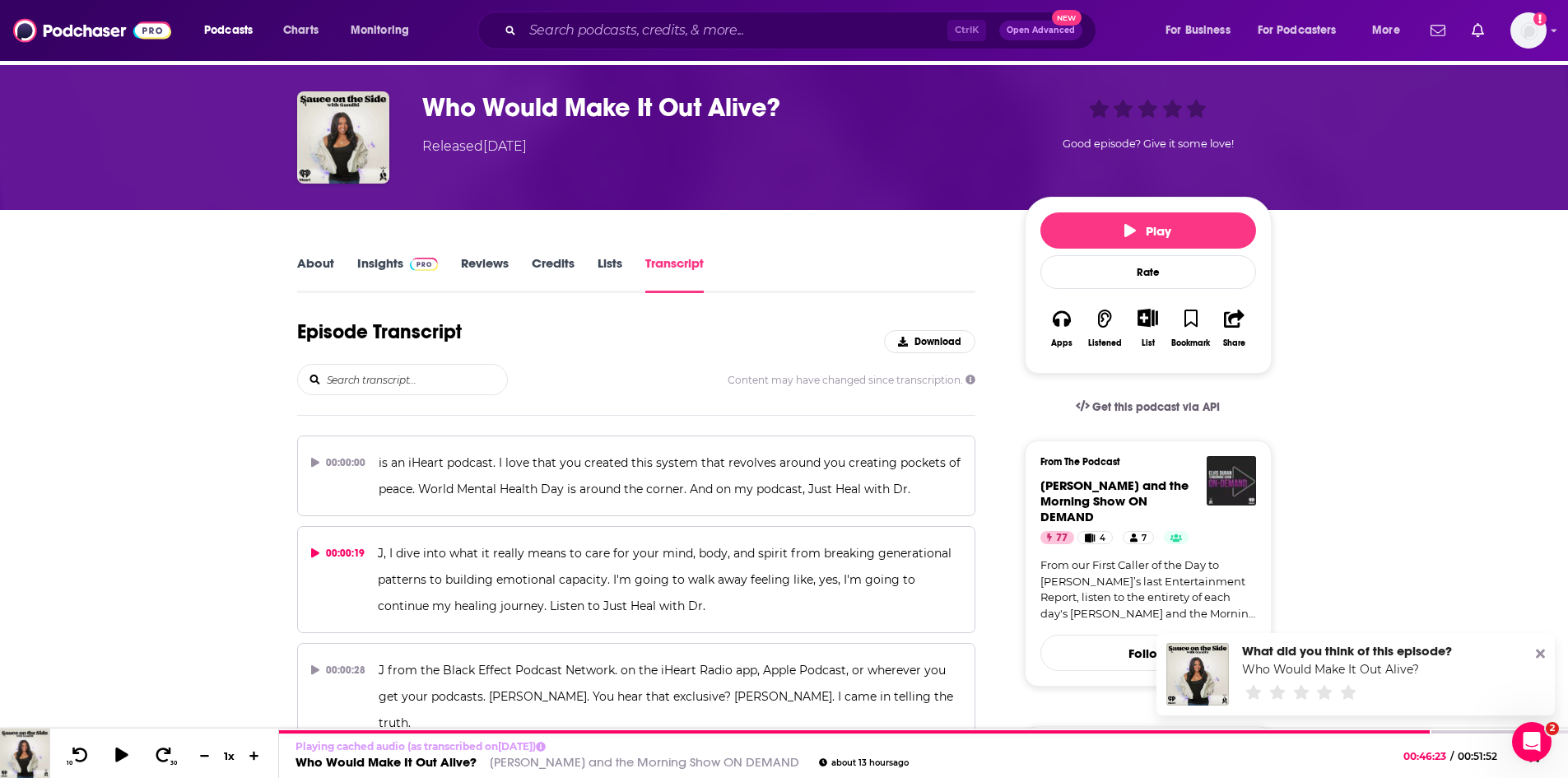
scroll to position [0, 0]
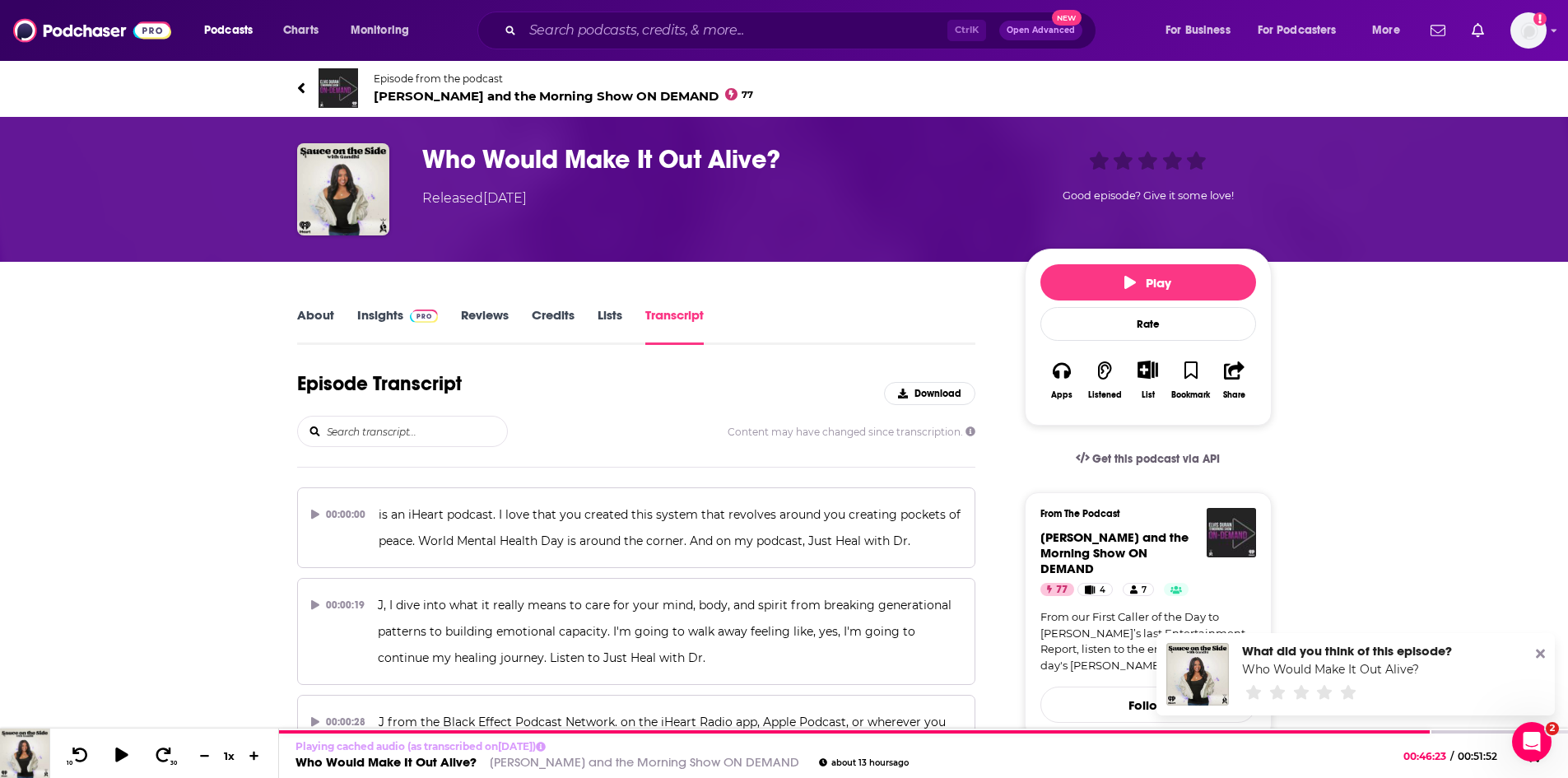
click at [314, 314] on link "About" at bounding box center [316, 325] width 37 height 38
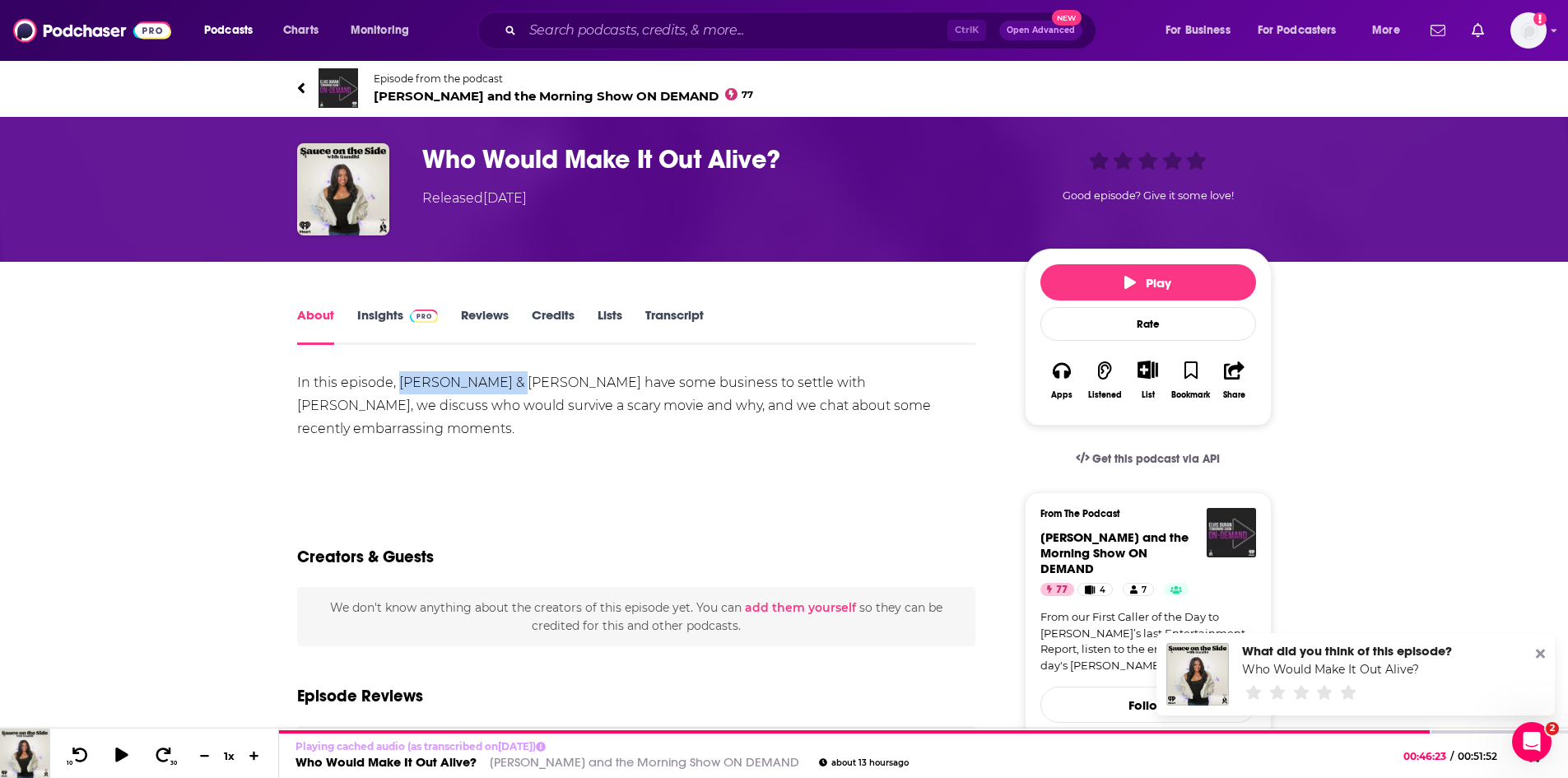
drag, startPoint x: 399, startPoint y: 385, endPoint x: 520, endPoint y: 381, distance: 121.1
click at [520, 381] on div "In this episode, Gandhi & Diamond have some business to settle with Andrew, we …" at bounding box center [637, 429] width 679 height 115
copy div "Gandhi & Diamond"
click at [451, 91] on span "Elvis Duran and the Morning Show ON DEMAND 77" at bounding box center [563, 96] width 380 height 16
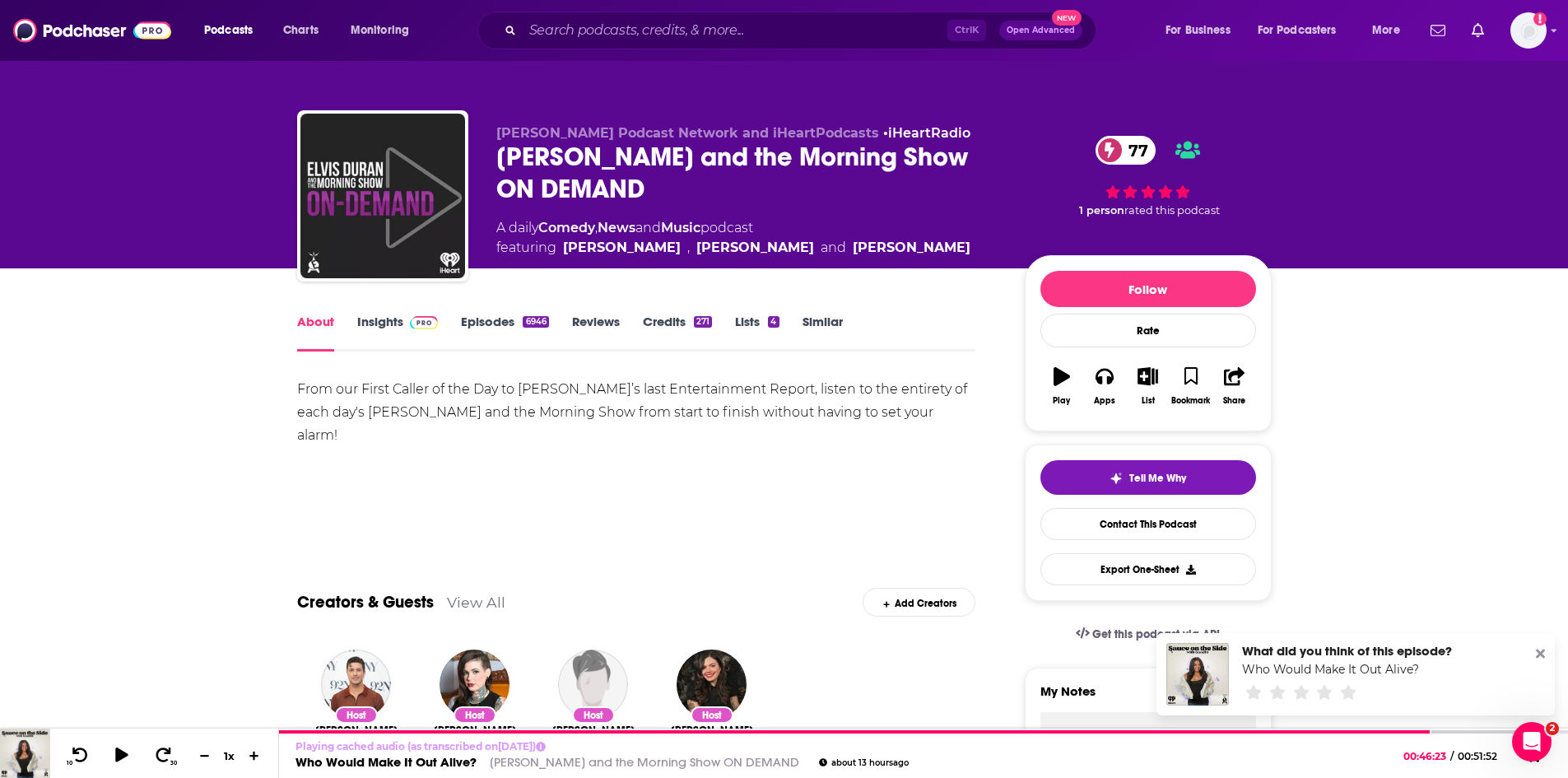
click at [468, 323] on link "Episodes 6946" at bounding box center [505, 332] width 87 height 38
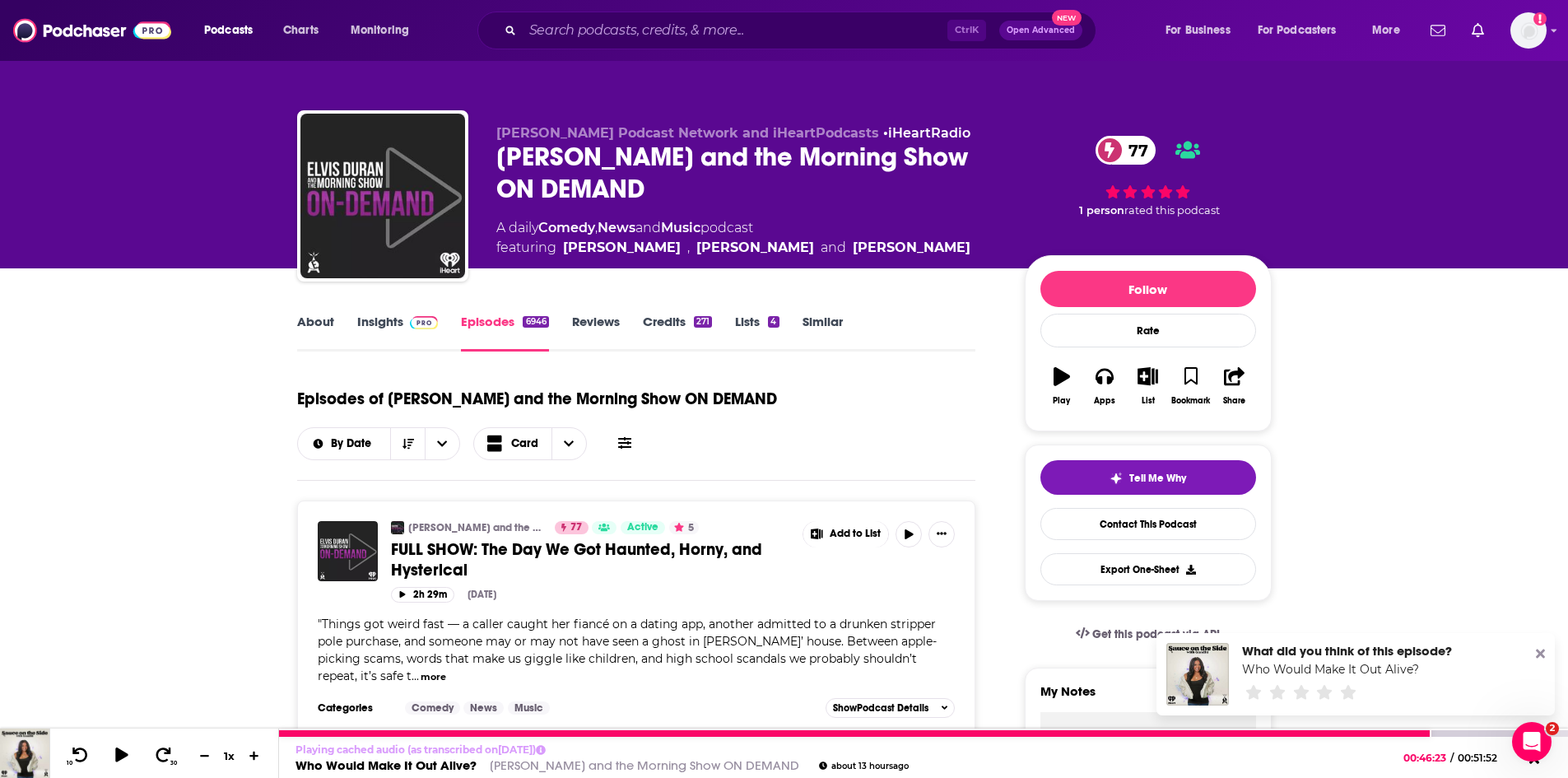
click at [463, 765] on link "Who Would Make It Out Alive?" at bounding box center [386, 765] width 181 height 16
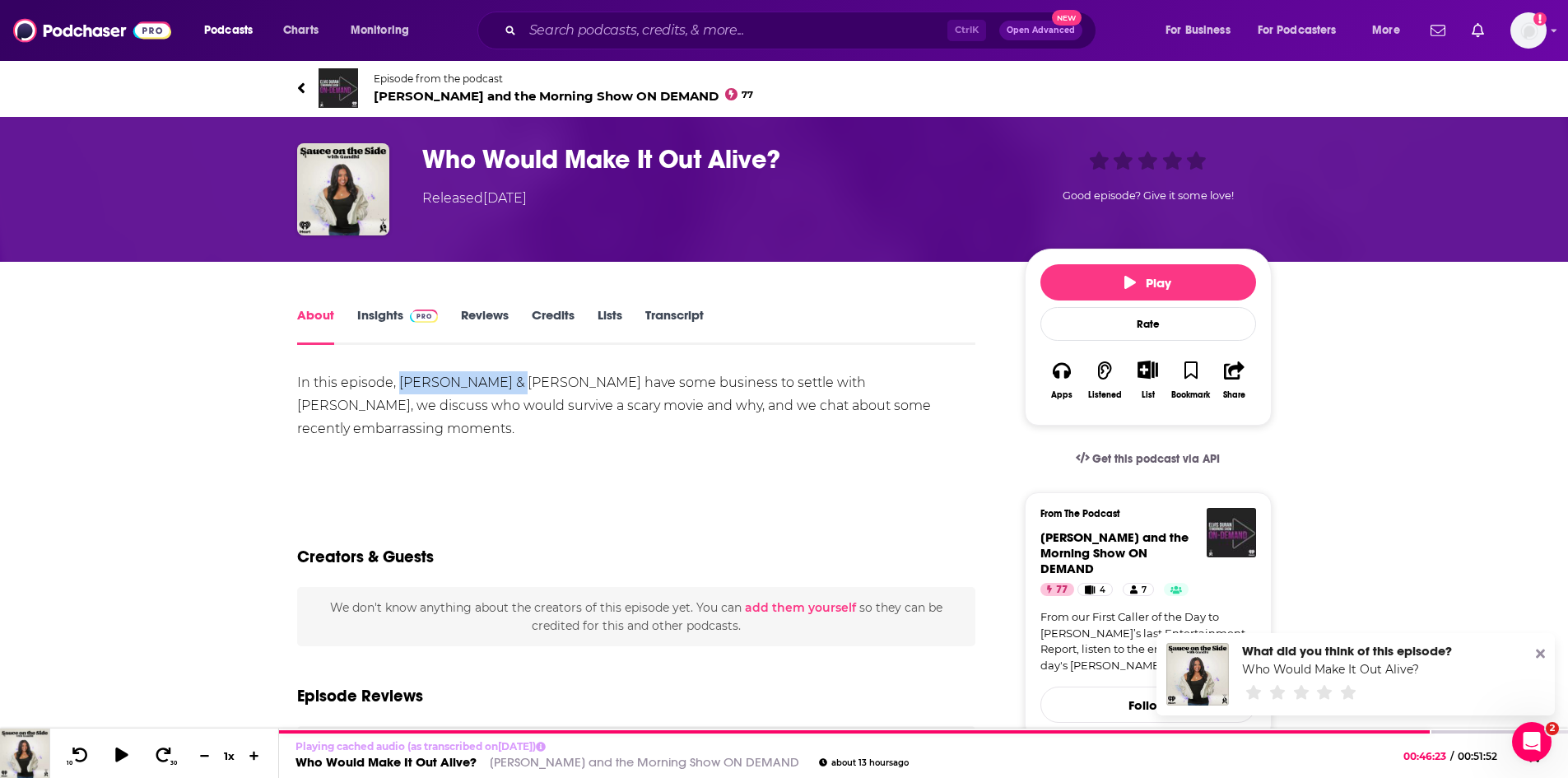
drag, startPoint x: 400, startPoint y: 385, endPoint x: 522, endPoint y: 385, distance: 122.0
click at [522, 385] on div "In this episode, Gandhi & Diamond have some business to settle with Andrew, we …" at bounding box center [637, 429] width 679 height 115
copy div "Gandhi & Diamond"
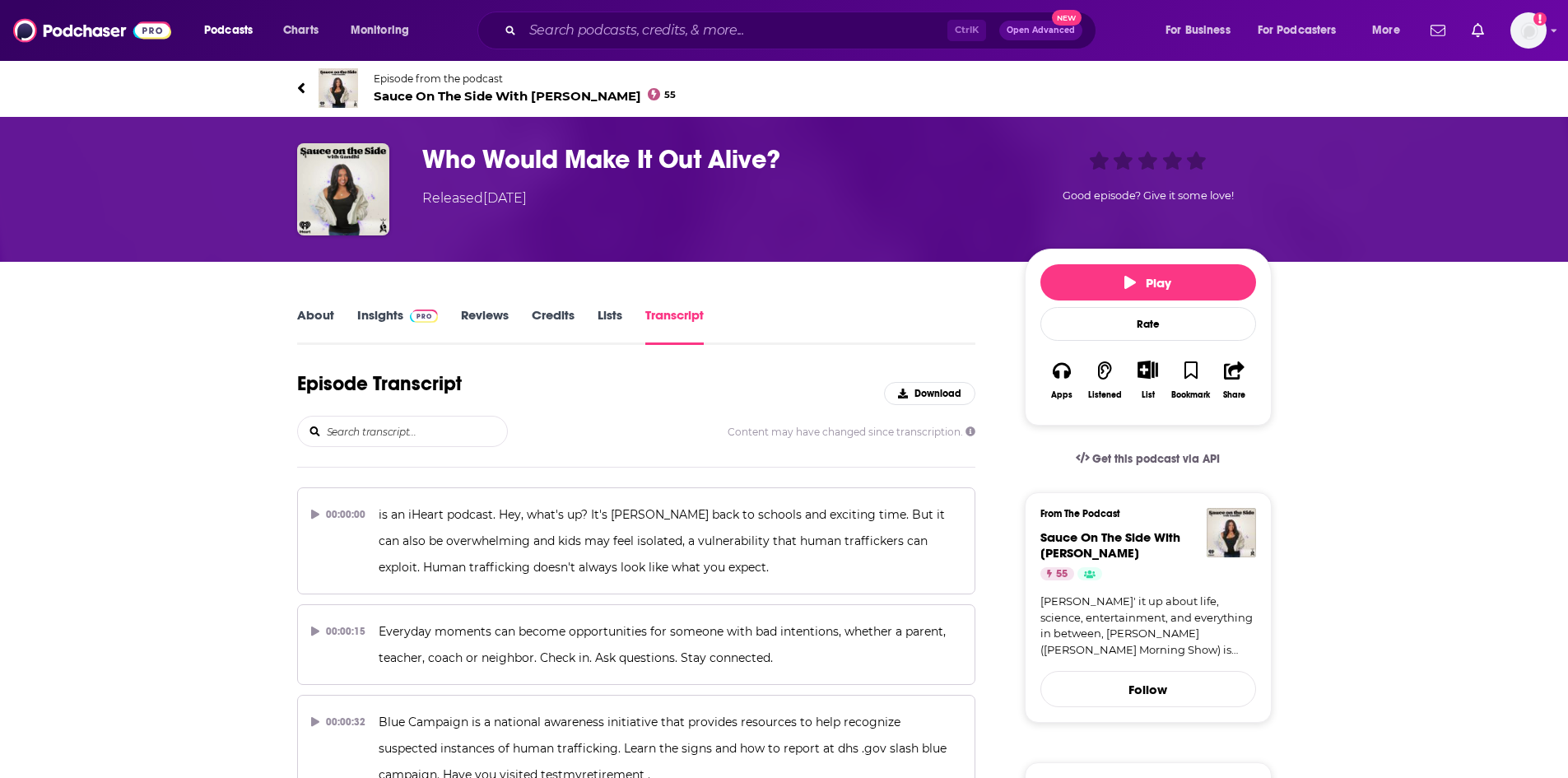
click at [367, 312] on link "Insights" at bounding box center [398, 325] width 82 height 38
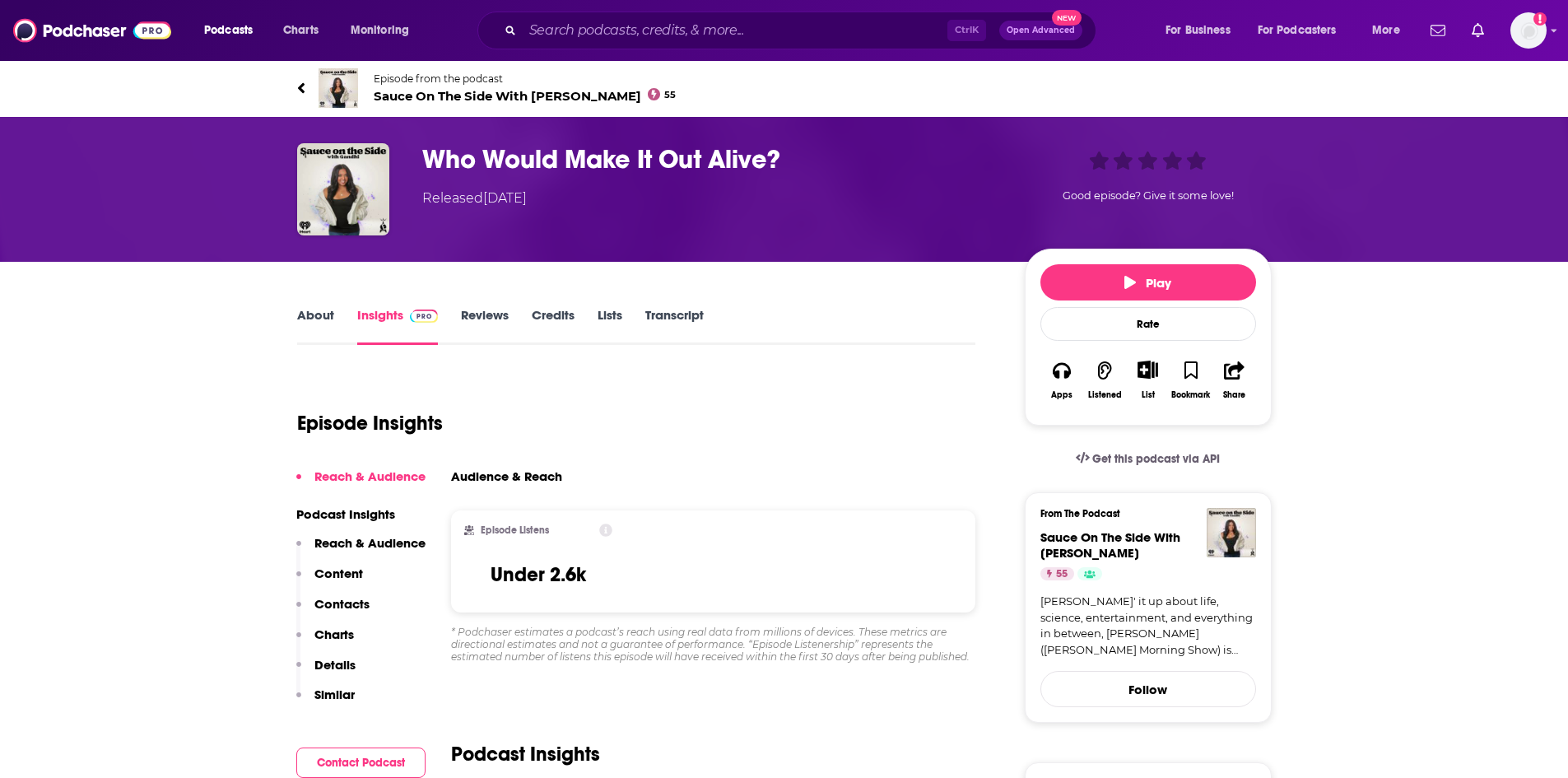
click at [417, 96] on span "Sauce On The Side With [PERSON_NAME] 55" at bounding box center [525, 96] width 303 height 16
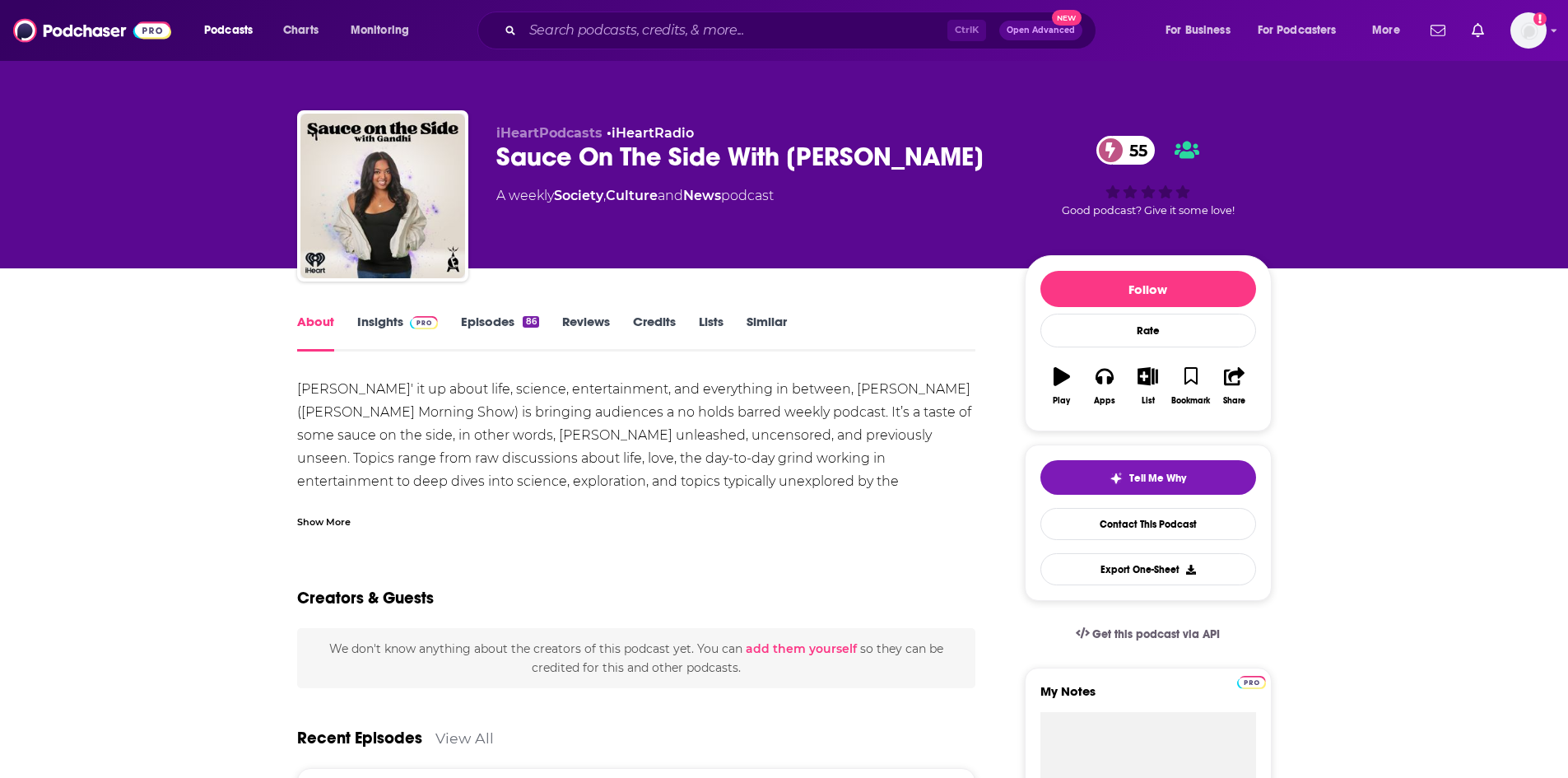
click at [370, 318] on link "Insights" at bounding box center [398, 332] width 82 height 38
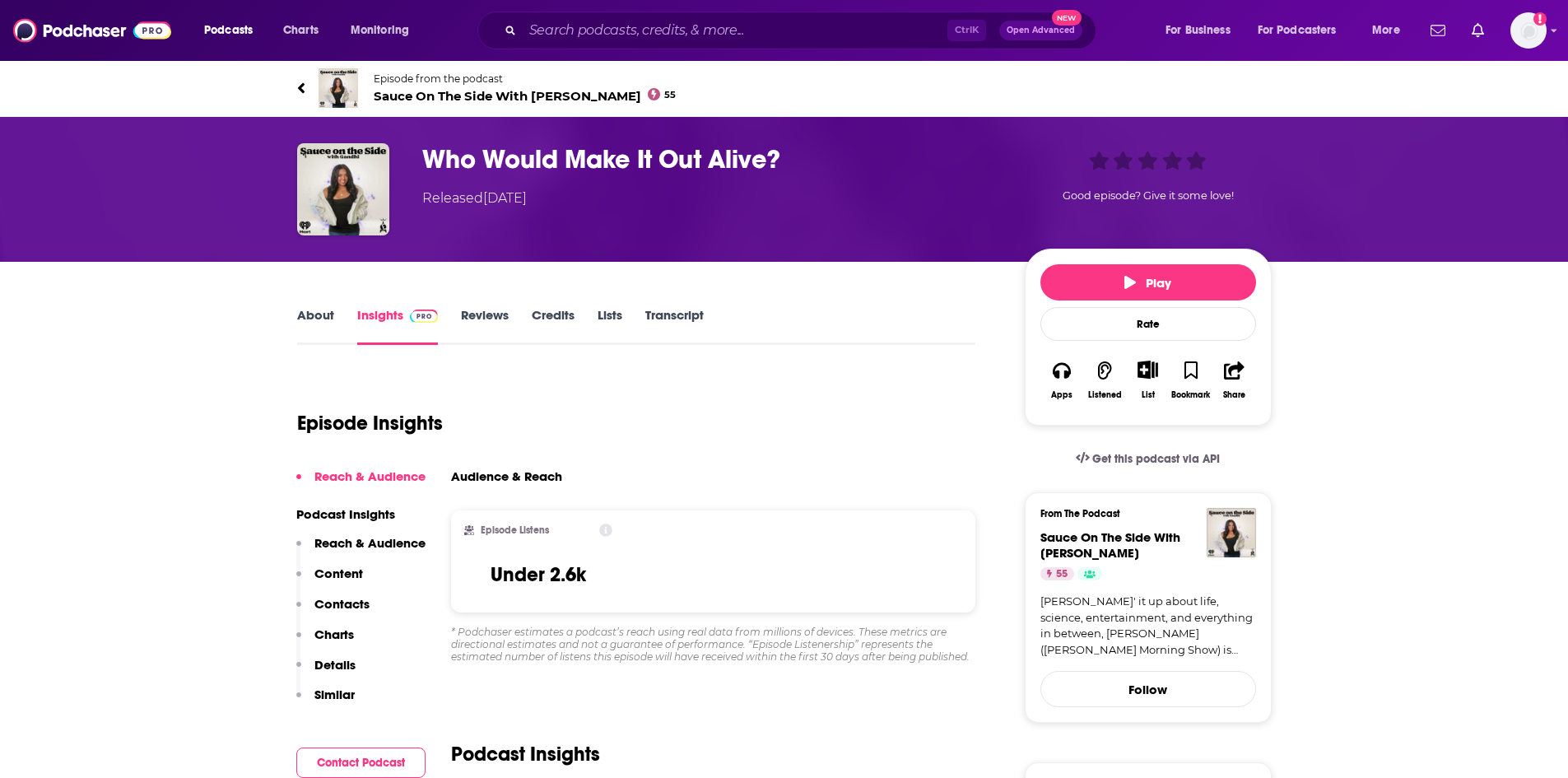
click at [680, 315] on link "Transcript" at bounding box center [674, 325] width 59 height 38
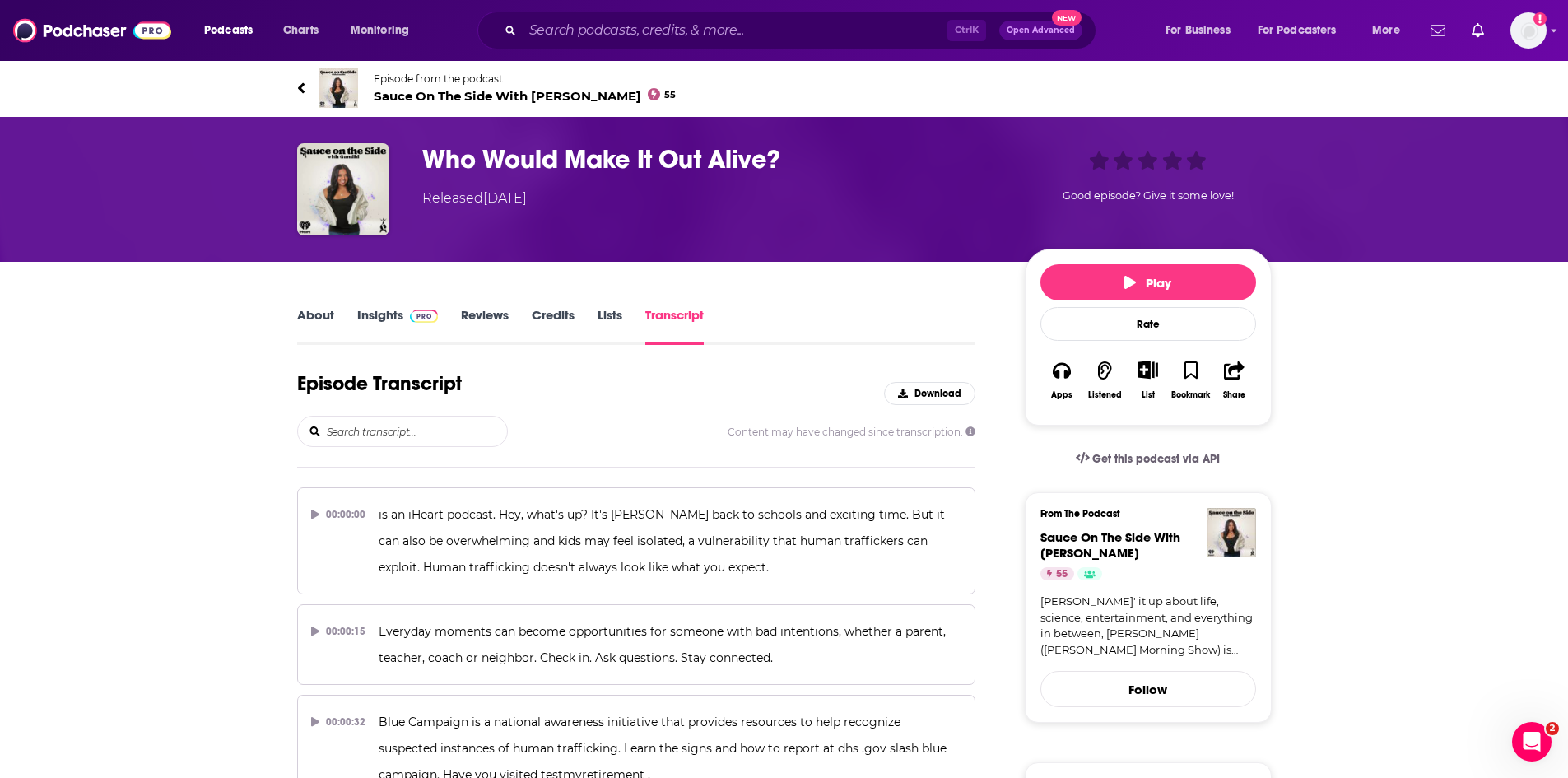
click at [491, 92] on span "Sauce On The Side With [PERSON_NAME] 55" at bounding box center [525, 96] width 303 height 16
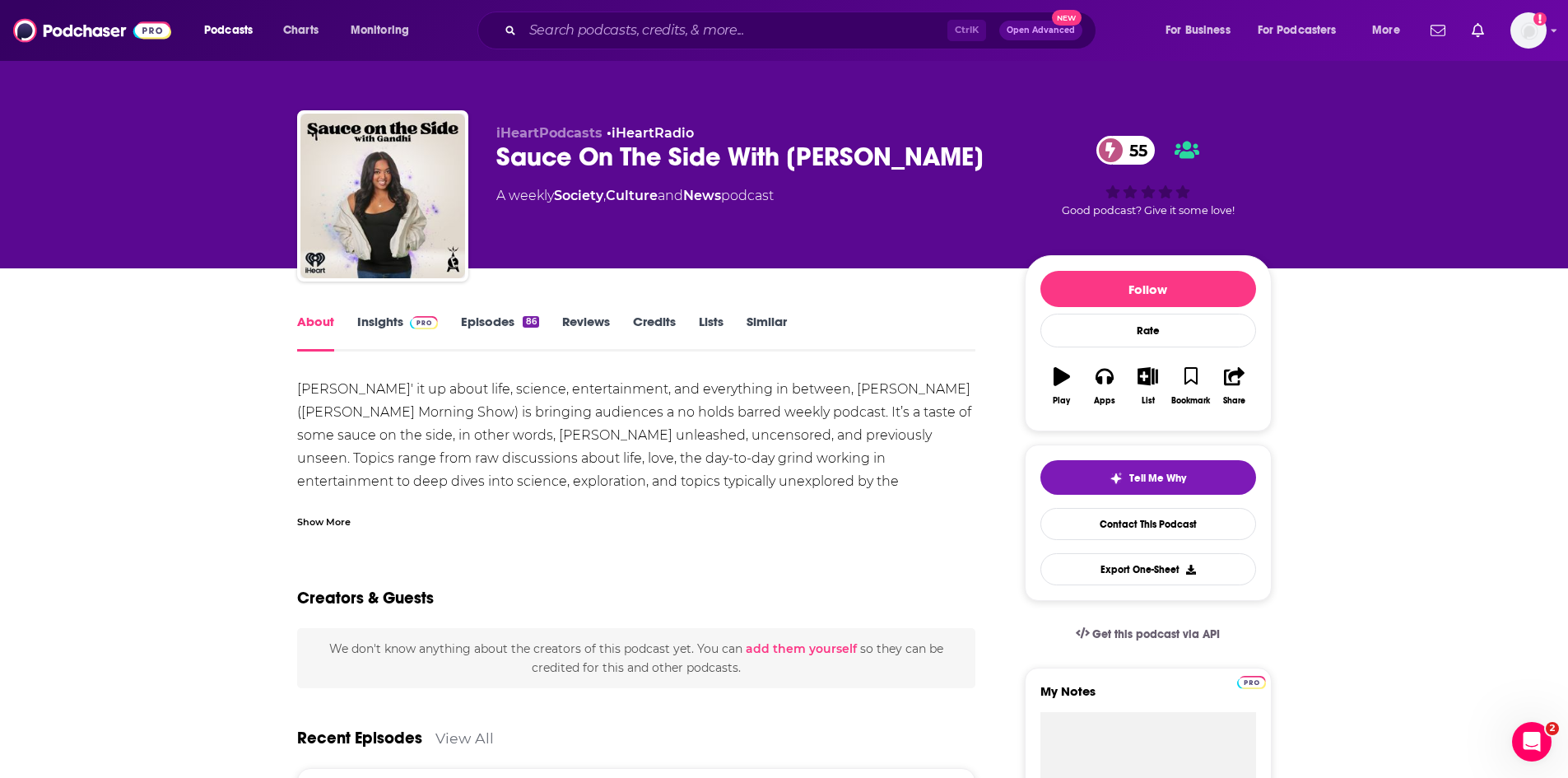
click at [482, 320] on link "Episodes 86" at bounding box center [499, 332] width 77 height 38
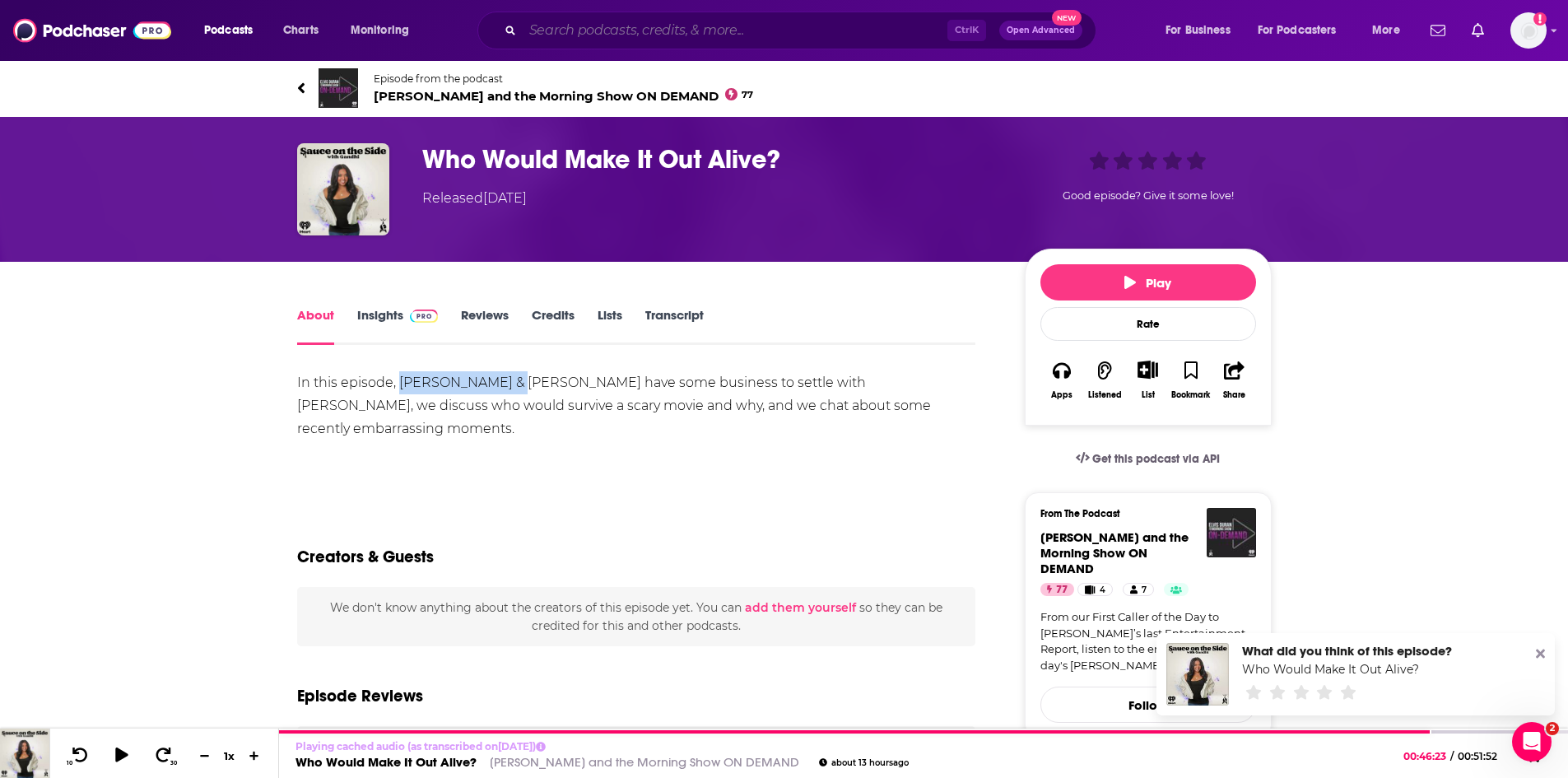
drag, startPoint x: 0, startPoint y: 0, endPoint x: 614, endPoint y: 33, distance: 614.9
click at [614, 33] on input "Search podcasts, credits, & more..." at bounding box center [734, 31] width 425 height 26
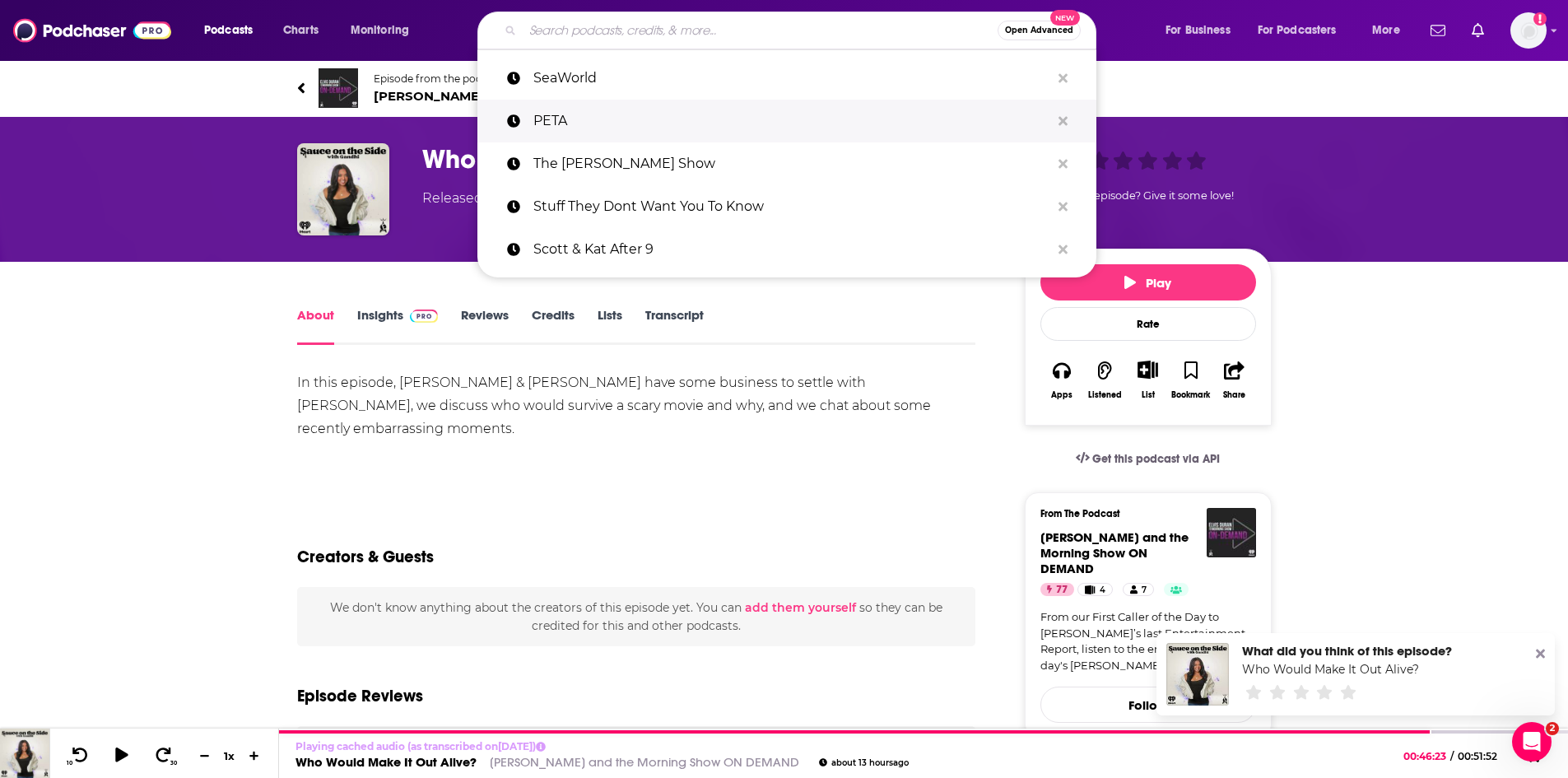
click at [629, 111] on p "PETA" at bounding box center [792, 121] width 517 height 43
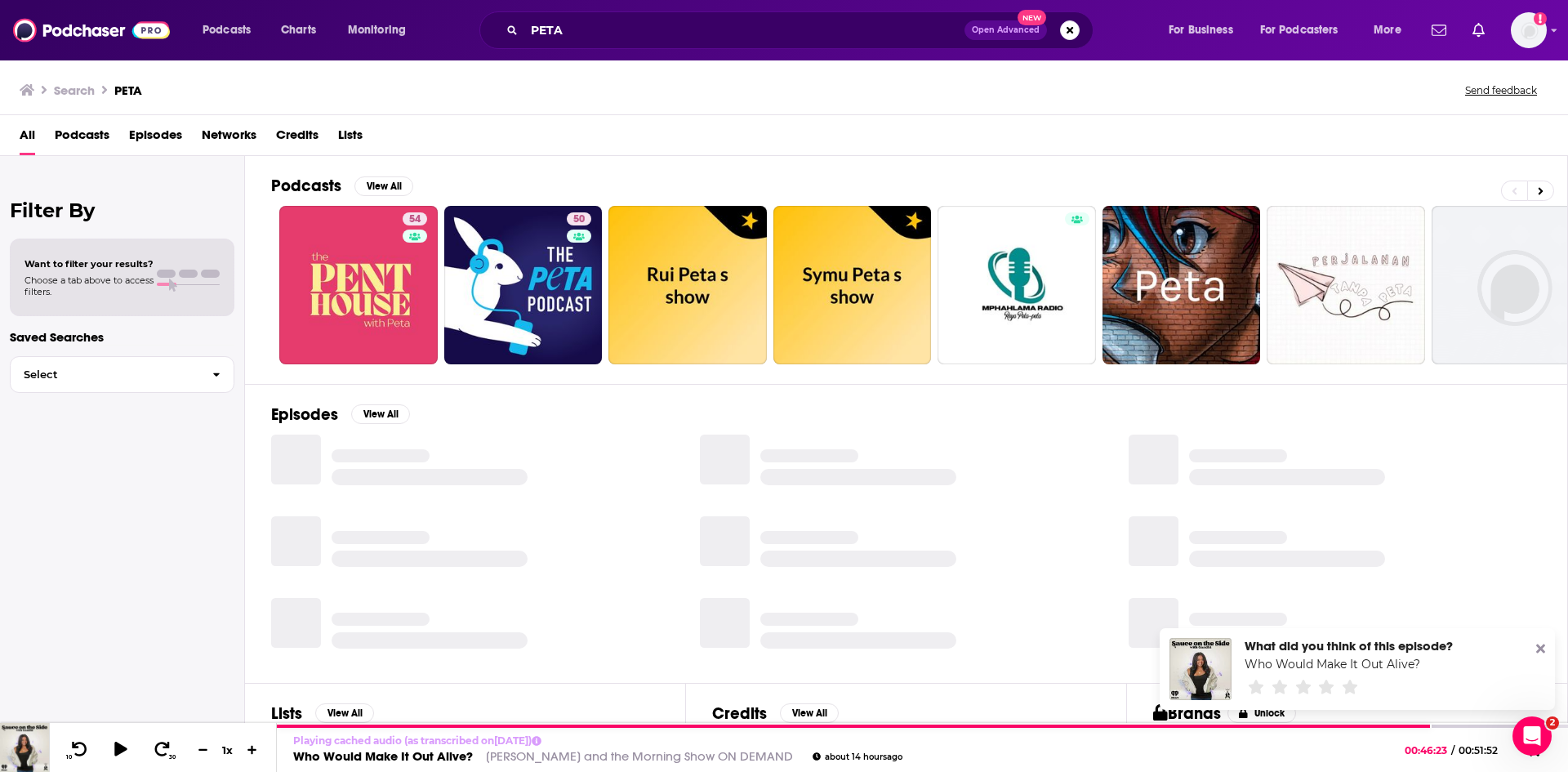
click at [142, 133] on span "Episodes" at bounding box center [156, 138] width 53 height 33
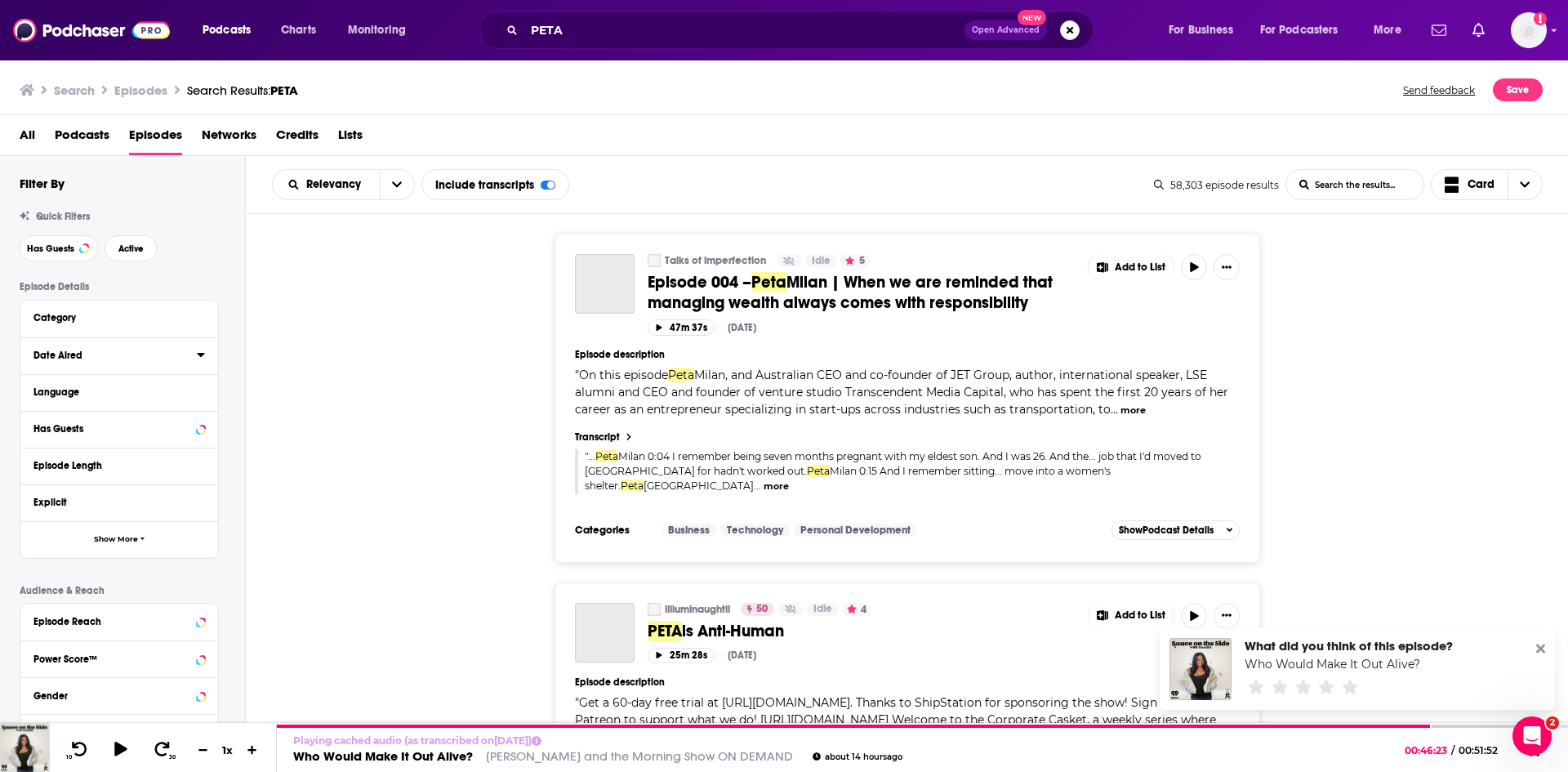
click at [203, 357] on icon at bounding box center [200, 354] width 8 height 13
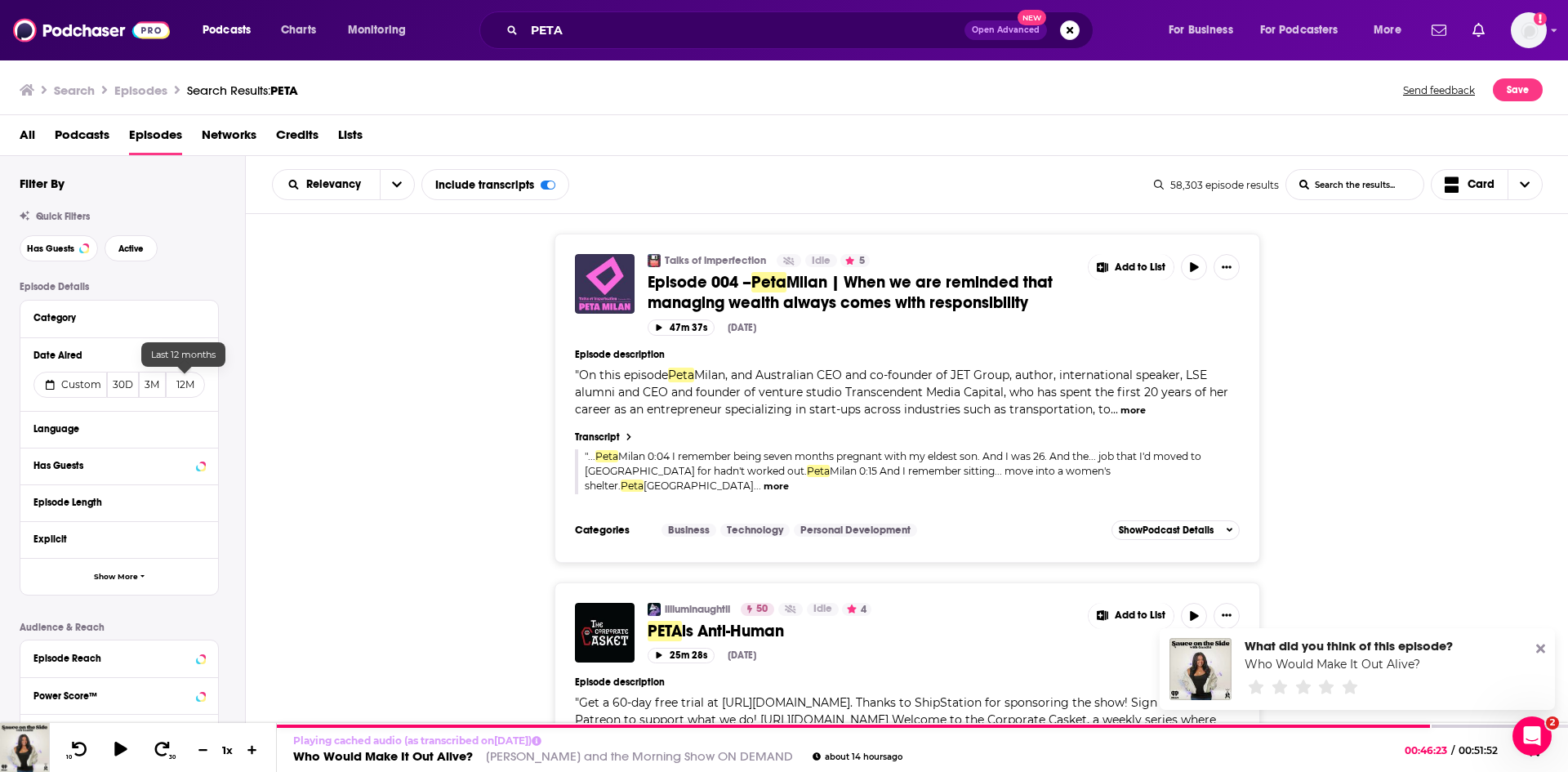
click at [188, 384] on button "12M" at bounding box center [185, 385] width 39 height 26
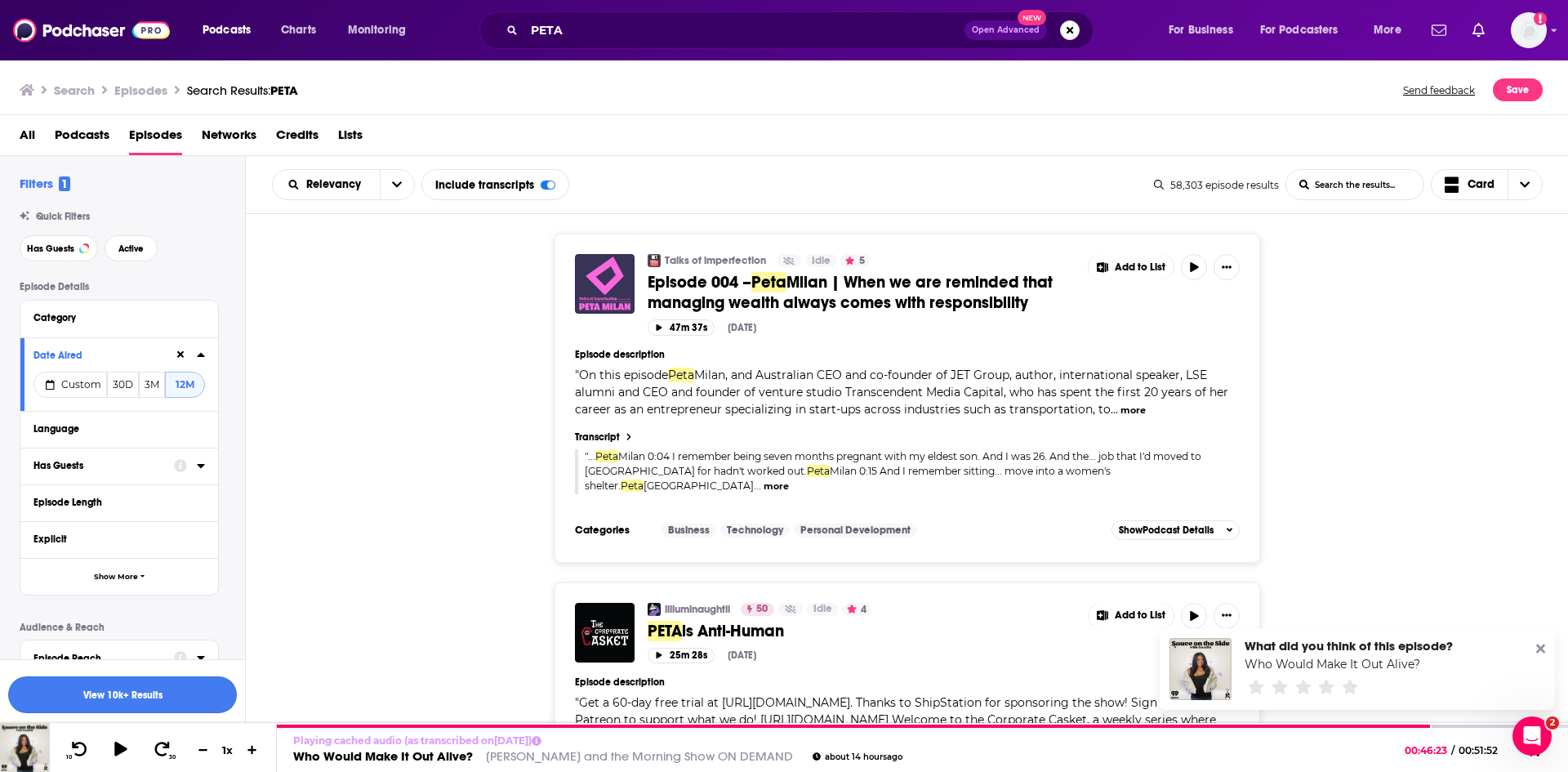
click at [164, 698] on button "View 10k+ Results" at bounding box center [123, 695] width 229 height 37
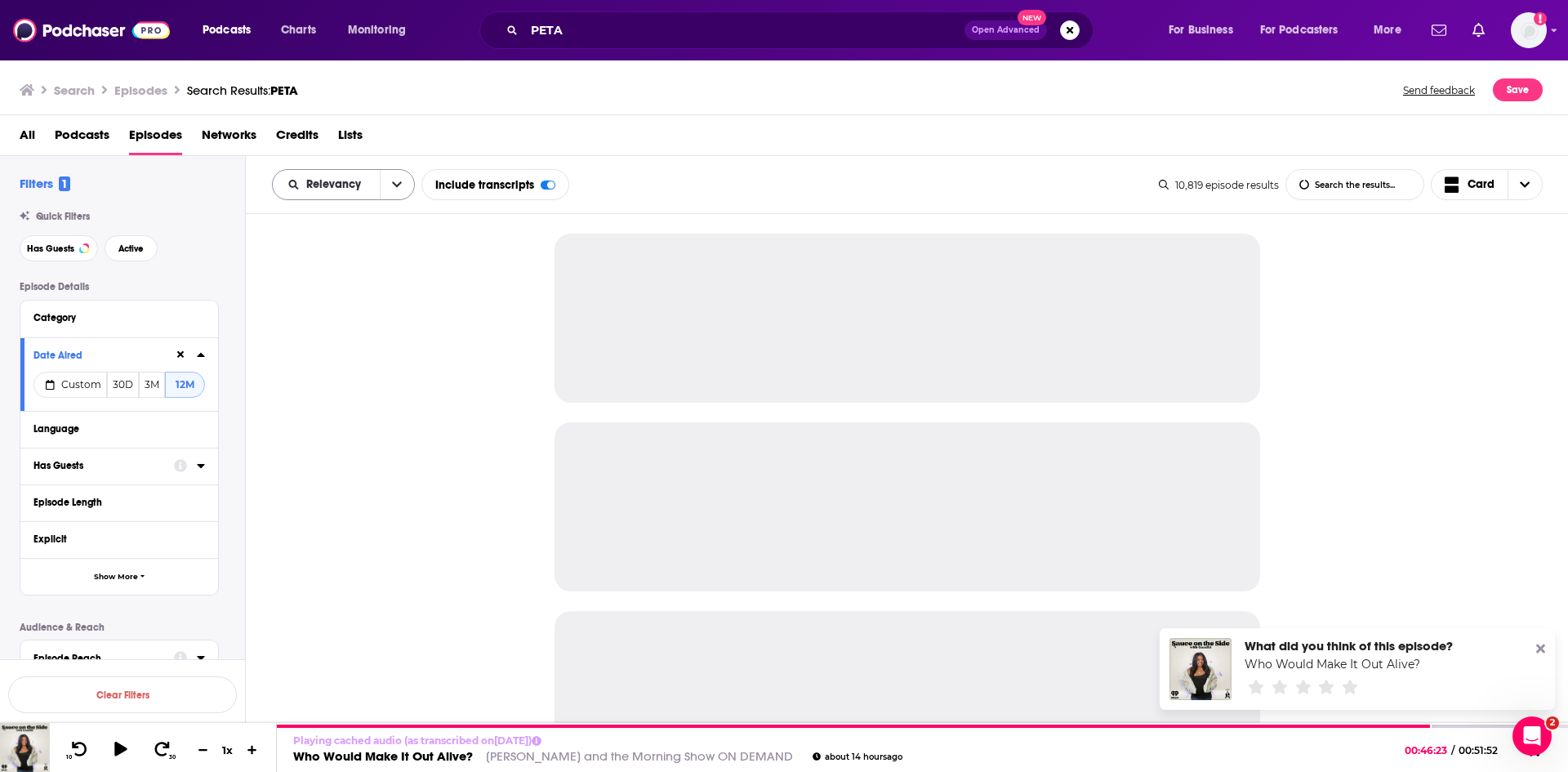
click at [399, 185] on icon "open menu" at bounding box center [397, 184] width 10 height 11
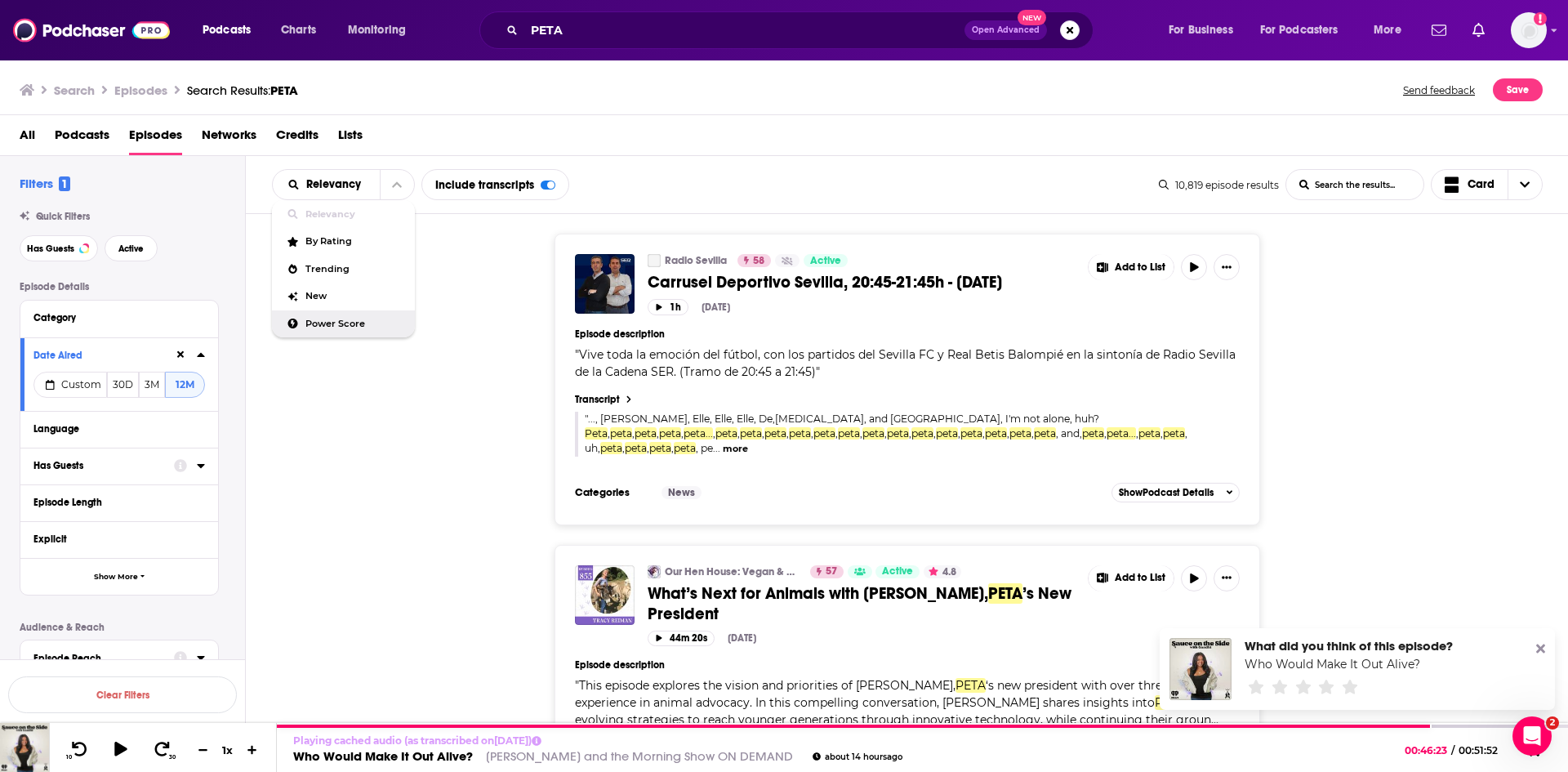
click at [343, 330] on div "Power Score" at bounding box center [343, 324] width 143 height 28
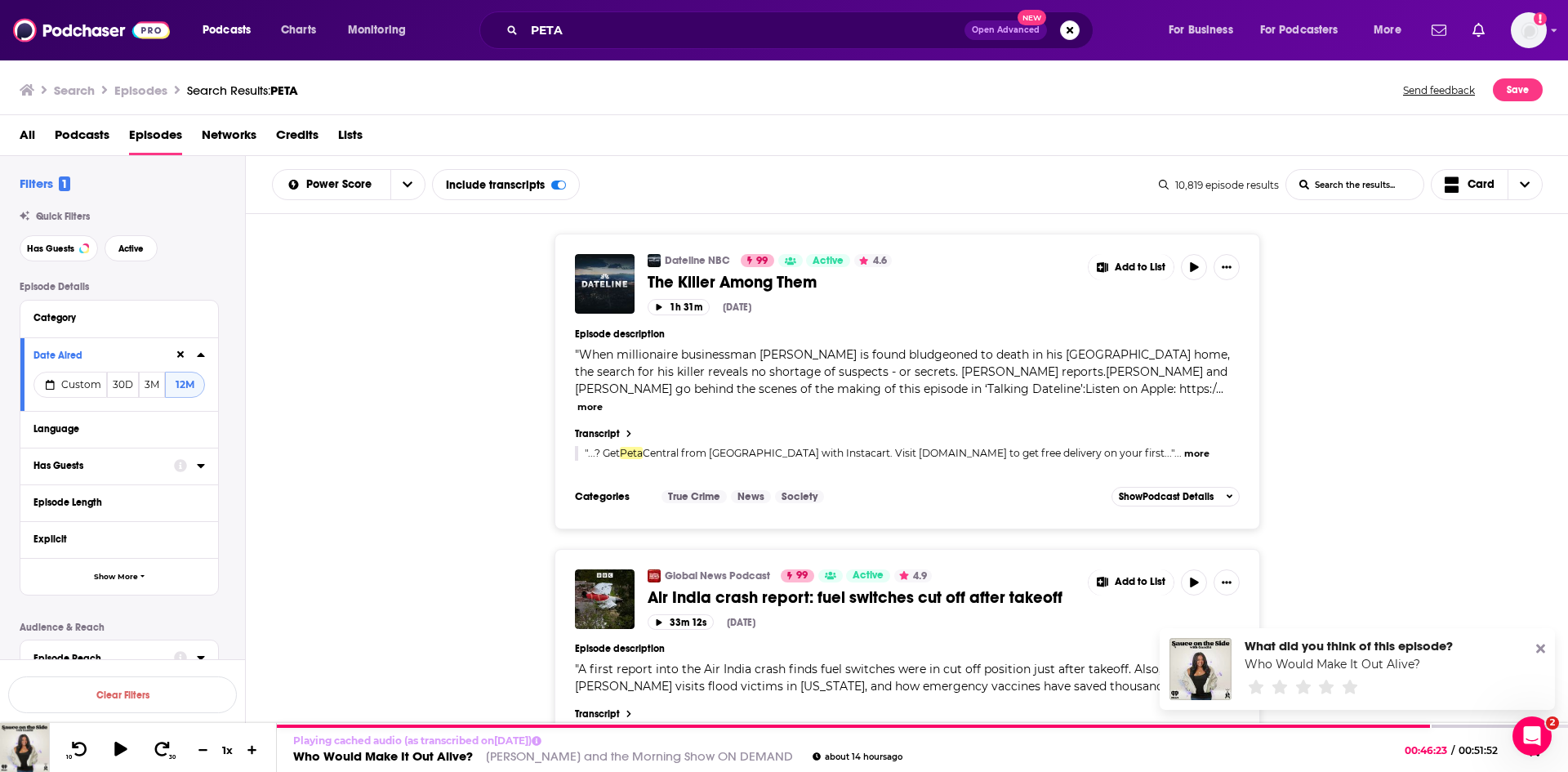
click at [1543, 649] on icon at bounding box center [1540, 648] width 9 height 13
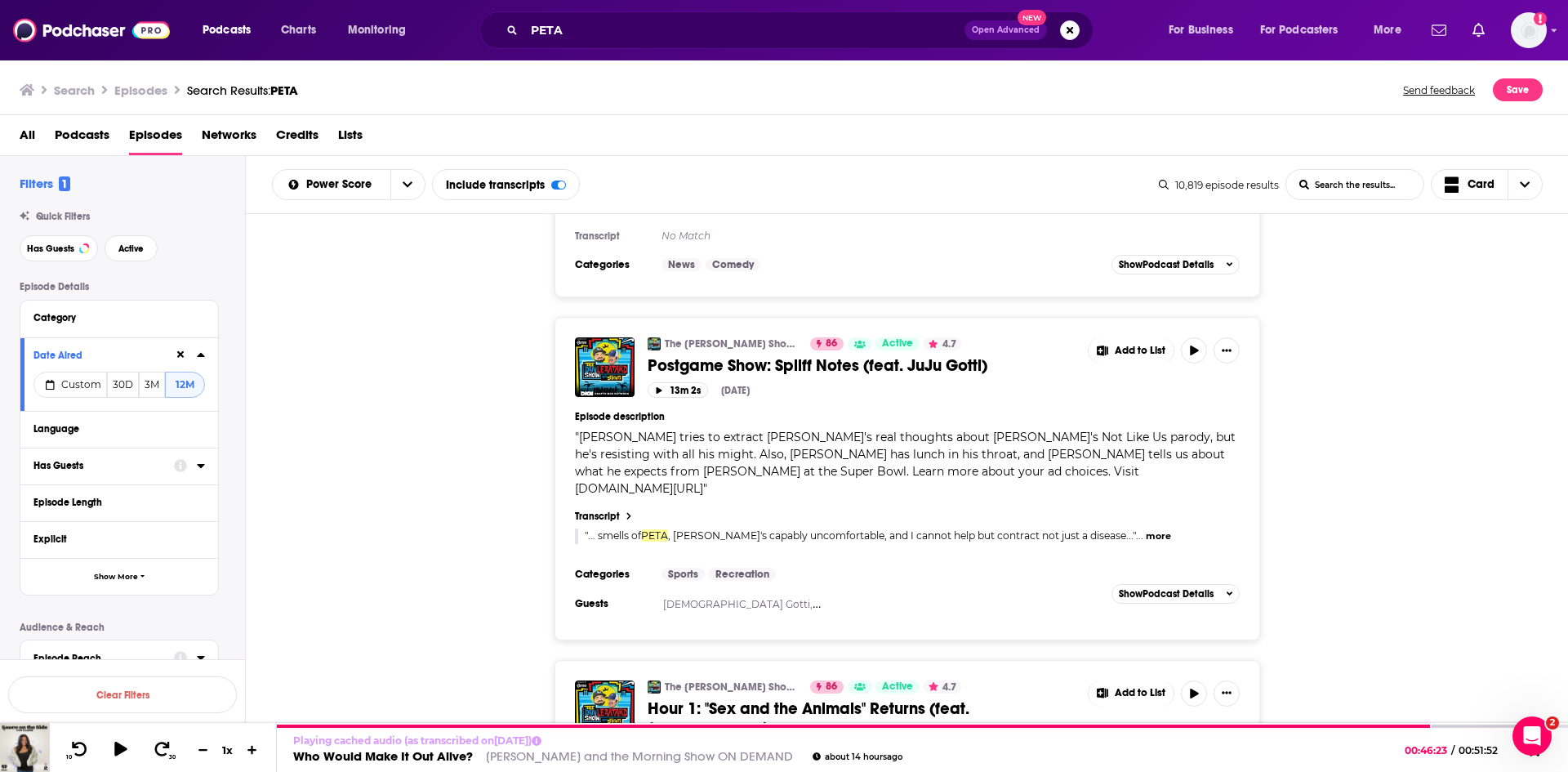
scroll to position [7173, 0]
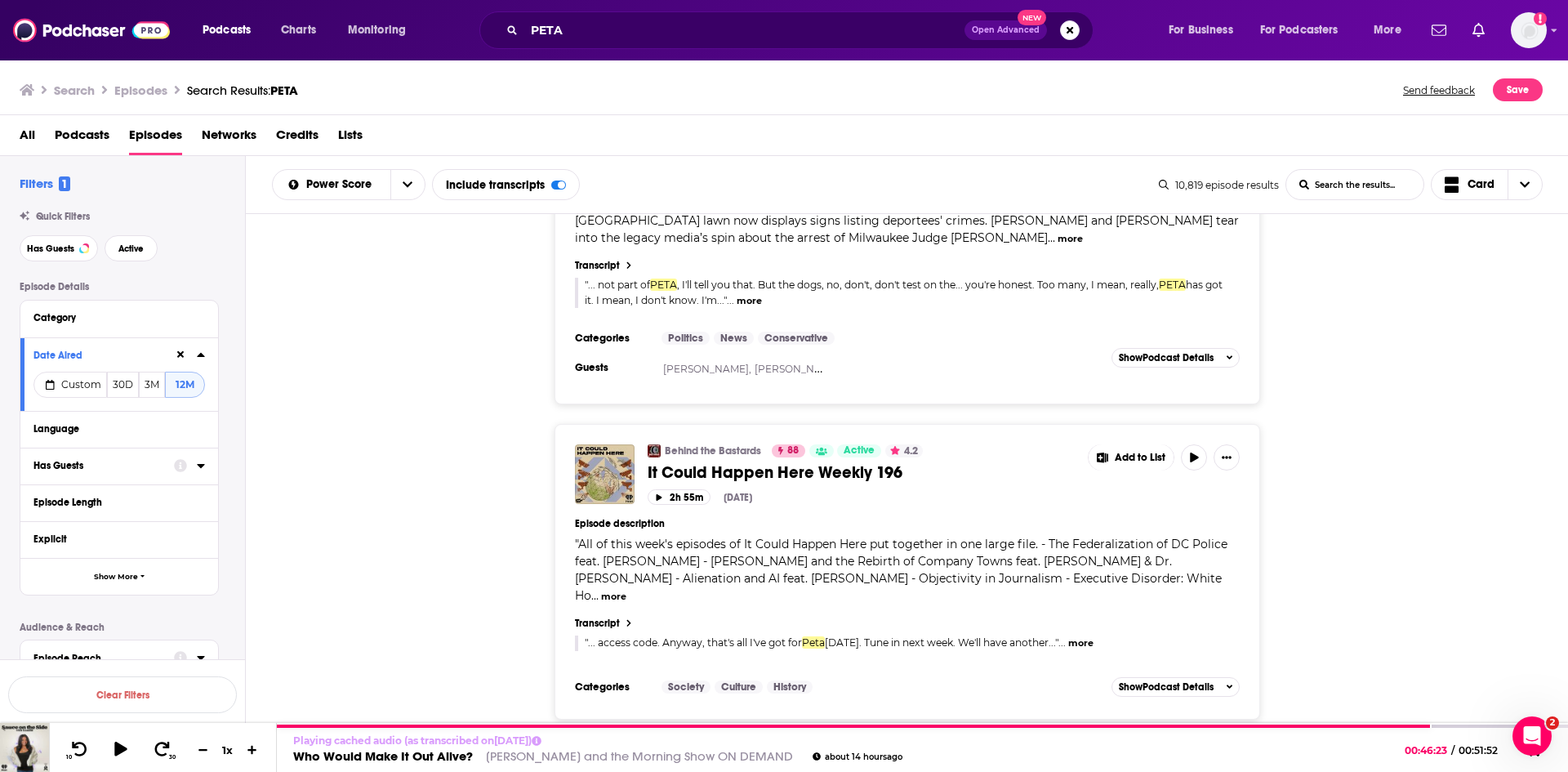
scroll to position [10684, 0]
drag, startPoint x: 715, startPoint y: 584, endPoint x: 1044, endPoint y: 637, distance: 333.2
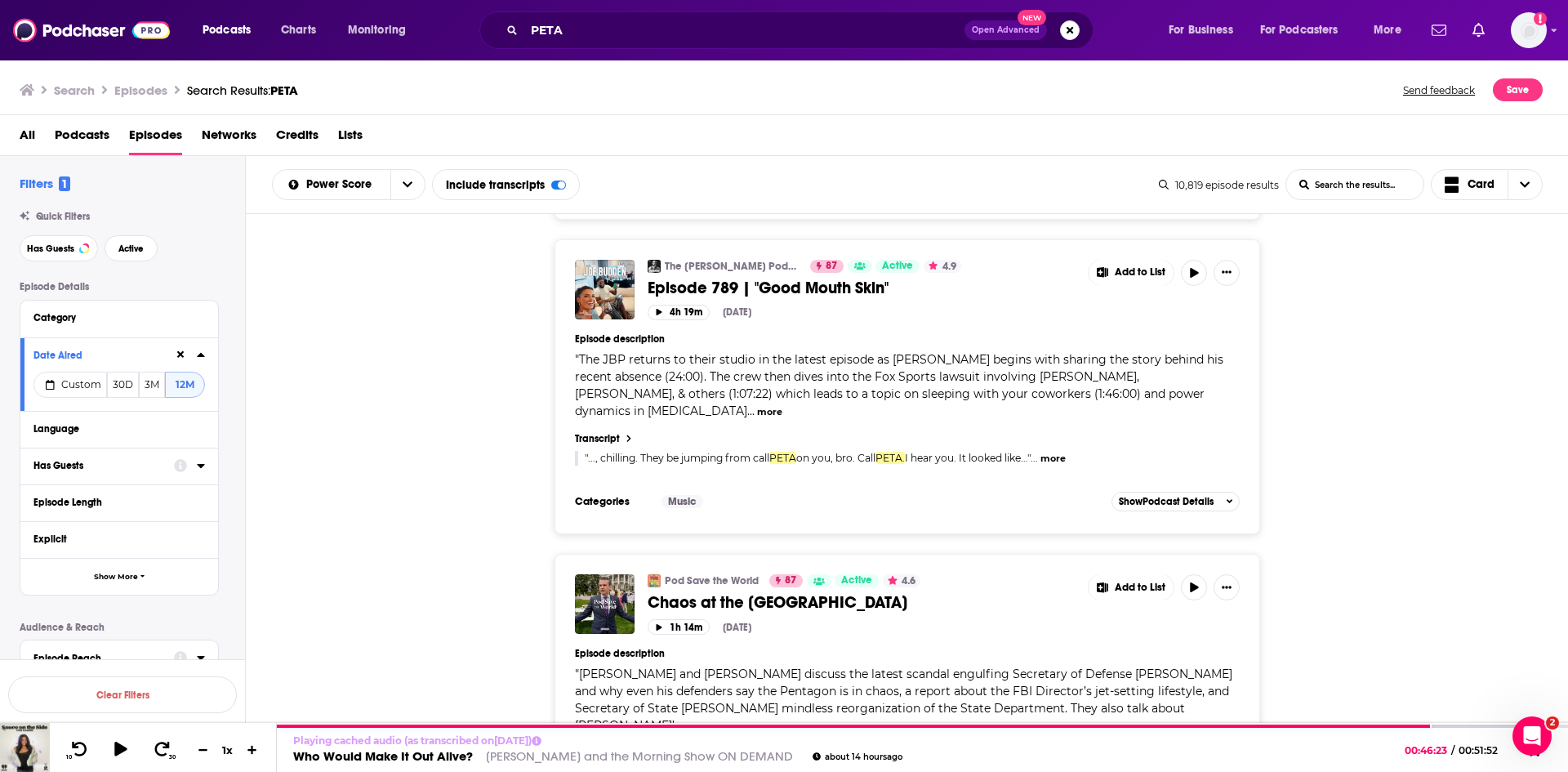
scroll to position [14845, 0]
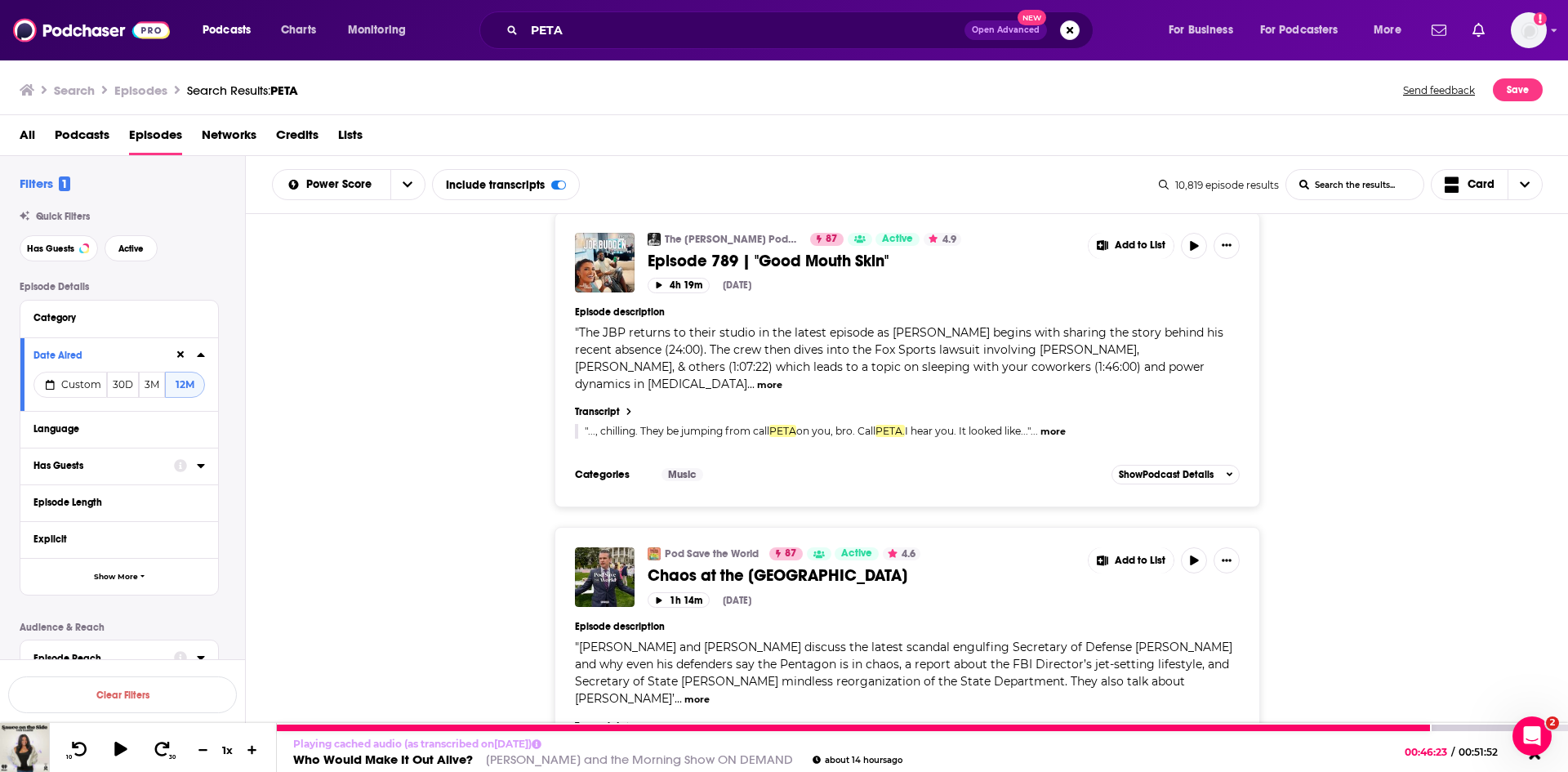
click at [1538, 759] on icon at bounding box center [1534, 753] width 20 height 17
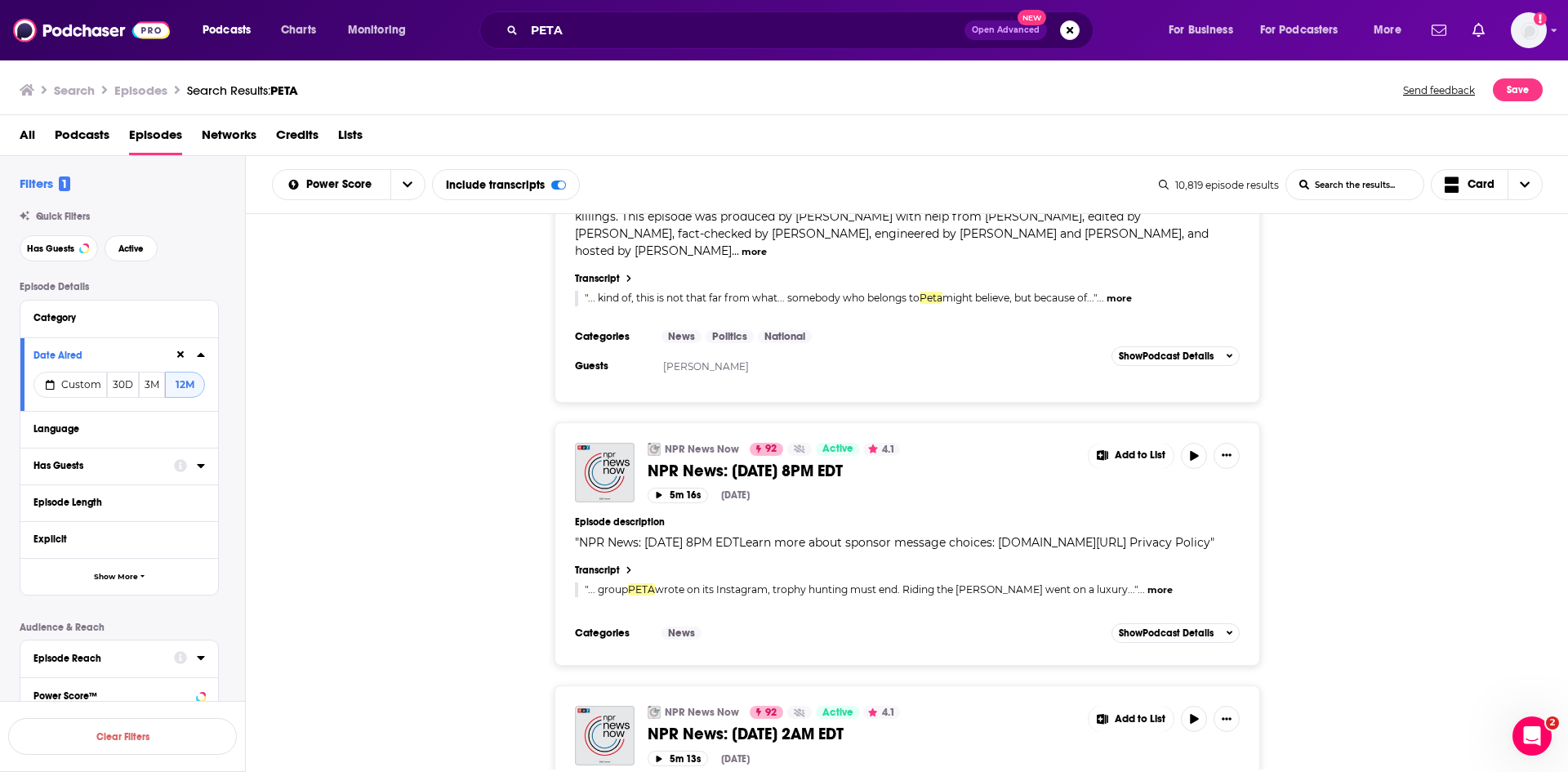
scroll to position [3920, 0]
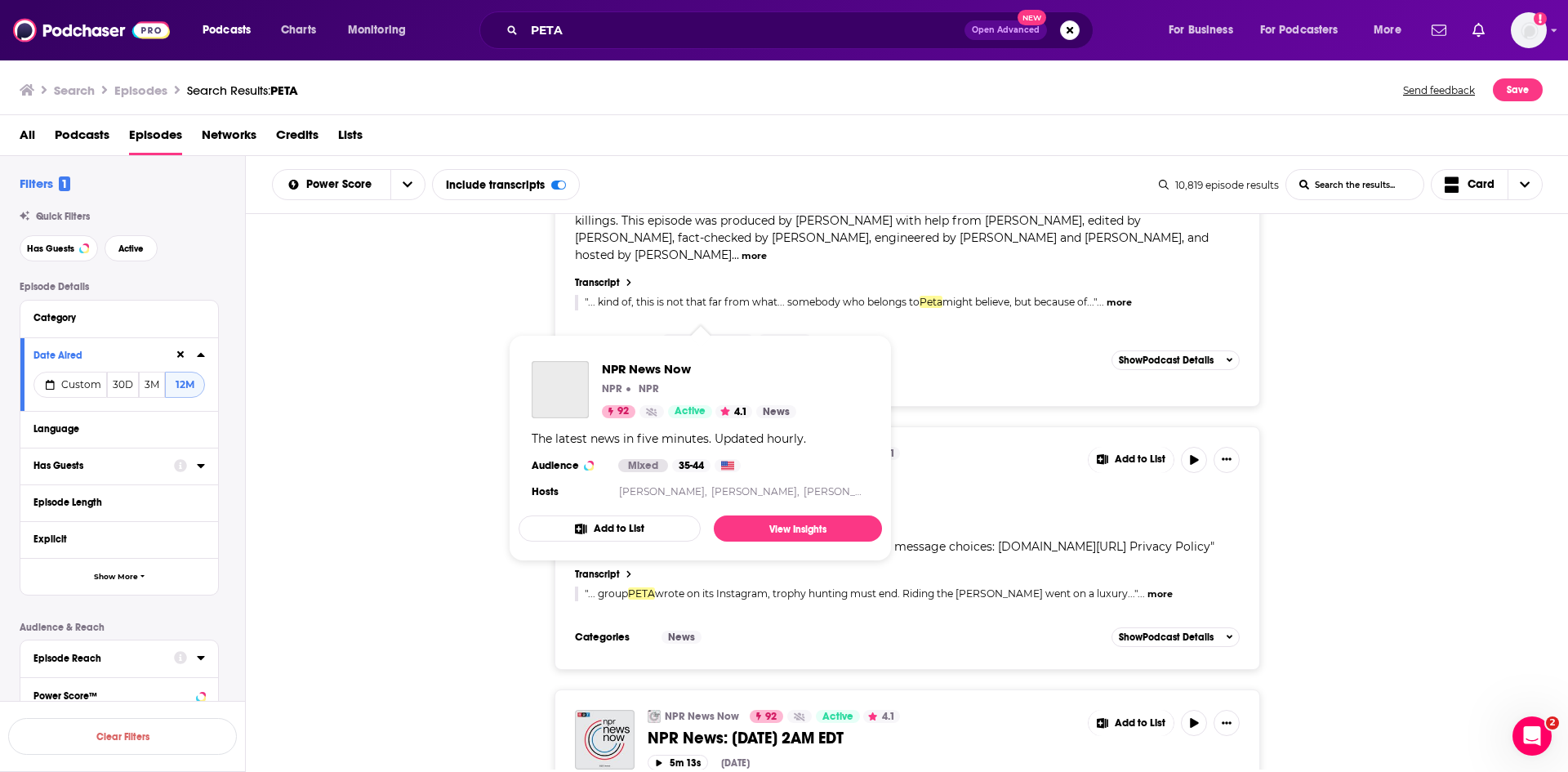
click at [694, 446] on link "NPR News Now" at bounding box center [702, 453] width 75 height 13
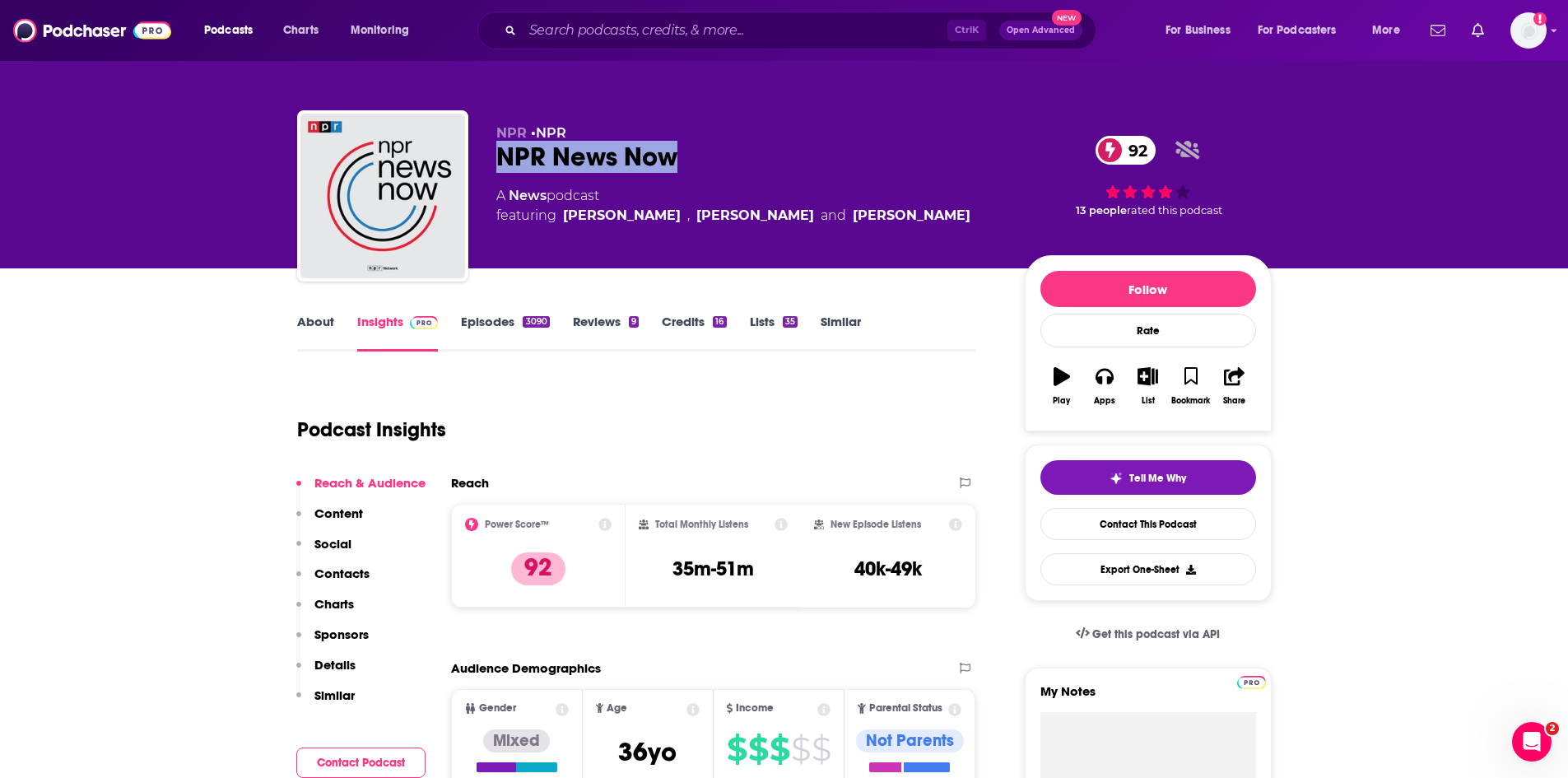
drag, startPoint x: 707, startPoint y: 158, endPoint x: 494, endPoint y: 154, distance: 213.0
click at [494, 154] on div "NPR • NPR NPR News Now 92 A News podcast featuring Giles Snyder , Dale Willman …" at bounding box center [784, 199] width 974 height 178
copy h2 "NPR News Now"
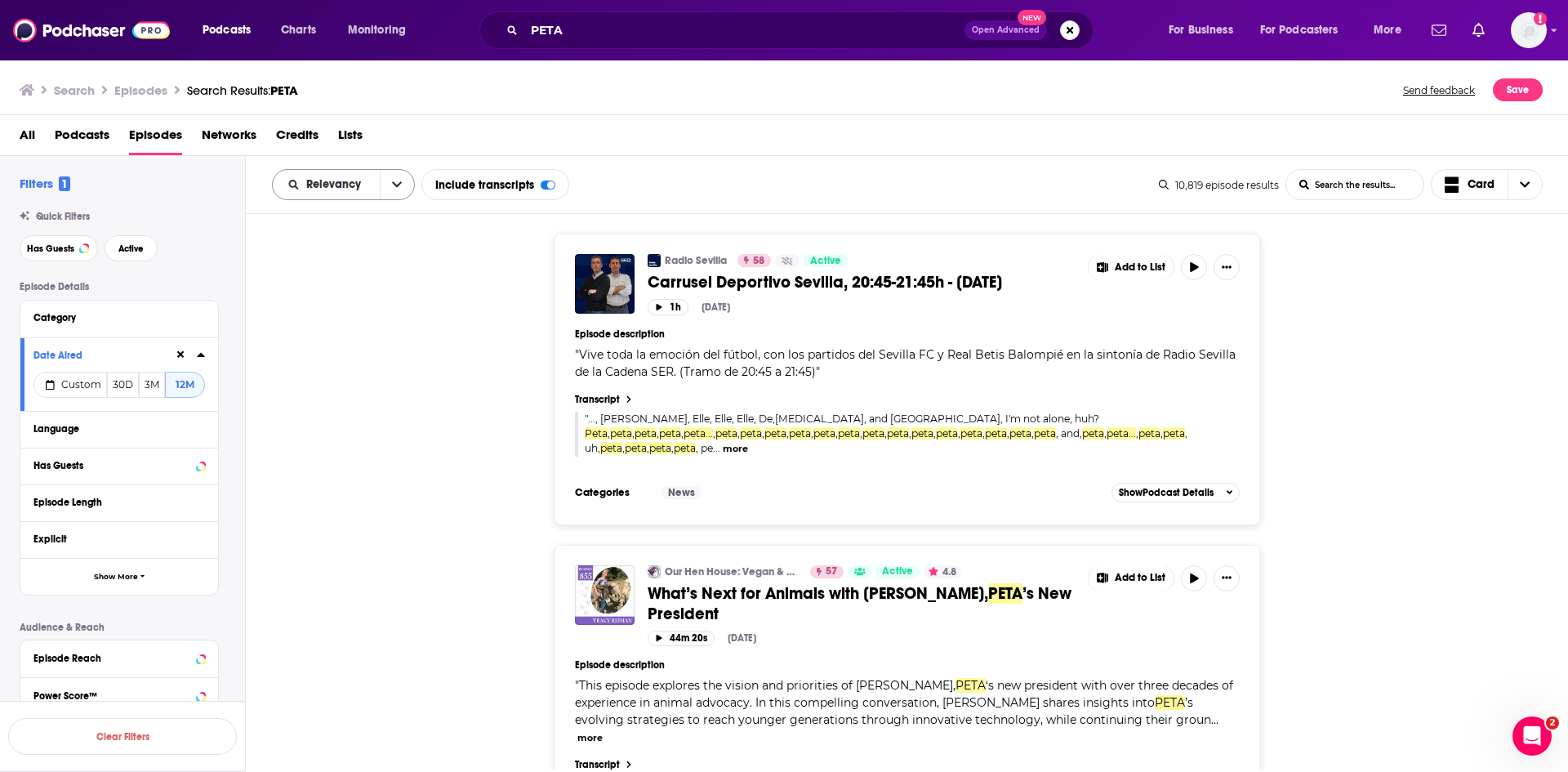
click at [403, 188] on button "open menu" at bounding box center [397, 184] width 34 height 30
click at [364, 320] on span "Power Score" at bounding box center [353, 324] width 96 height 9
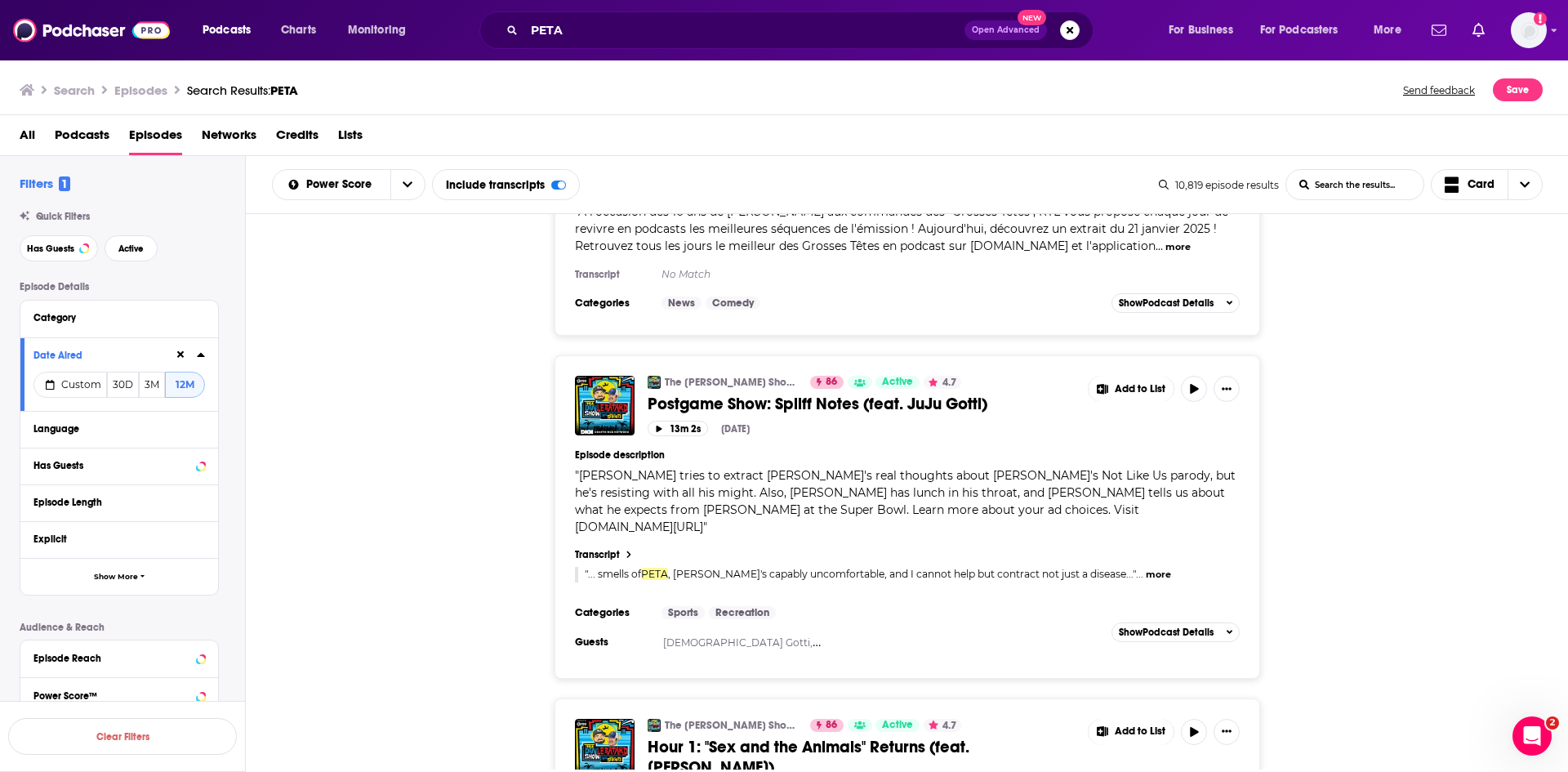
scroll to position [7173, 0]
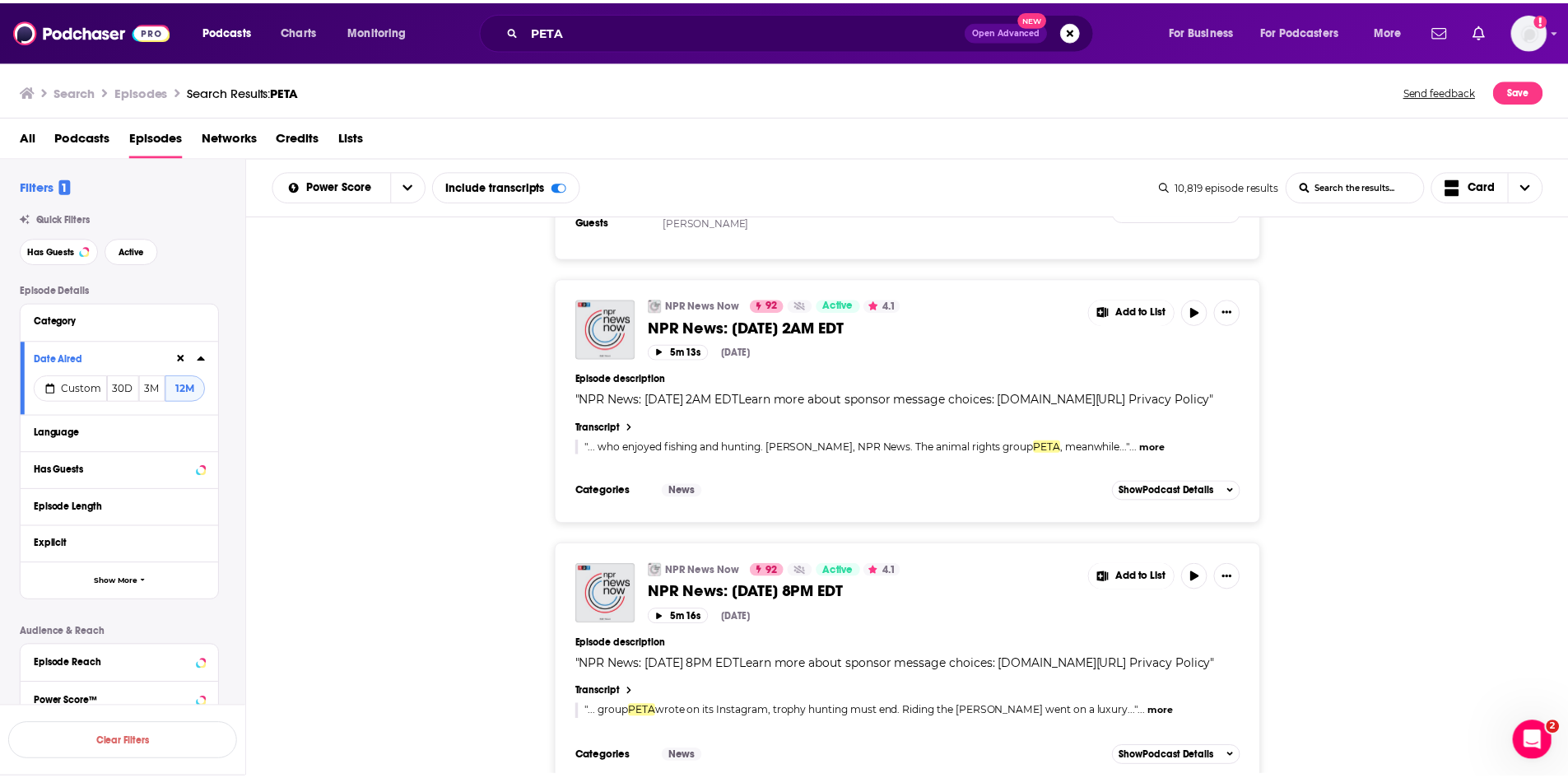
scroll to position [4019, 0]
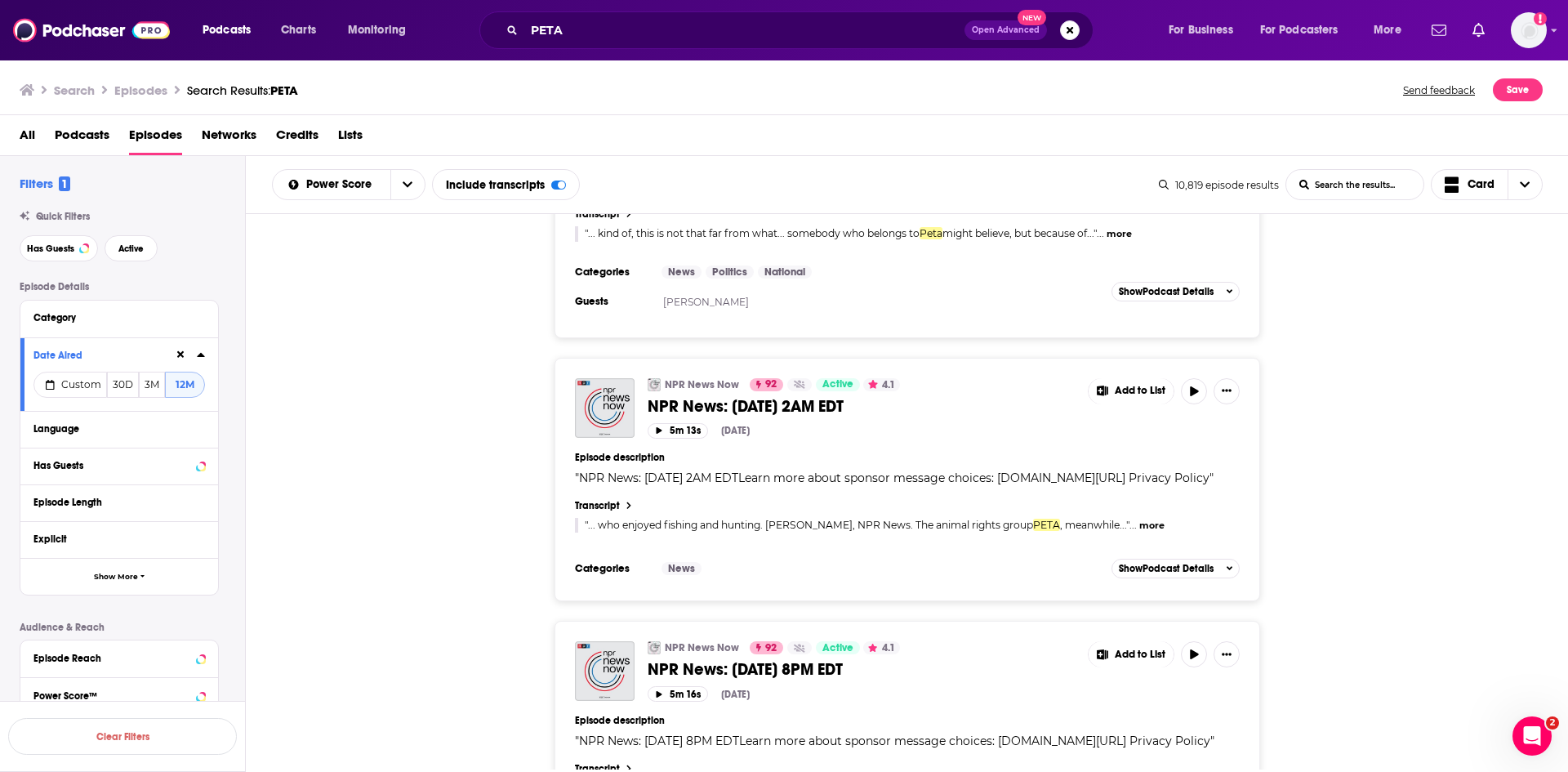
click at [695, 659] on span "NPR News: 08-09-2025 8PM EDT" at bounding box center [745, 670] width 196 height 20
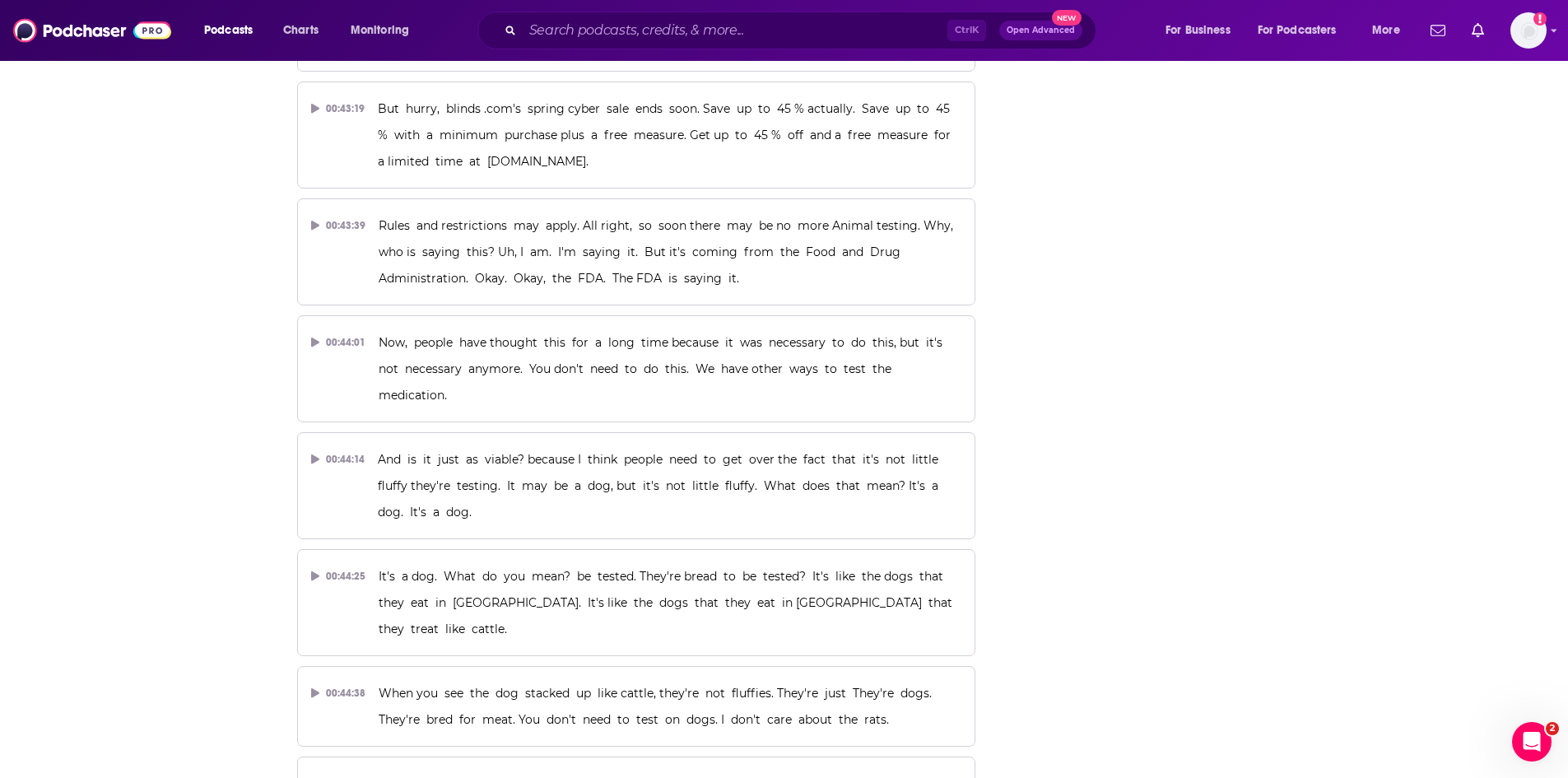
scroll to position [23556, 0]
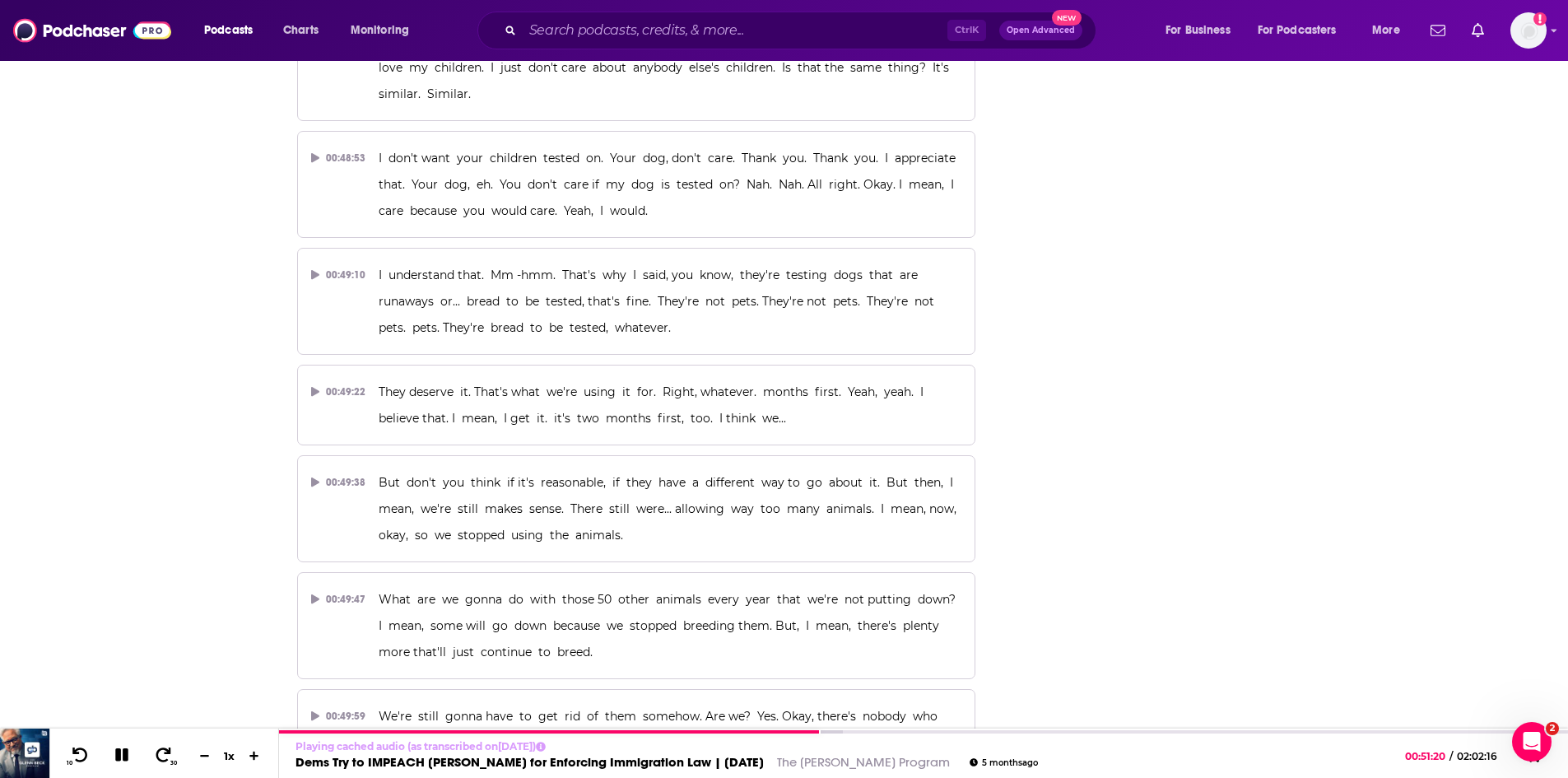
scroll to position [20521, 0]
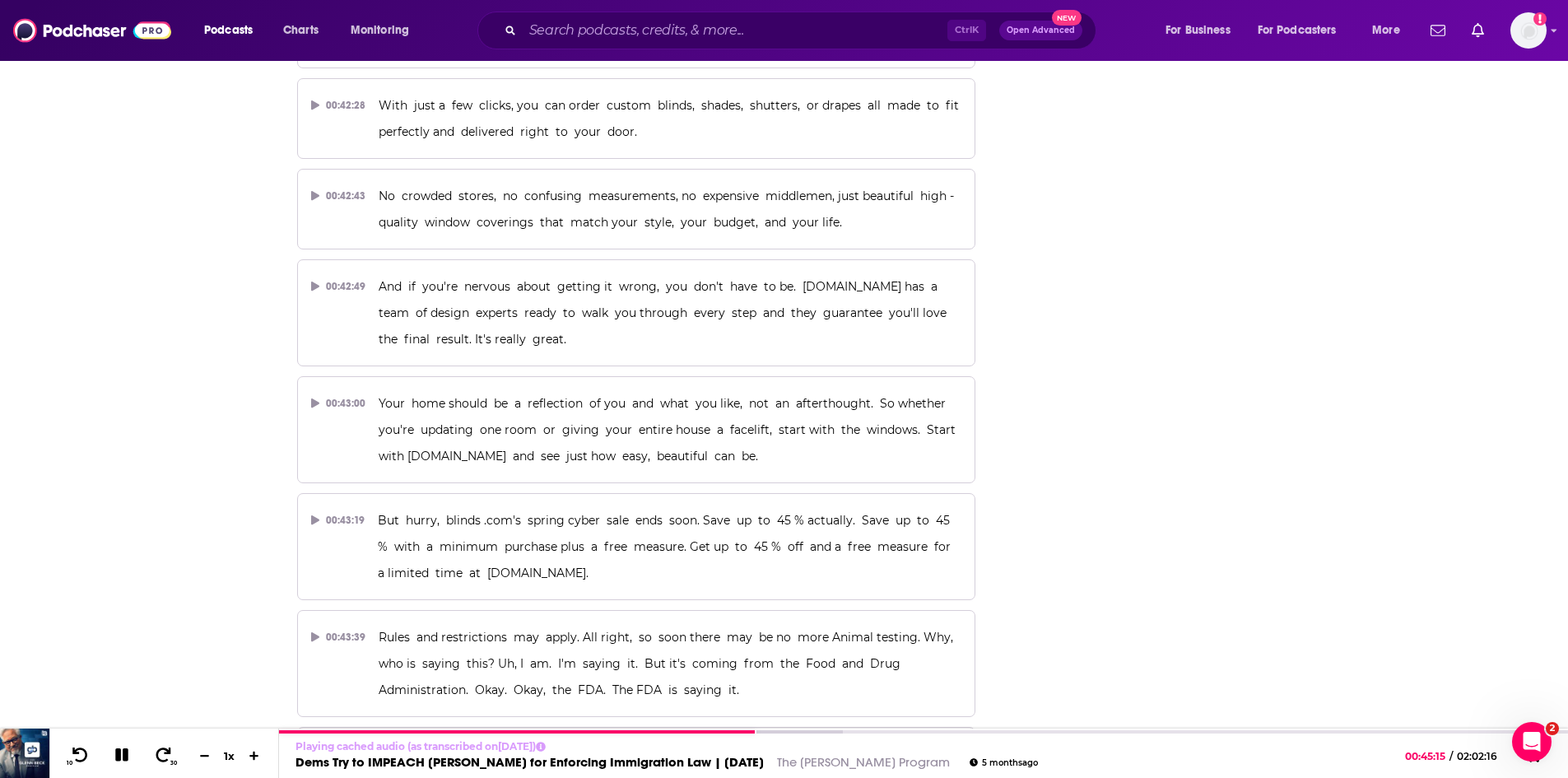
scroll to position [20027, 0]
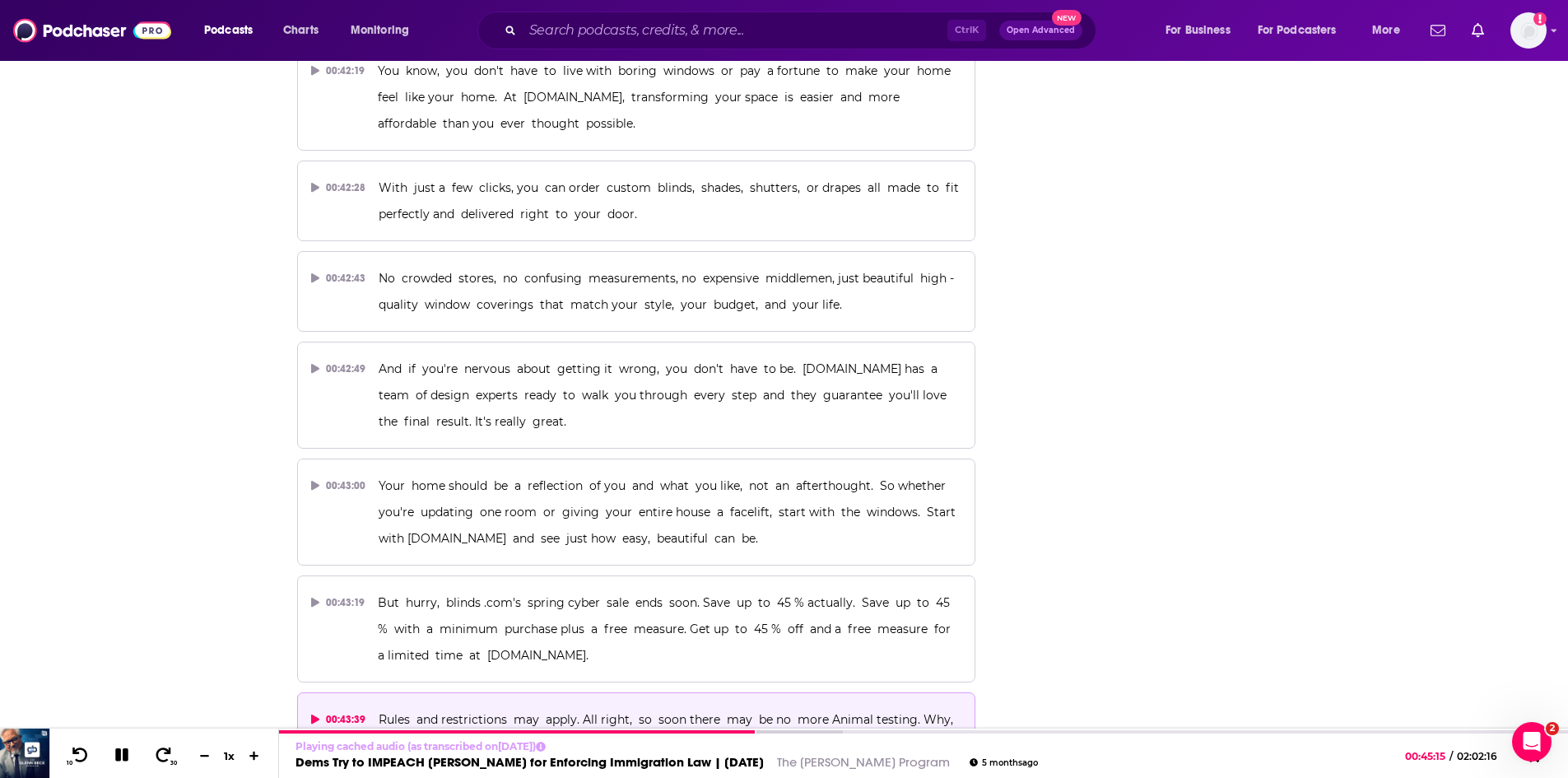
click at [741, 706] on p "Rules and restrictions may apply. All right, so soon there may be no more Anima…" at bounding box center [669, 745] width 583 height 79
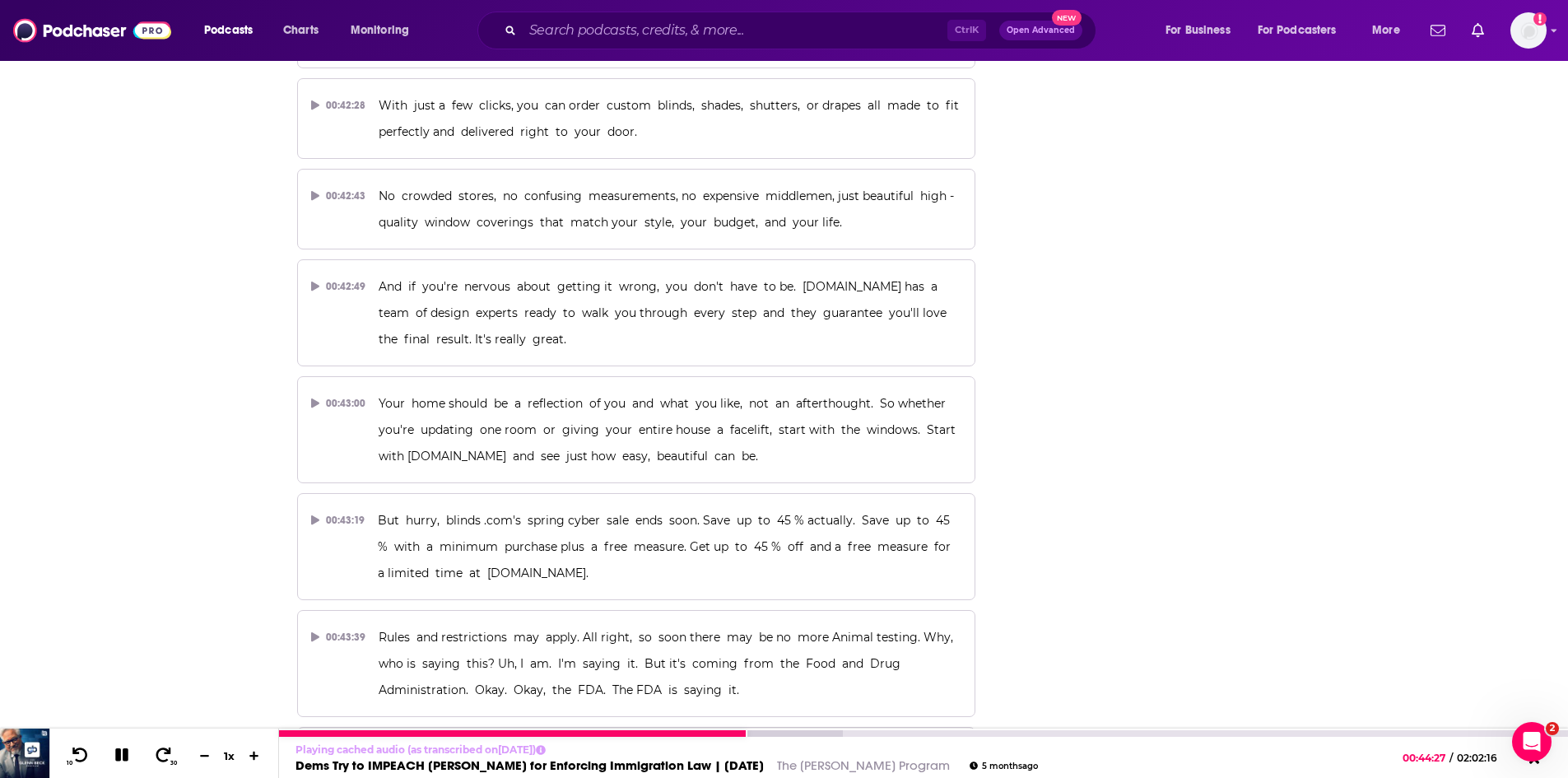
click at [125, 758] on icon at bounding box center [122, 755] width 13 height 13
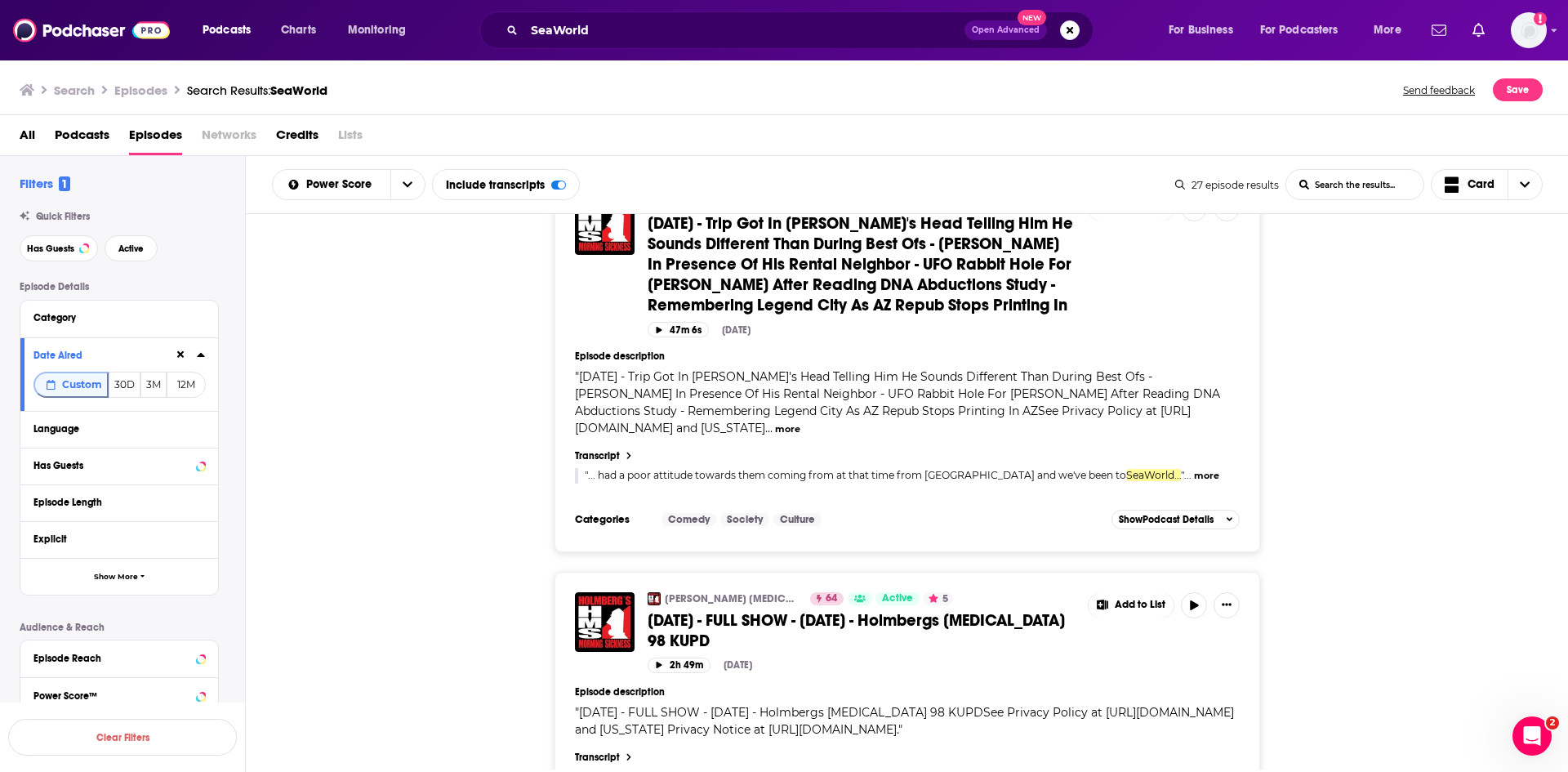
scroll to position [1307, 0]
